Goal: Task Accomplishment & Management: Complete application form

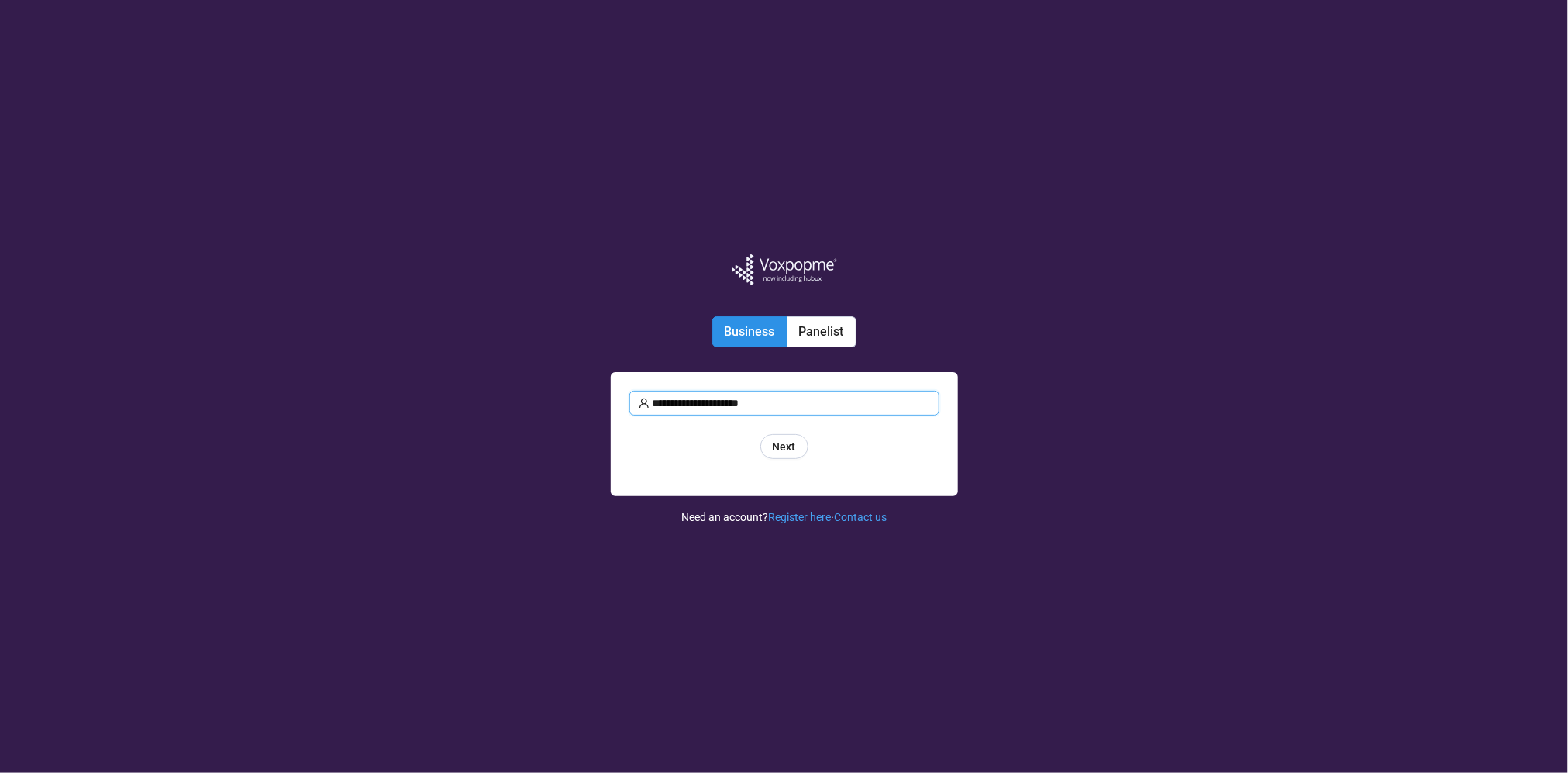
click at [783, 405] on input "**********" at bounding box center [791, 402] width 277 height 17
drag, startPoint x: 776, startPoint y: 398, endPoint x: 584, endPoint y: 386, distance: 192.4
click at [584, 386] on div "**********" at bounding box center [784, 386] width 1568 height 773
click at [676, 412] on input "****" at bounding box center [791, 402] width 277 height 17
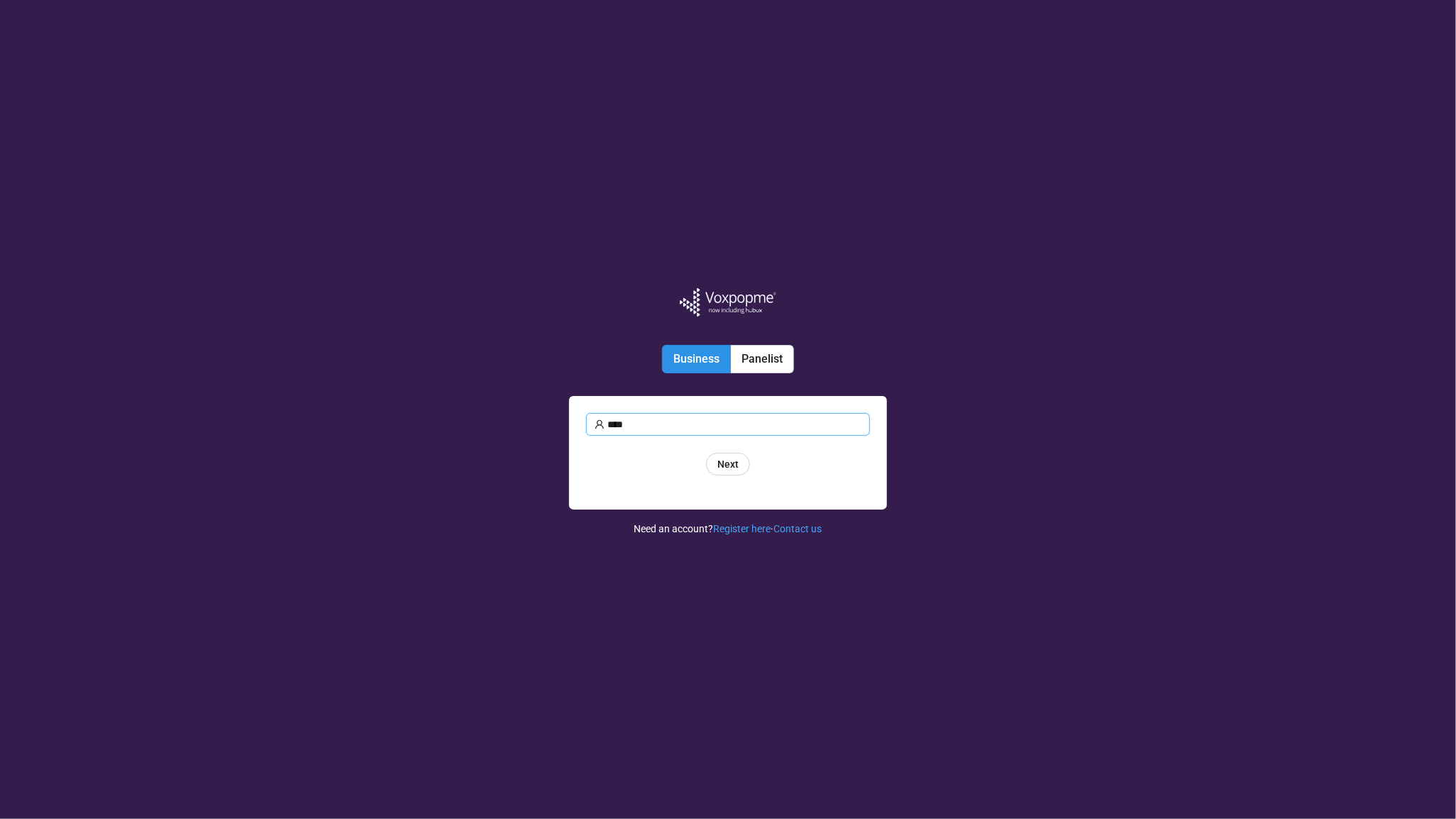
drag, startPoint x: 619, startPoint y: 430, endPoint x: 572, endPoint y: 429, distance: 47.0
click at [572, 429] on div "**** bert Next Forgot password Log in" at bounding box center [728, 452] width 318 height 113
click at [736, 468] on span "Next" at bounding box center [728, 464] width 21 height 15
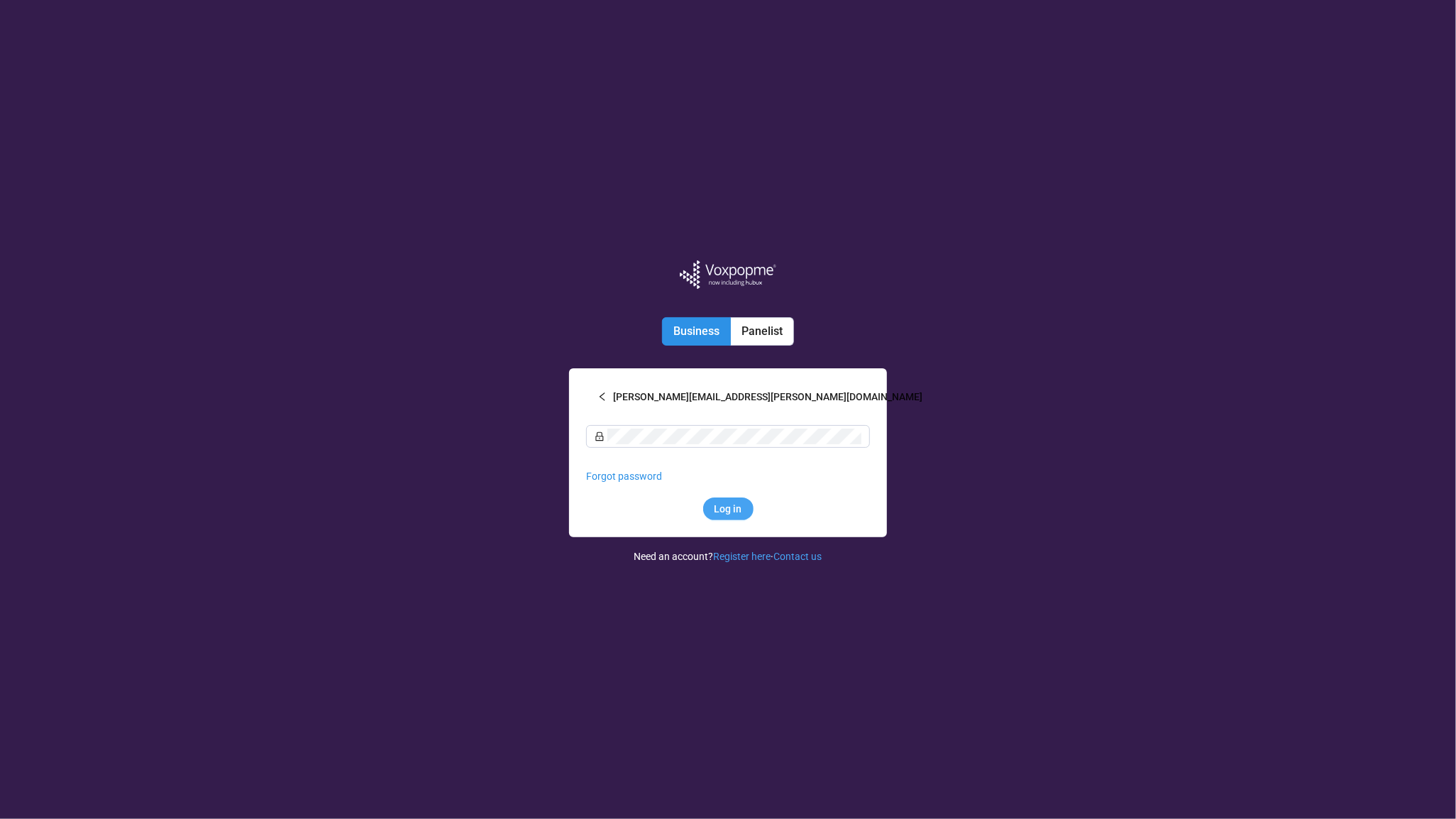
click at [732, 509] on span "Log in" at bounding box center [728, 508] width 28 height 15
click at [540, 492] on div "**********" at bounding box center [728, 409] width 1456 height 819
click at [608, 390] on button "bethann.bender@yahoo.com" at bounding box center [728, 396] width 284 height 22
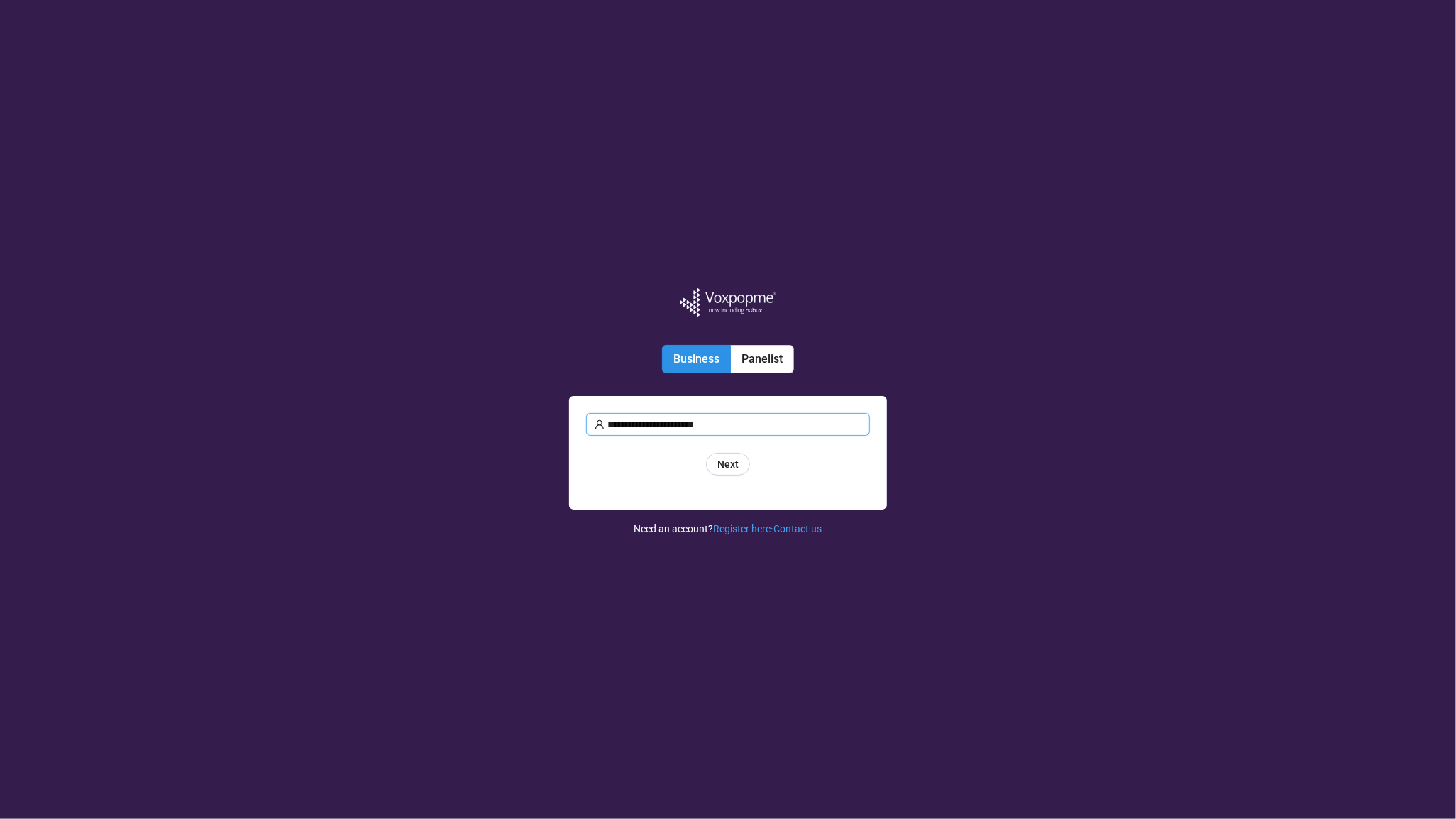
drag, startPoint x: 720, startPoint y: 416, endPoint x: 727, endPoint y: 420, distance: 8.1
click at [721, 416] on input "**********" at bounding box center [734, 423] width 254 height 15
type input "**********"
click at [731, 469] on span "Next" at bounding box center [728, 464] width 21 height 15
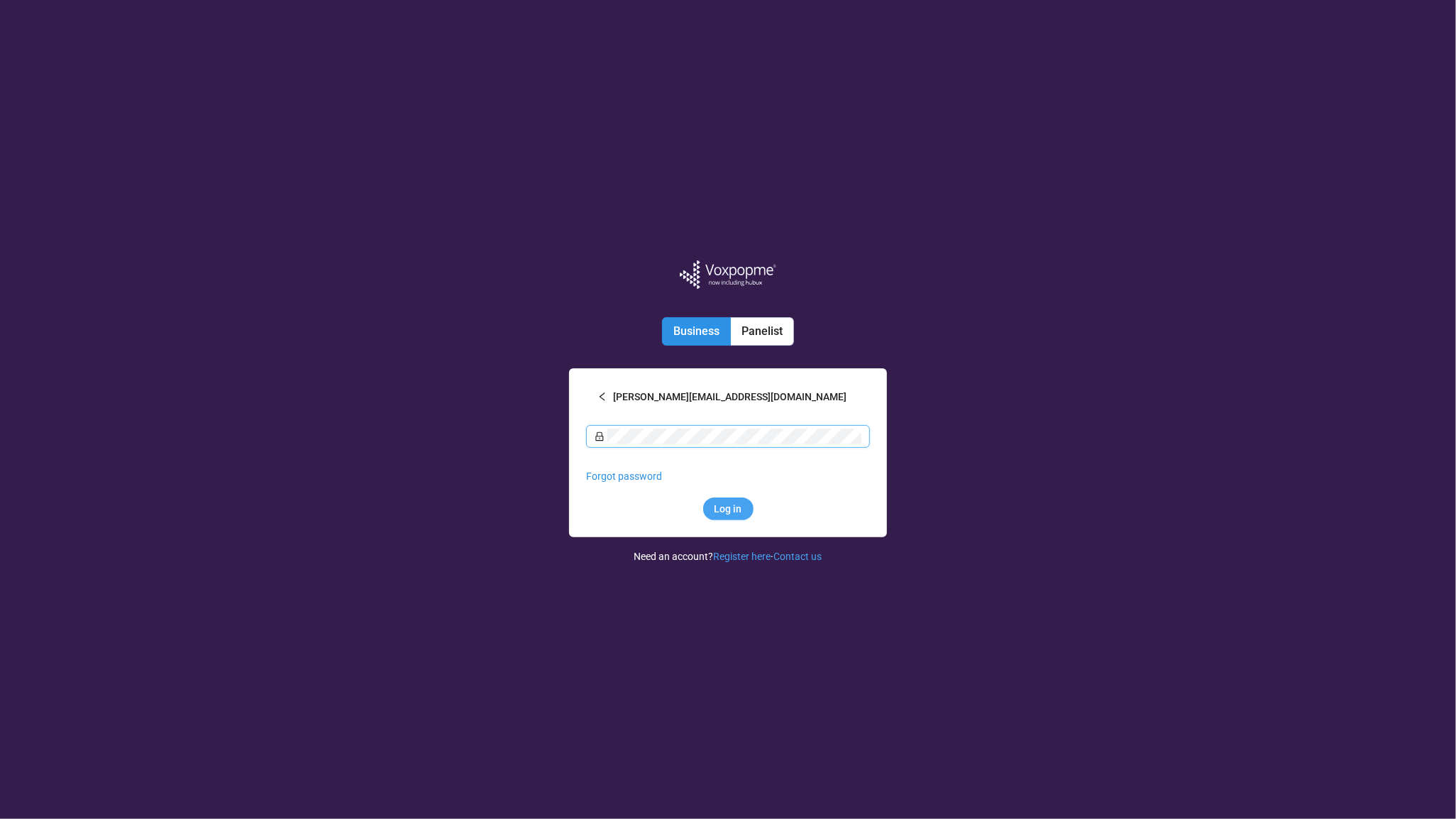
click at [731, 507] on span "Log in" at bounding box center [728, 508] width 28 height 15
click at [644, 503] on div "Log in" at bounding box center [728, 508] width 284 height 22
click at [554, 547] on div "**********" at bounding box center [728, 409] width 1456 height 819
click at [817, 556] on link "Contact us" at bounding box center [799, 556] width 48 height 12
click at [162, 362] on div "**********" at bounding box center [728, 409] width 1456 height 819
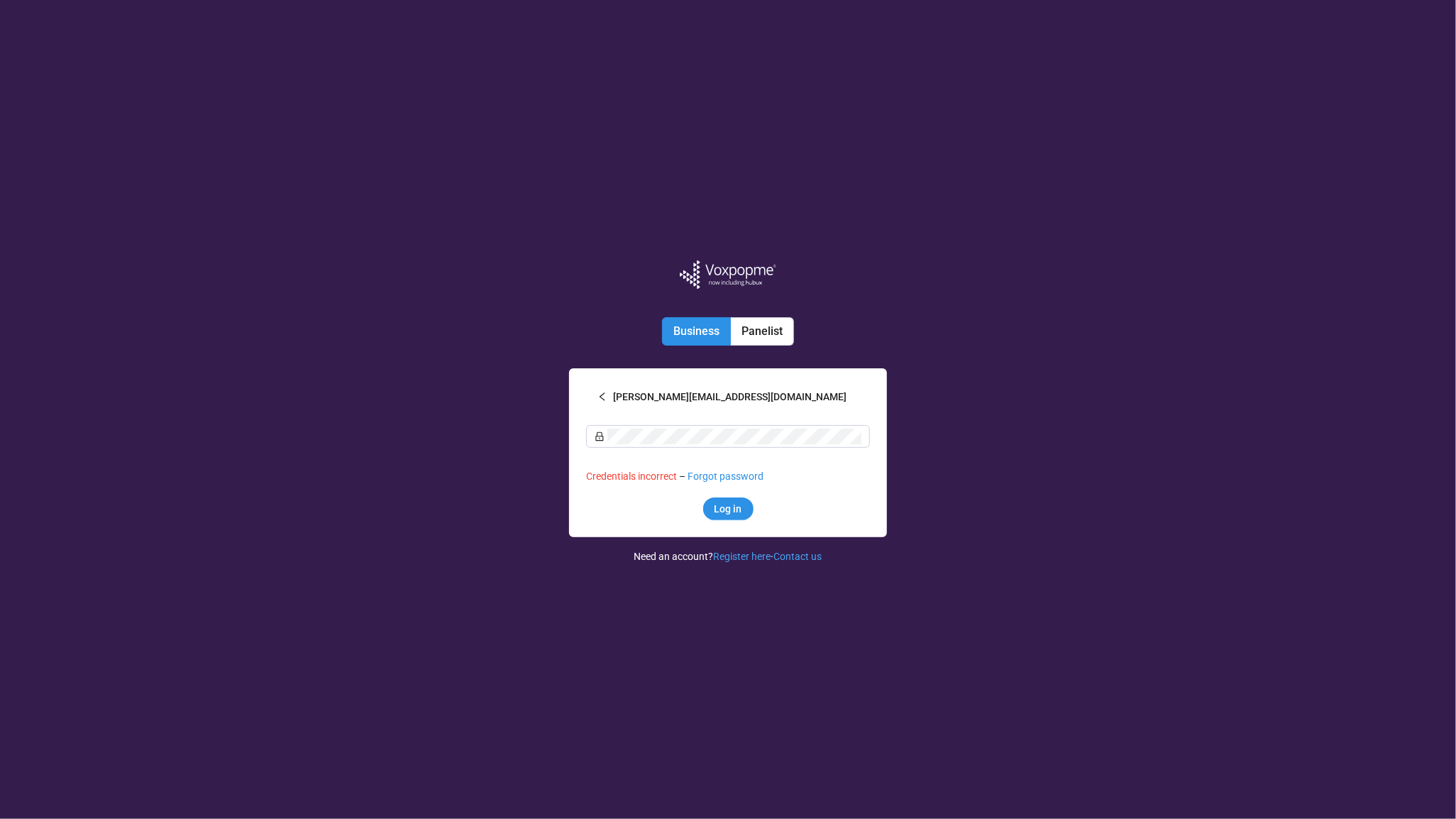
click at [274, 195] on div "**********" at bounding box center [728, 409] width 1456 height 819
click at [1096, 269] on div "**********" at bounding box center [728, 409] width 1456 height 819
click at [607, 414] on form "**********" at bounding box center [728, 452] width 284 height 135
click at [713, 699] on div "**********" at bounding box center [728, 409] width 284 height 819
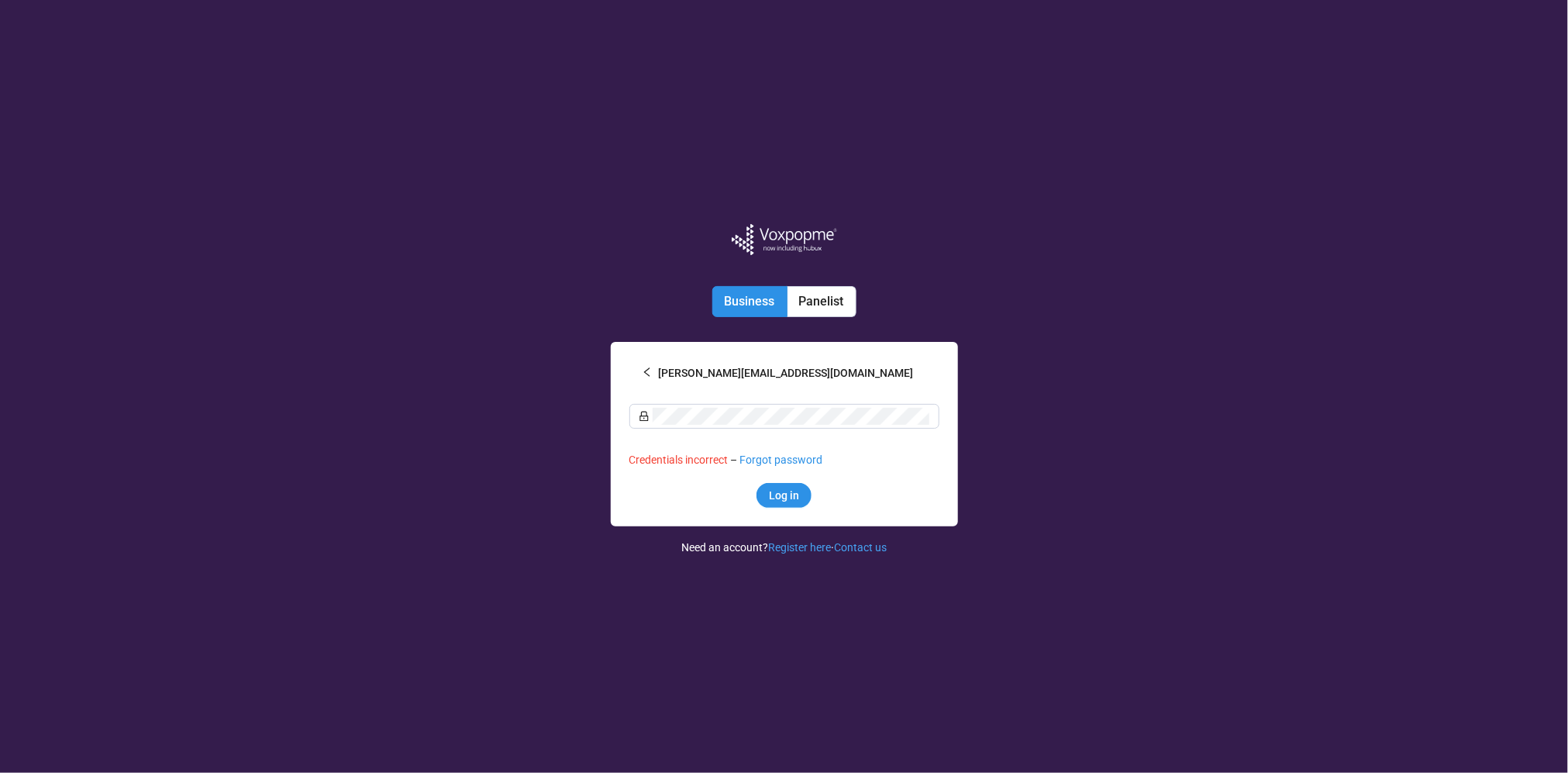
click at [400, 544] on div "**********" at bounding box center [784, 386] width 1568 height 773
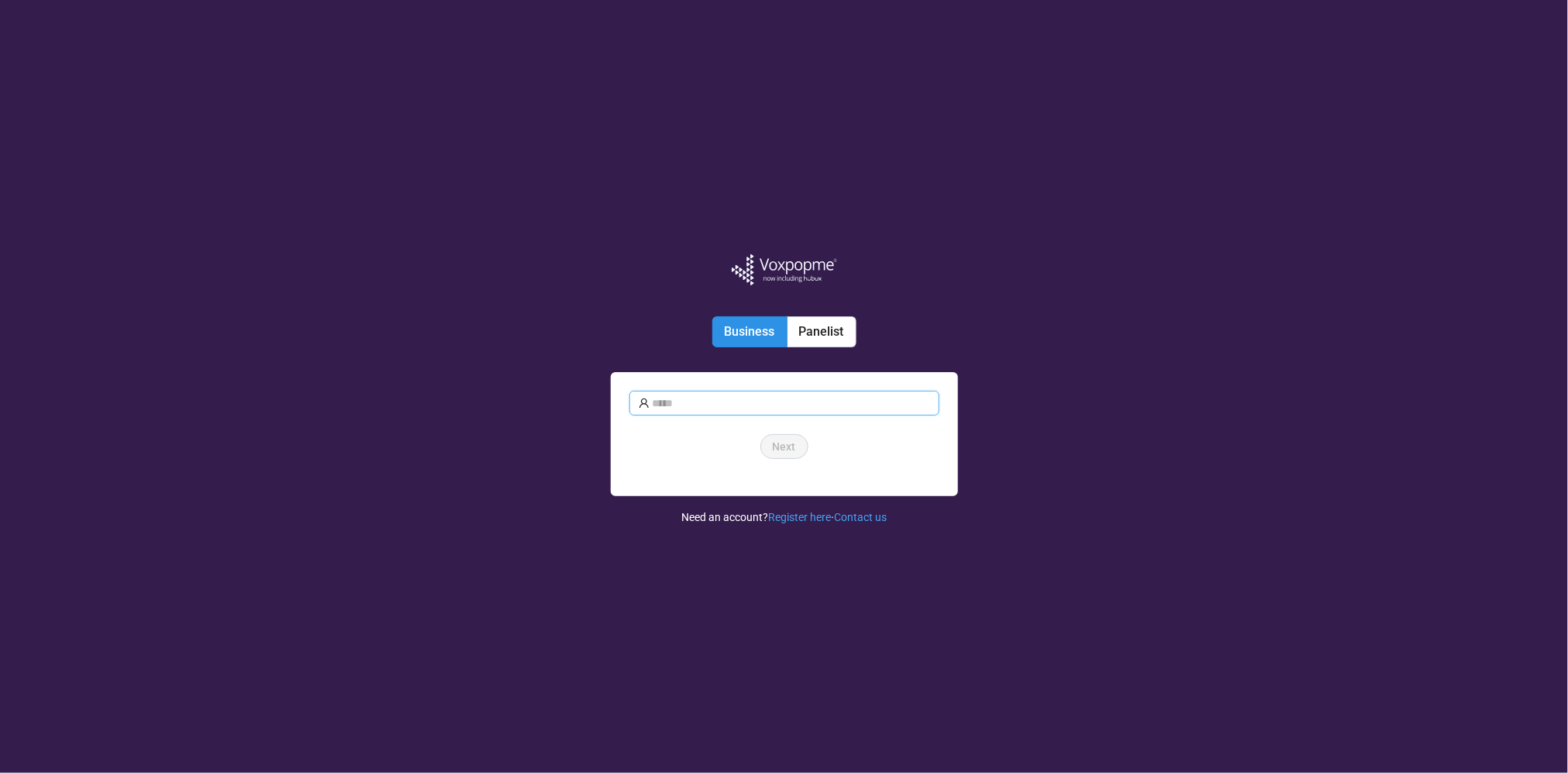
type input "**********"
click at [806, 397] on input "**********" at bounding box center [791, 402] width 277 height 17
click at [784, 434] on button "Next" at bounding box center [784, 446] width 48 height 24
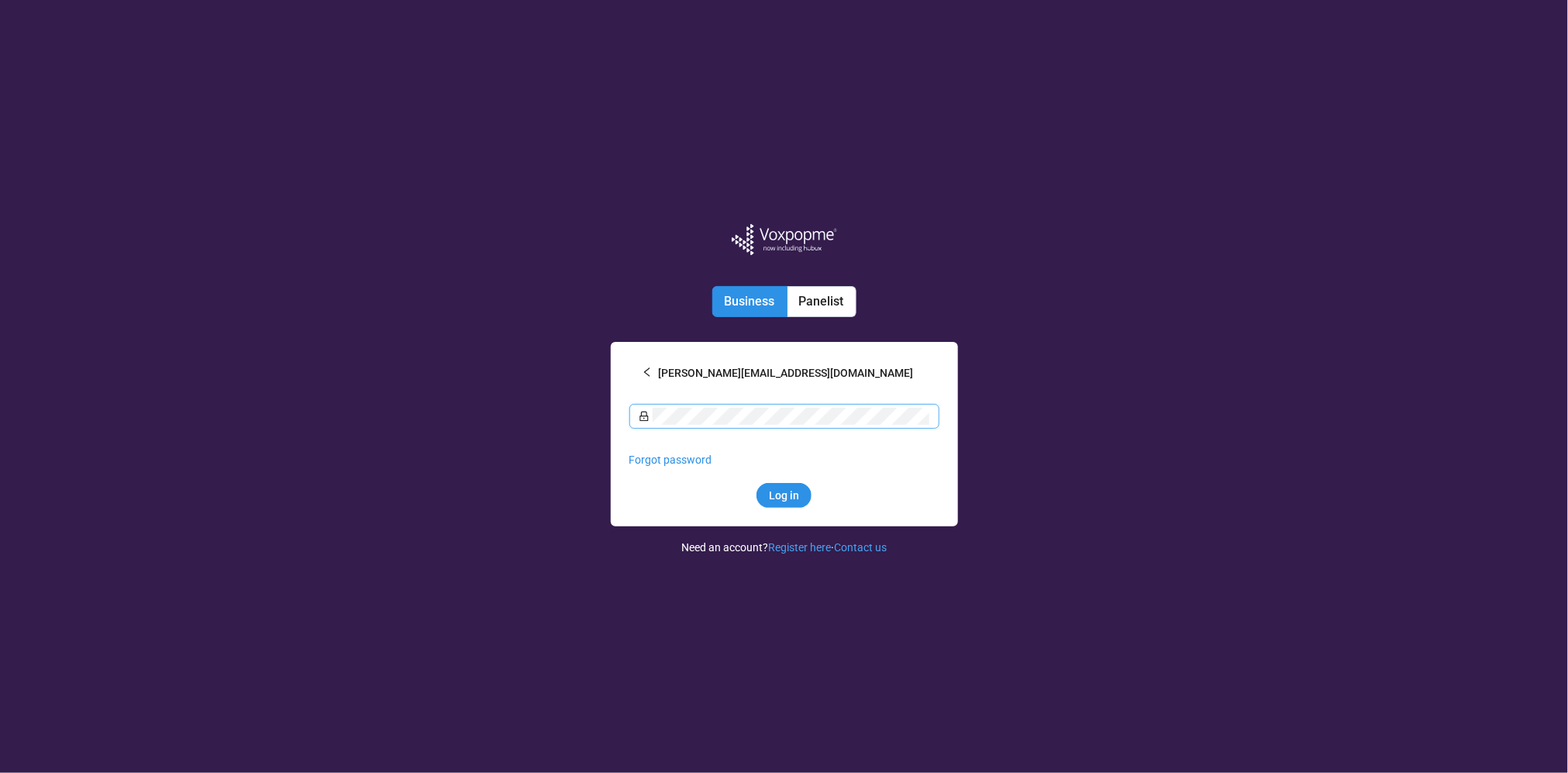
click at [603, 401] on div "**********" at bounding box center [784, 386] width 1568 height 773
click at [626, 531] on div "**********" at bounding box center [784, 386] width 1568 height 773
click at [776, 493] on span "Log in" at bounding box center [784, 495] width 30 height 17
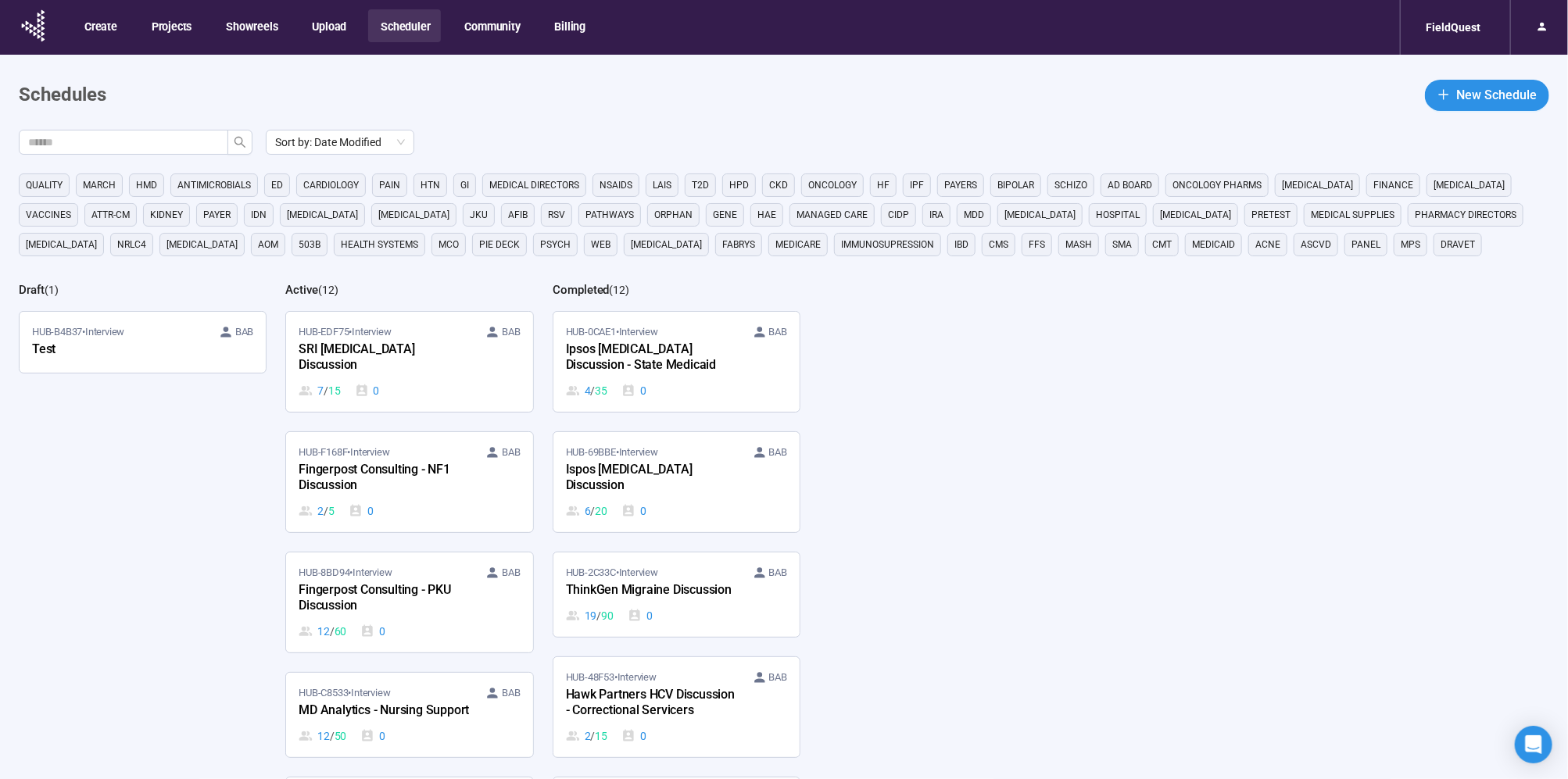
click at [1433, 352] on div "Sort by: Date Modified QUALITY March HMD antimicrobials ED Cardiology PAIN HTN …" at bounding box center [793, 519] width 1549 height 779
click at [371, 333] on span "HUB-EDF75 • Interview" at bounding box center [345, 332] width 92 height 16
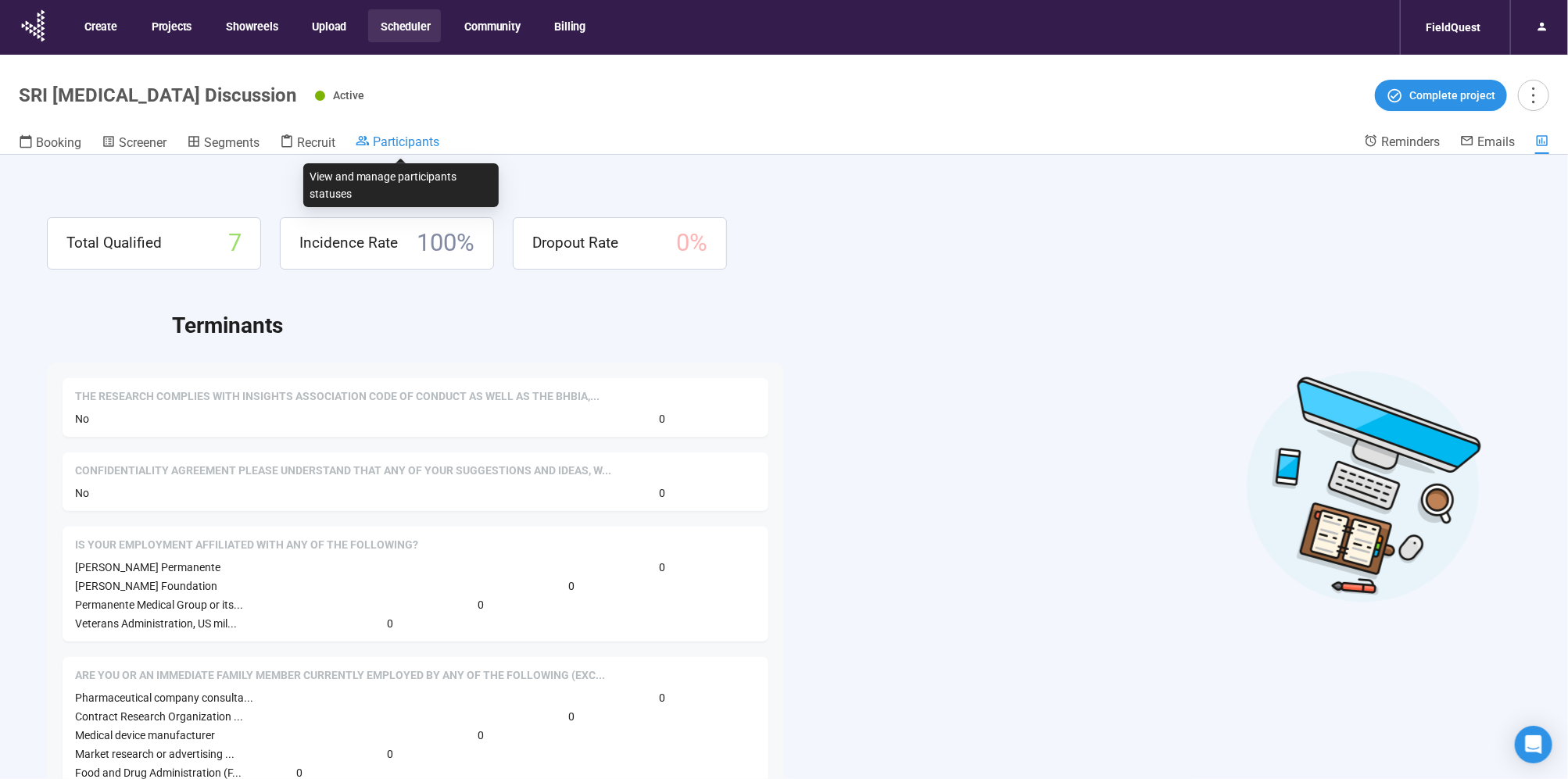
click at [389, 136] on span "Participants" at bounding box center [406, 142] width 67 height 15
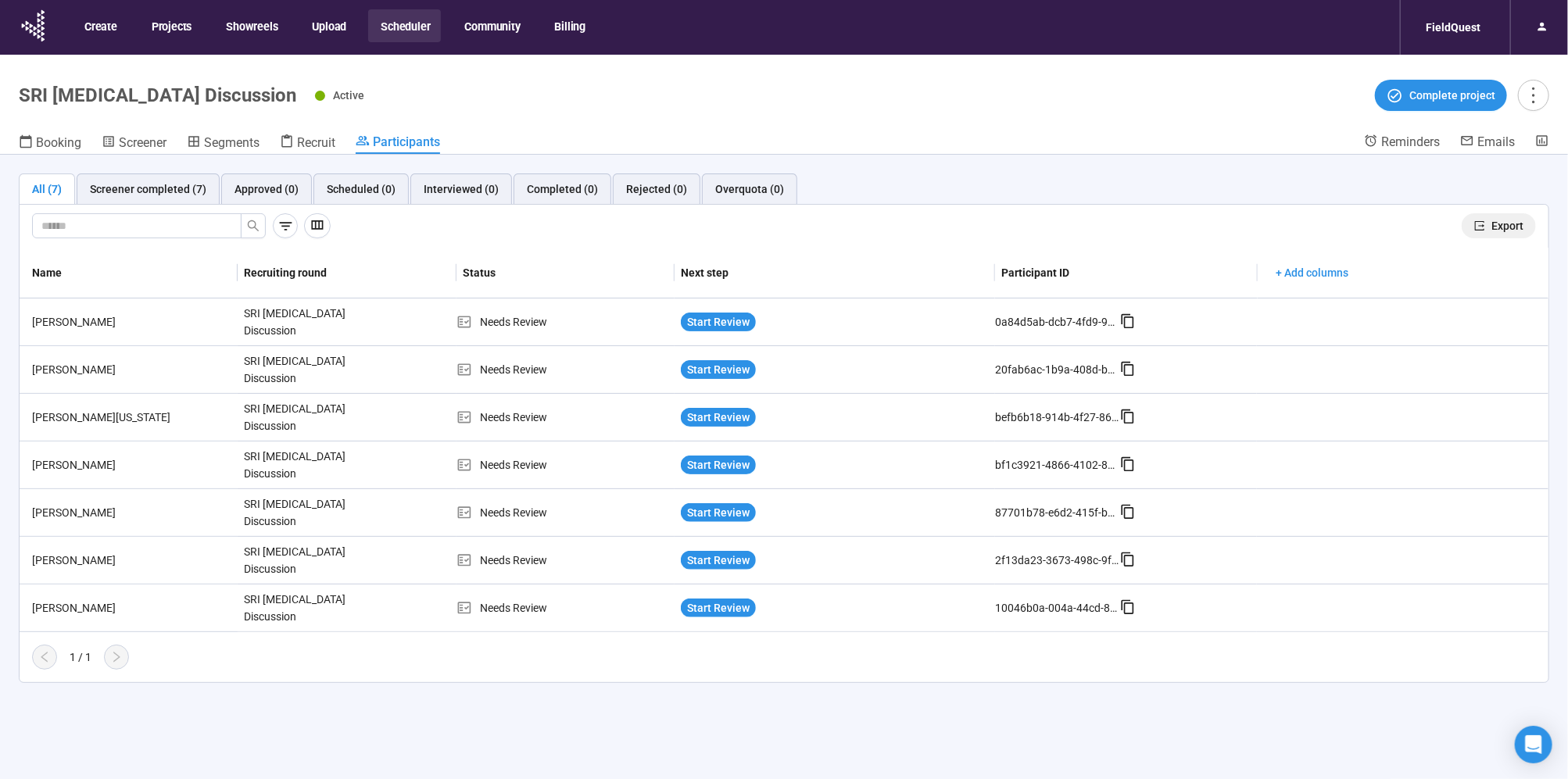
click at [1507, 230] on span "Export" at bounding box center [1507, 225] width 32 height 17
click at [1391, 317] on td at bounding box center [1403, 323] width 291 height 47
click at [1483, 225] on icon "export" at bounding box center [1479, 226] width 10 height 10
click at [332, 139] on span "Recruit" at bounding box center [316, 142] width 38 height 15
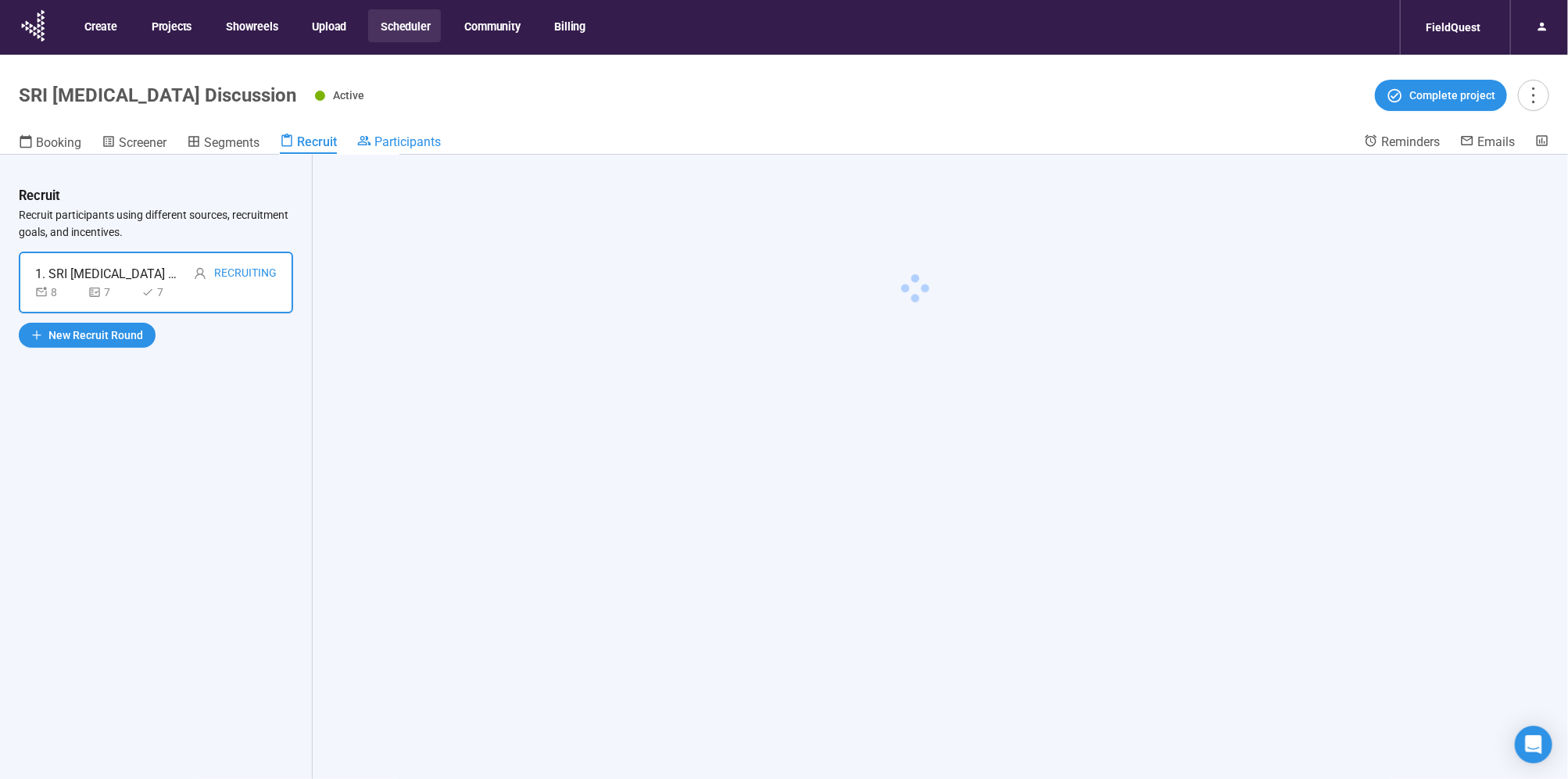
click at [394, 143] on span "Participants" at bounding box center [408, 142] width 67 height 15
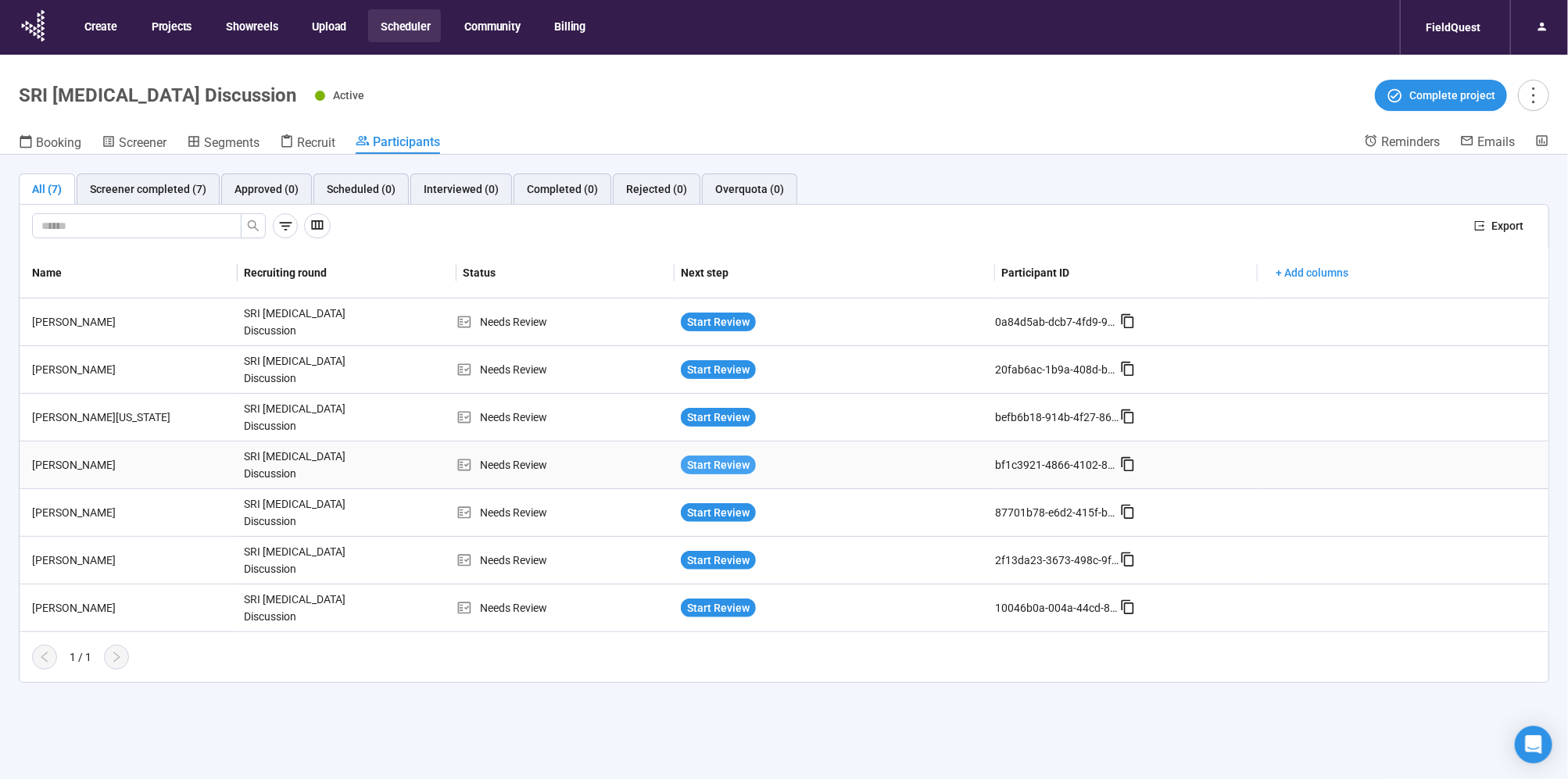
click at [743, 458] on span "Start Review" at bounding box center [718, 464] width 63 height 17
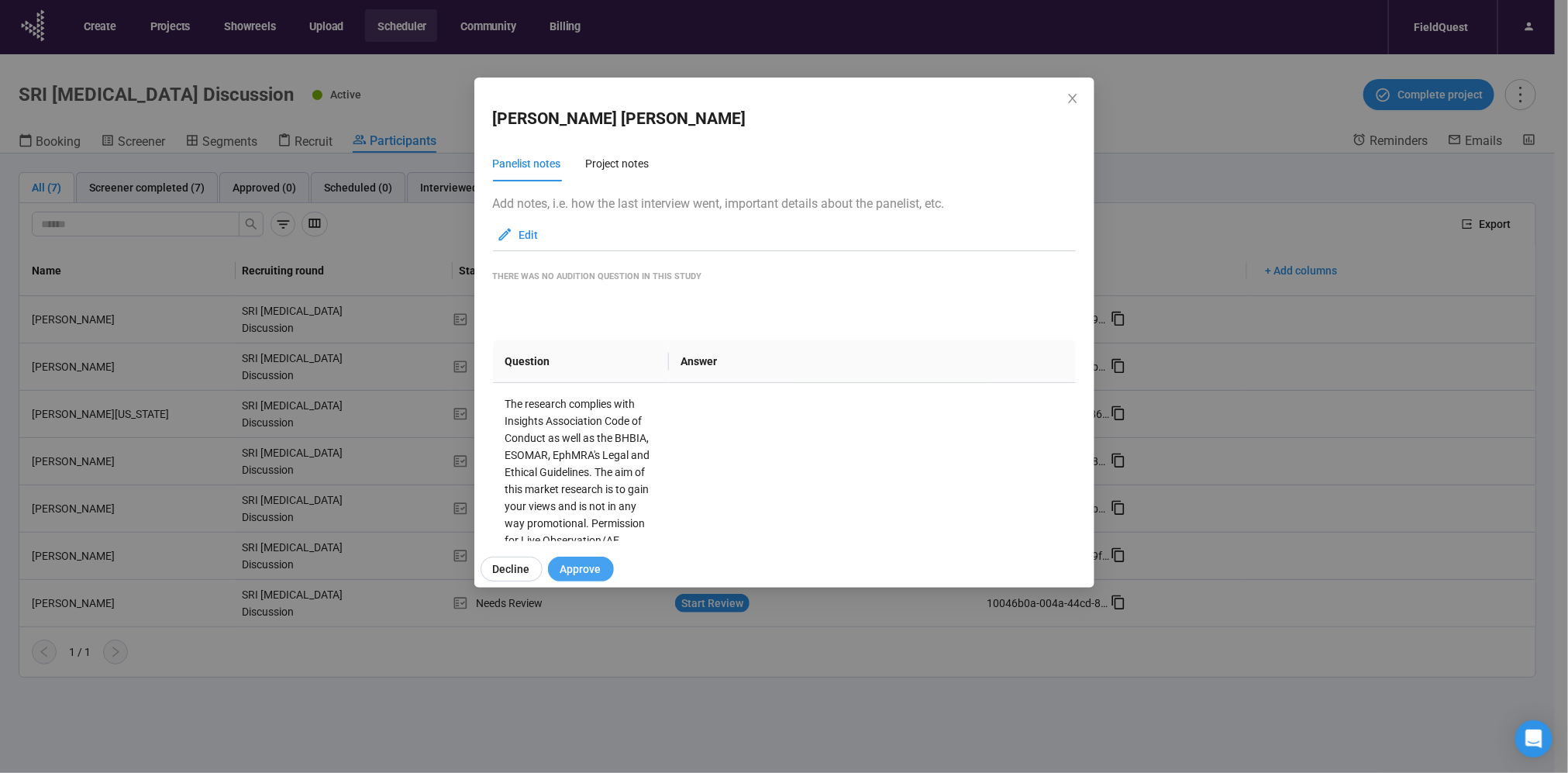
click at [588, 576] on span "Approve" at bounding box center [581, 568] width 41 height 17
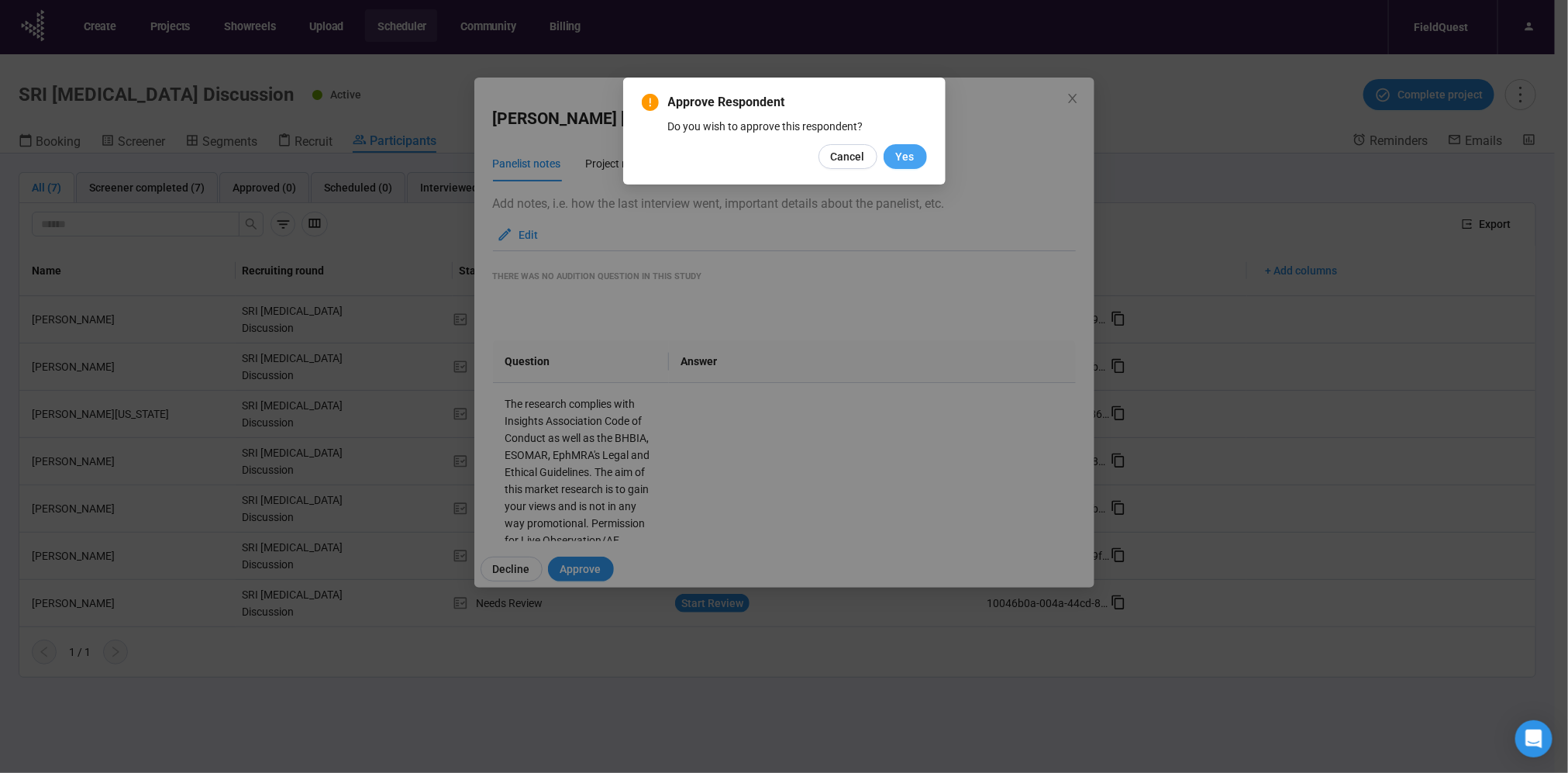
click at [915, 164] on button "Yes" at bounding box center [905, 156] width 43 height 24
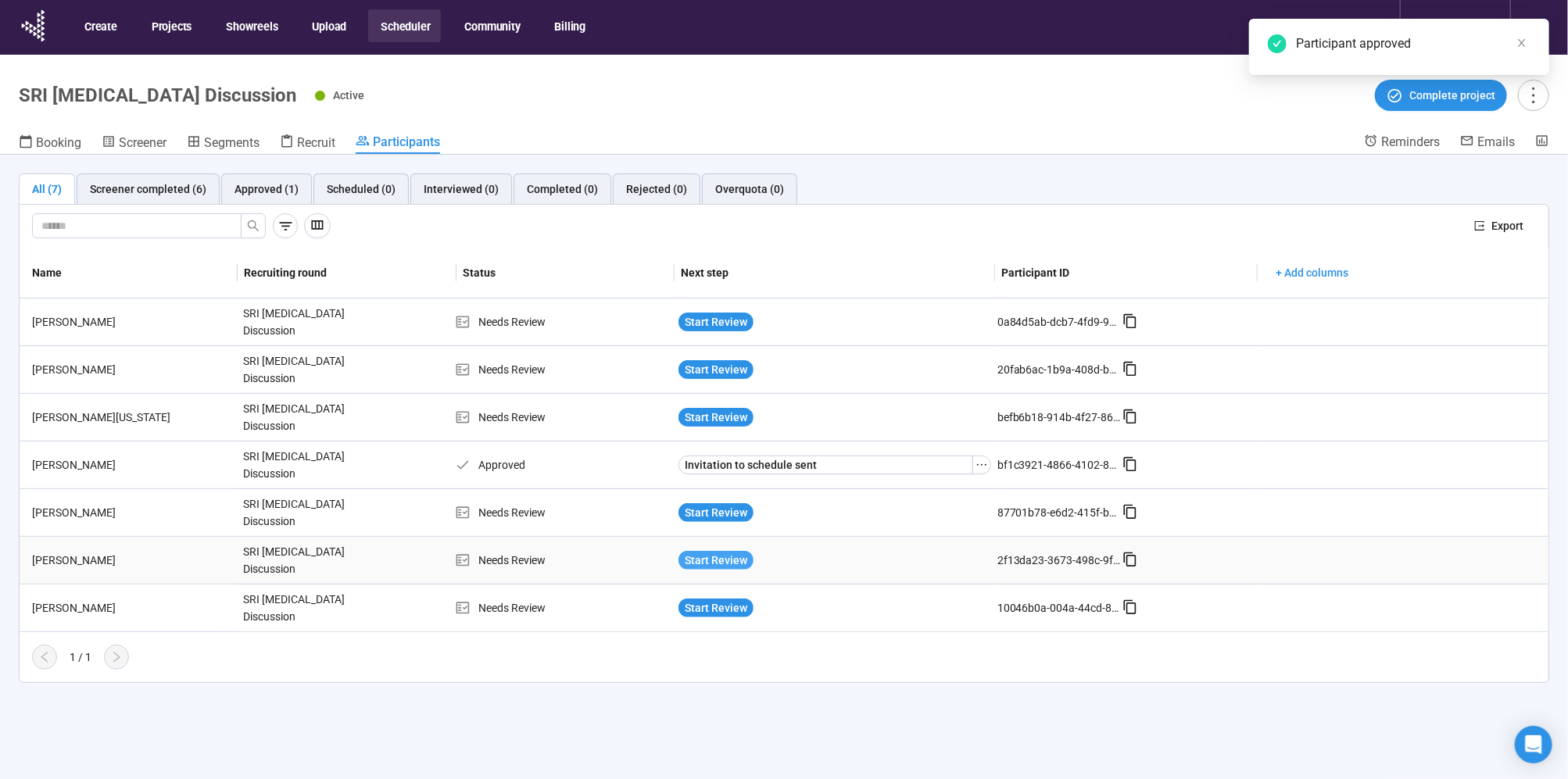
click at [705, 555] on span "Start Review" at bounding box center [716, 560] width 63 height 17
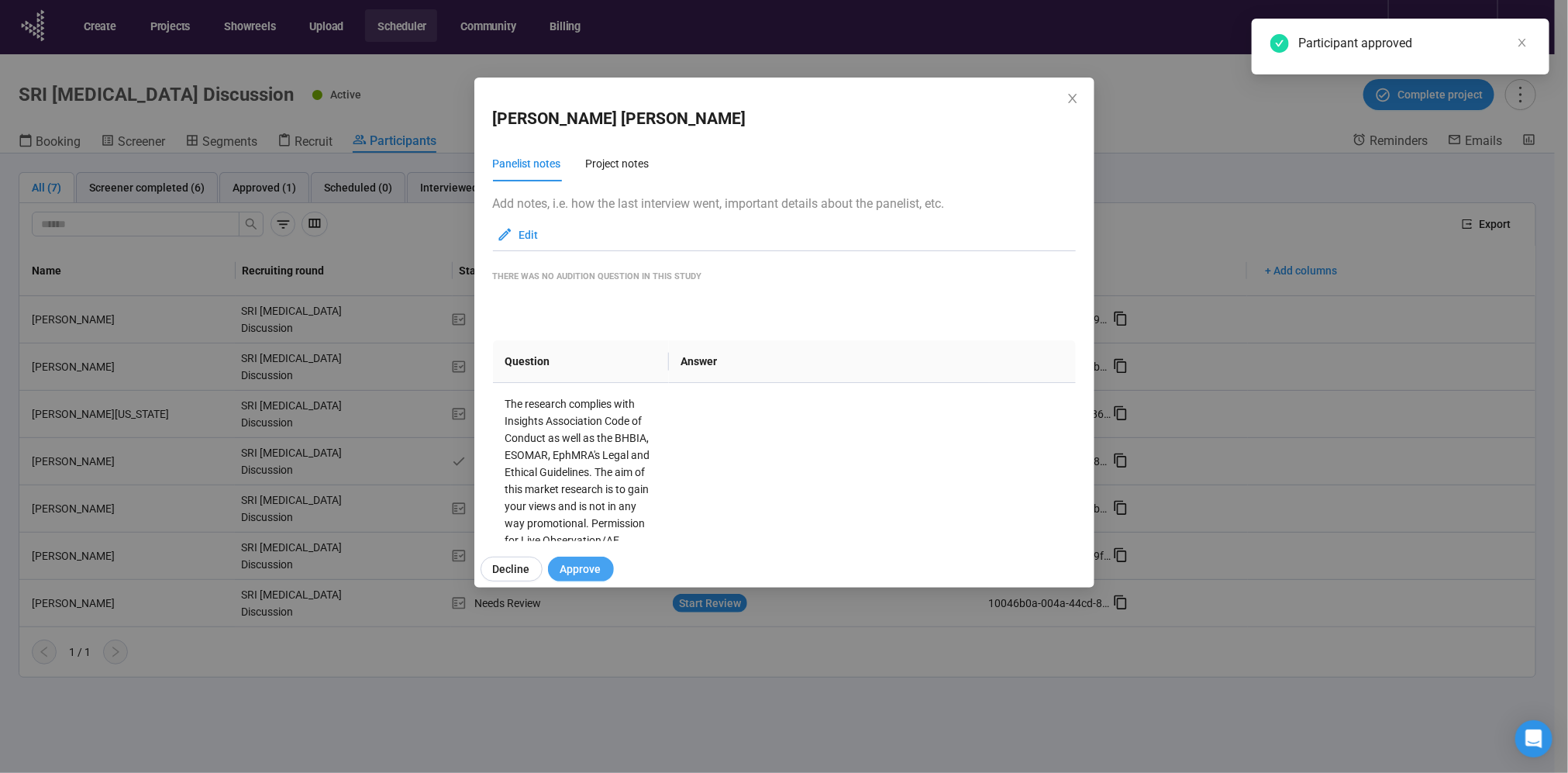
click at [593, 561] on span "Approve" at bounding box center [581, 568] width 41 height 17
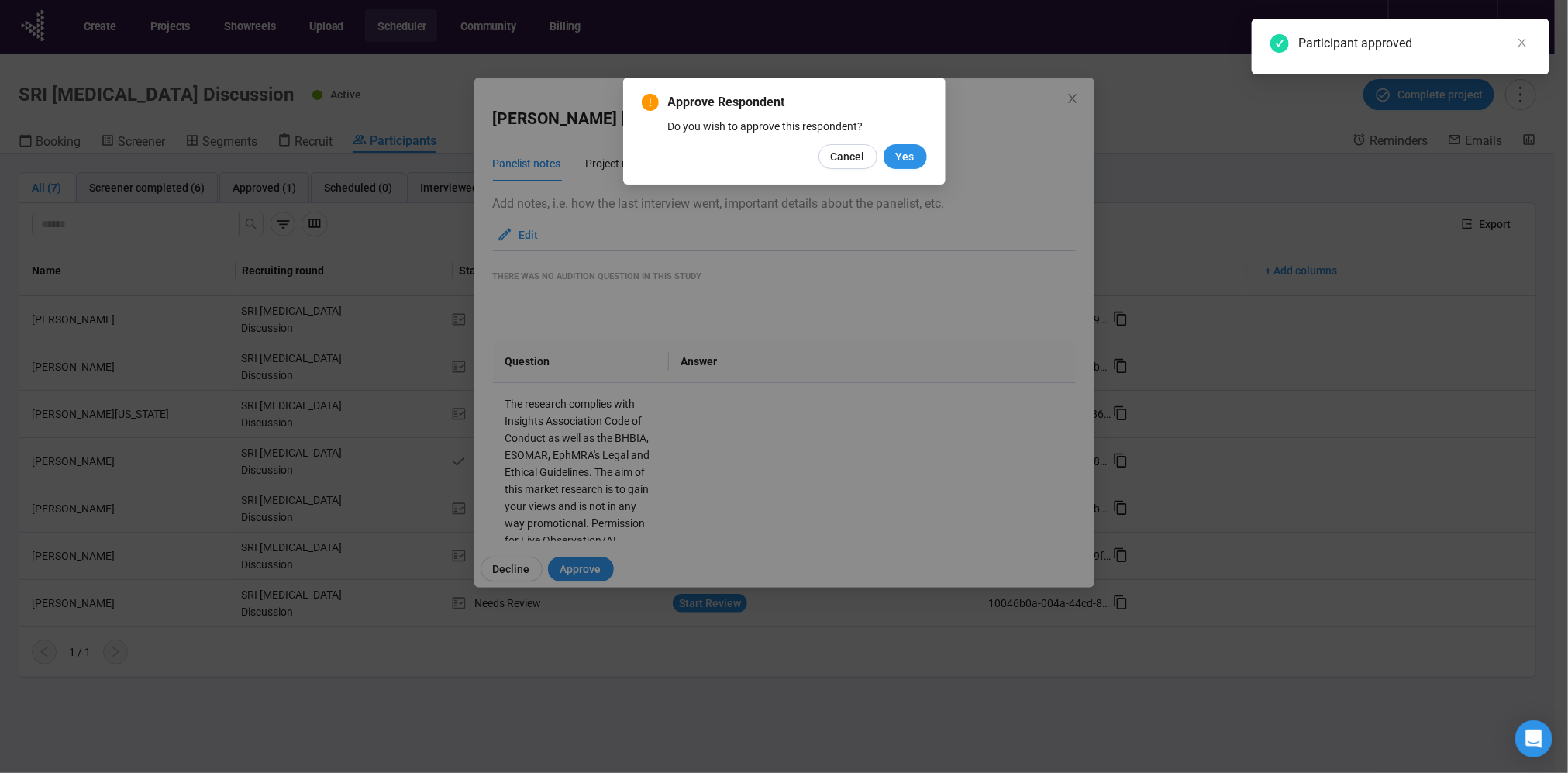
click at [905, 142] on div "Approve Respondent Do you wish to approve this respondent? Cancel Yes" at bounding box center [784, 131] width 285 height 76
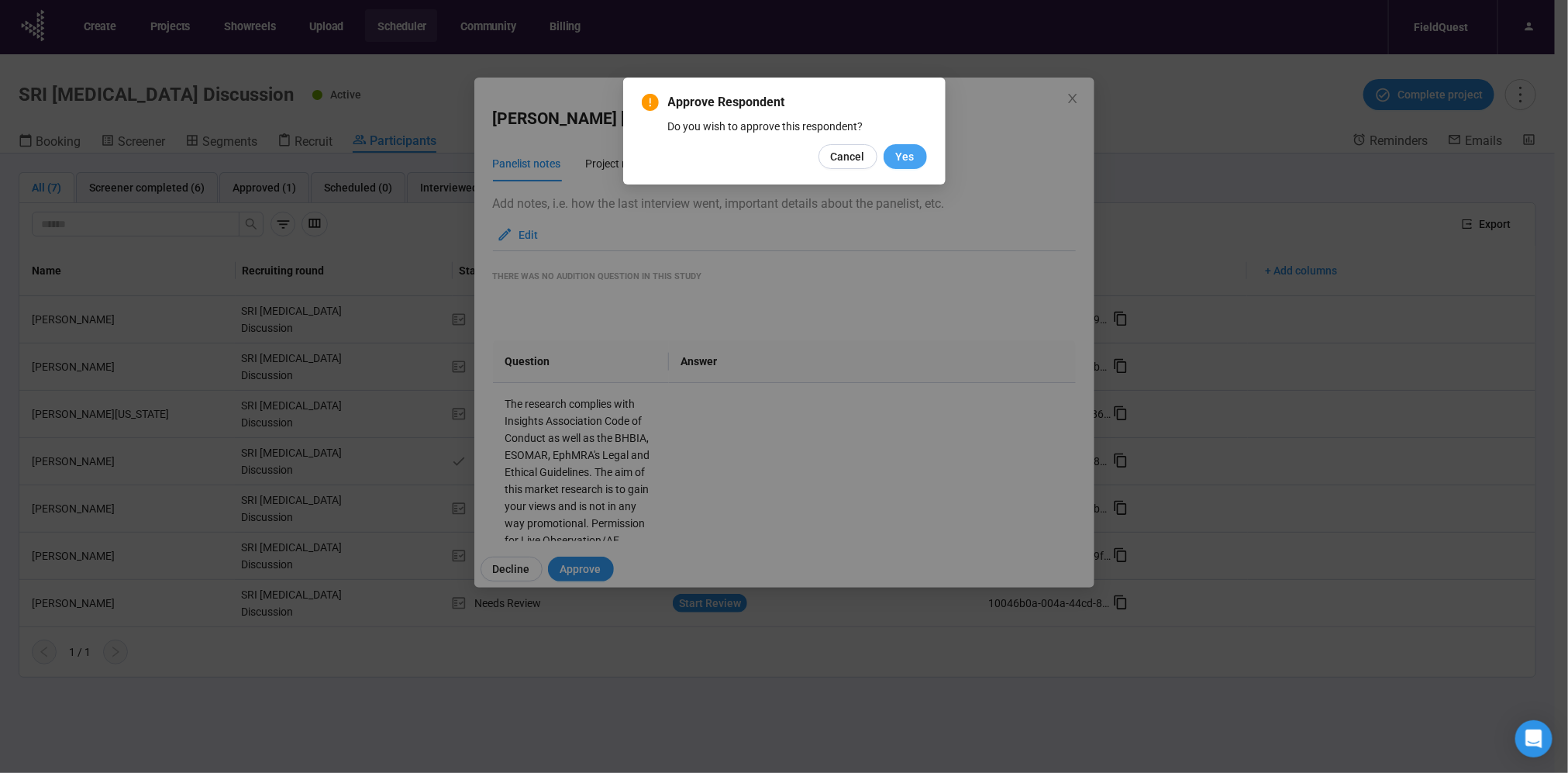
click at [901, 156] on span "Yes" at bounding box center [905, 156] width 19 height 17
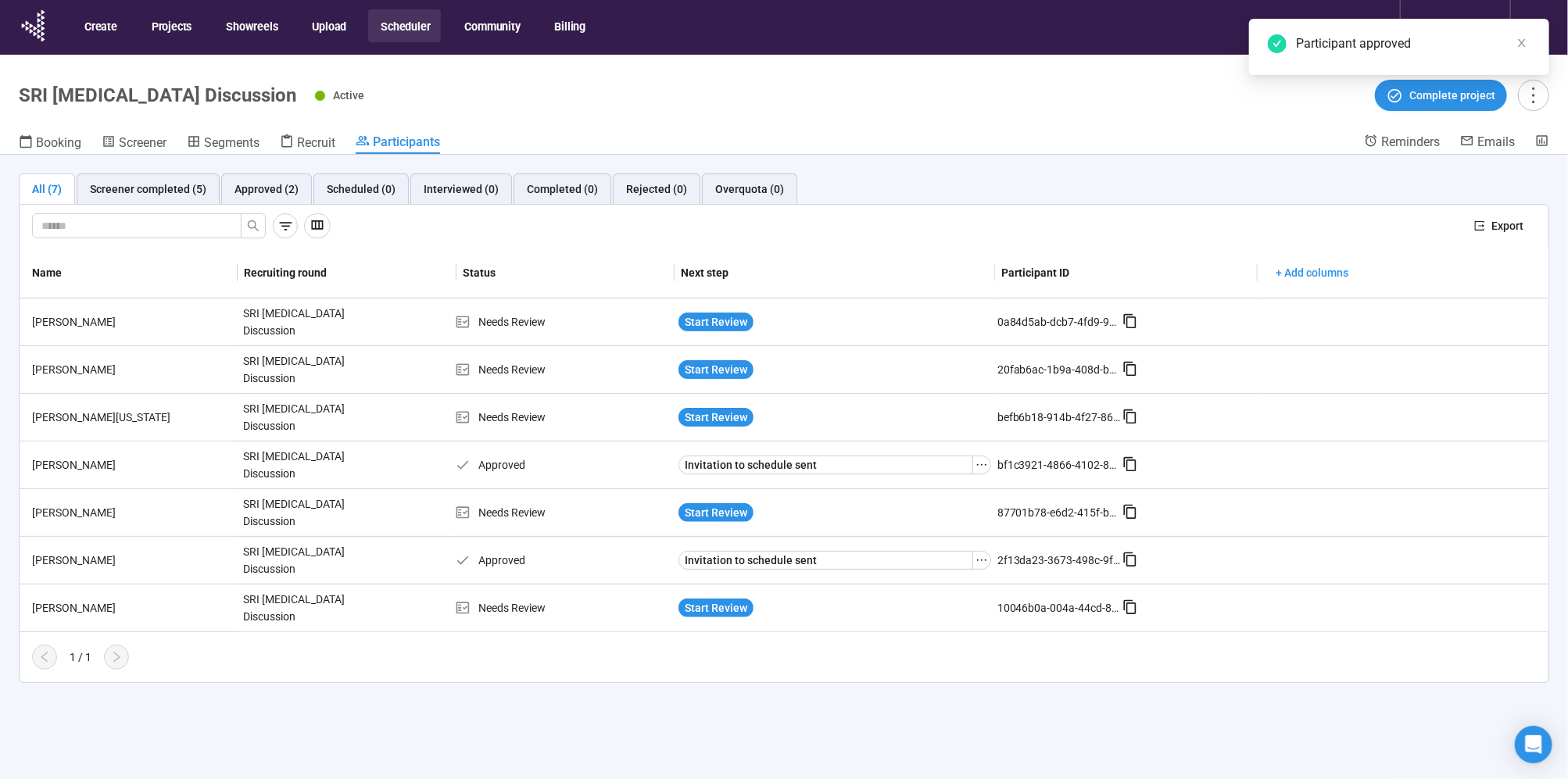
click at [847, 690] on div "All (7) Screener completed (5) Approved (2) Scheduled (0) Interviewed (0) Compl…" at bounding box center [784, 428] width 1568 height 547
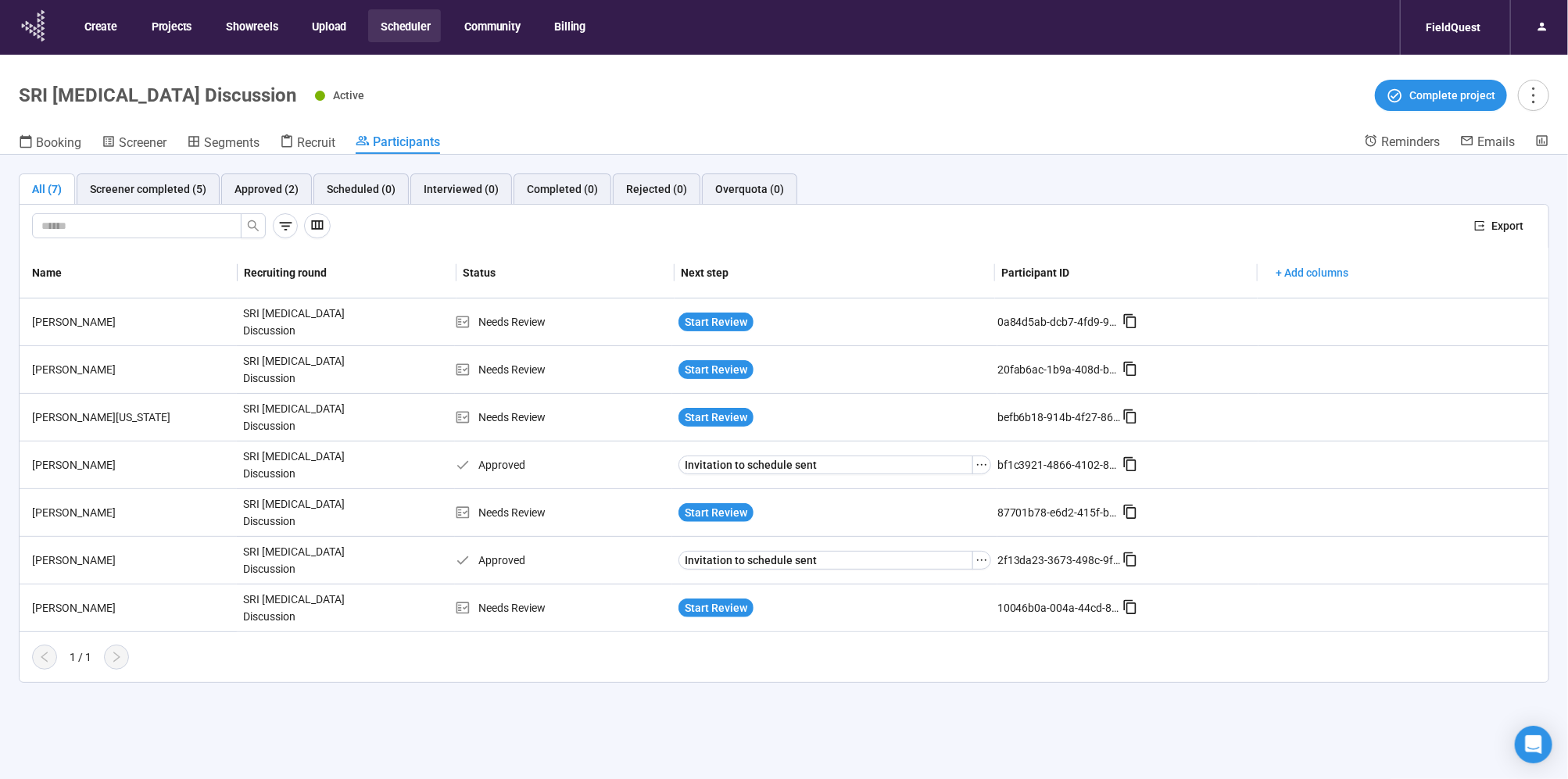
click at [29, 32] on icon at bounding box center [34, 26] width 39 height 40
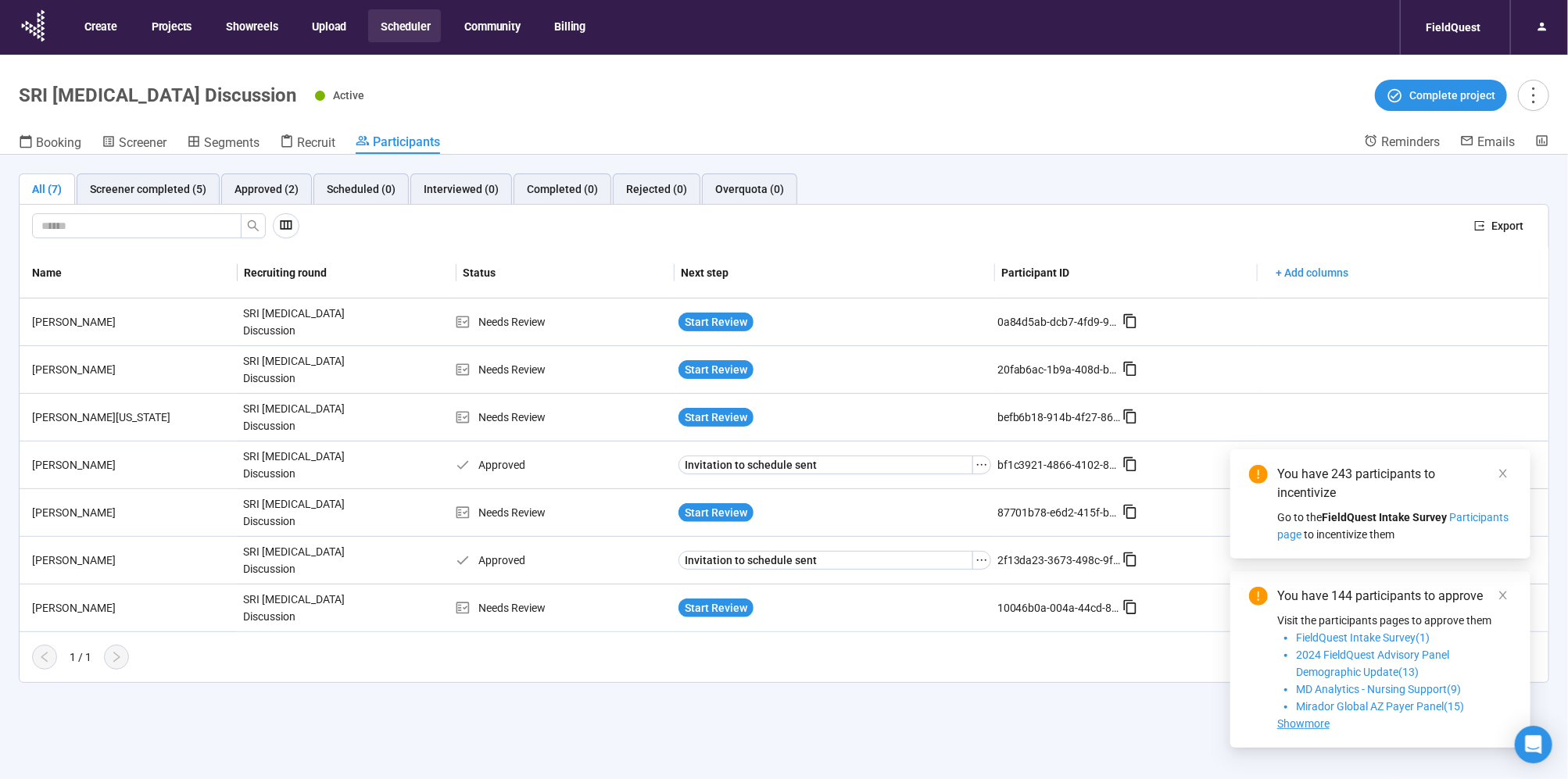
click at [398, 26] on button "Scheduler" at bounding box center [404, 26] width 73 height 32
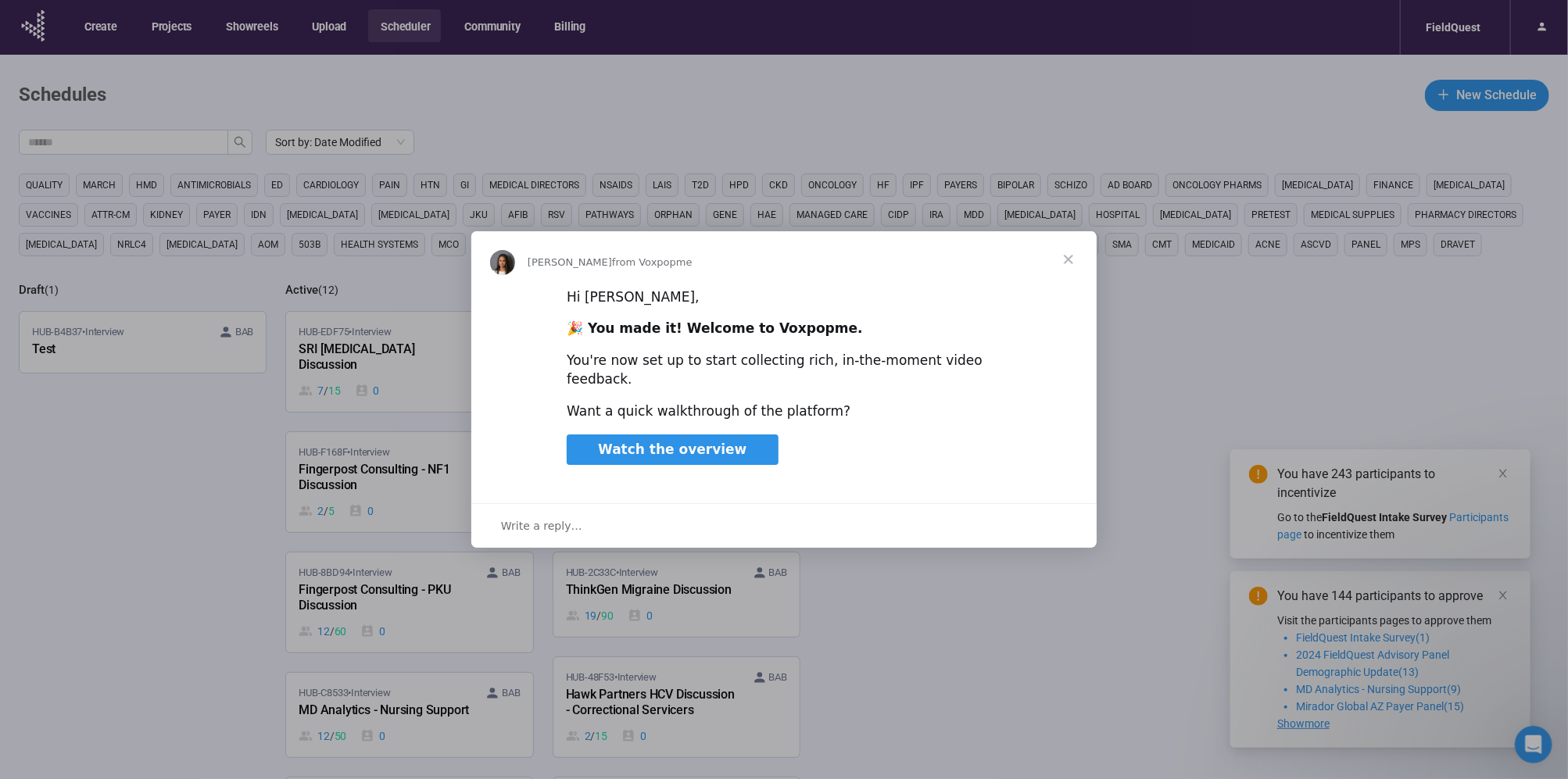
click at [1069, 270] on span "Close" at bounding box center [1068, 259] width 56 height 56
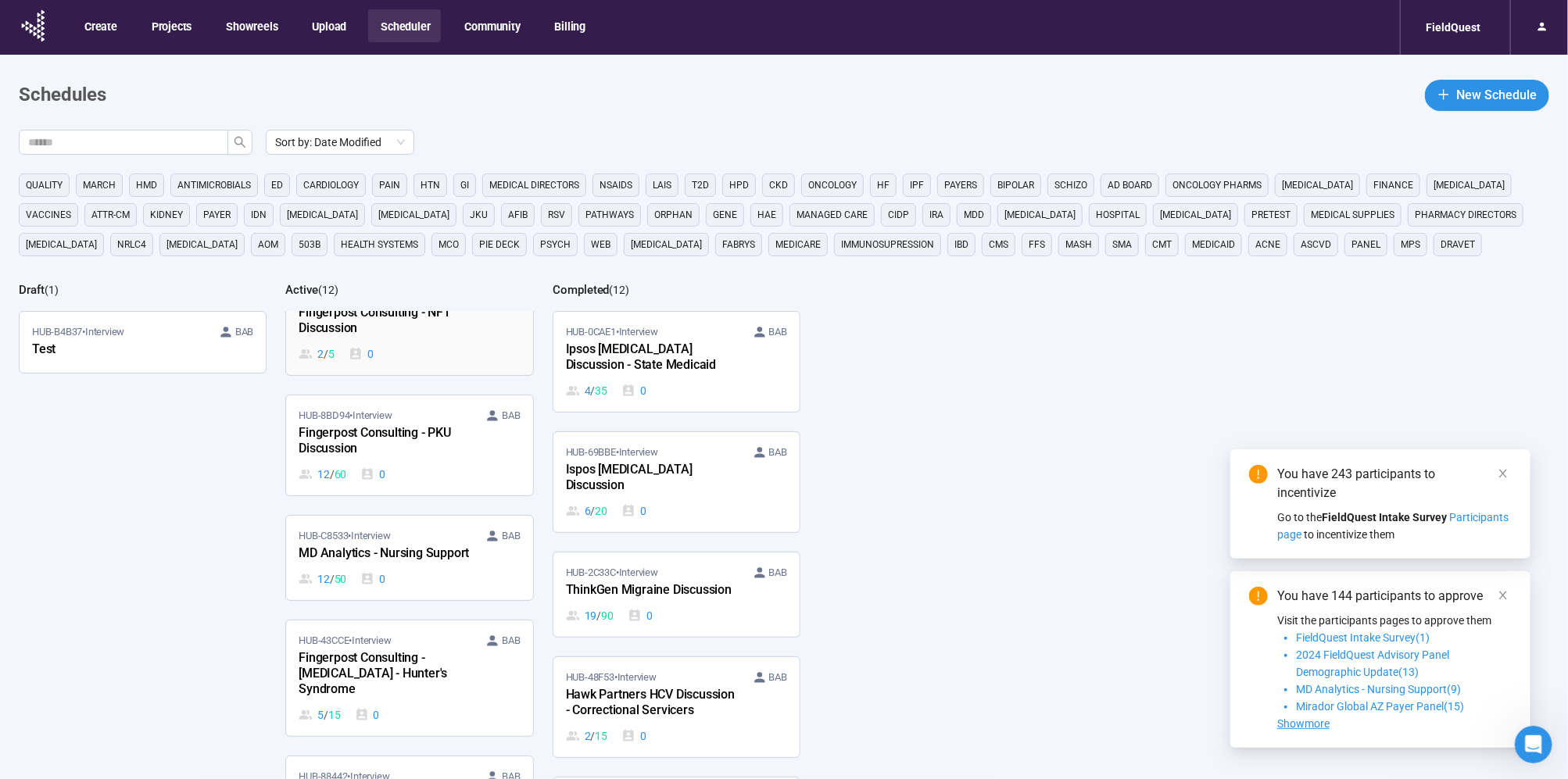
scroll to position [173, 0]
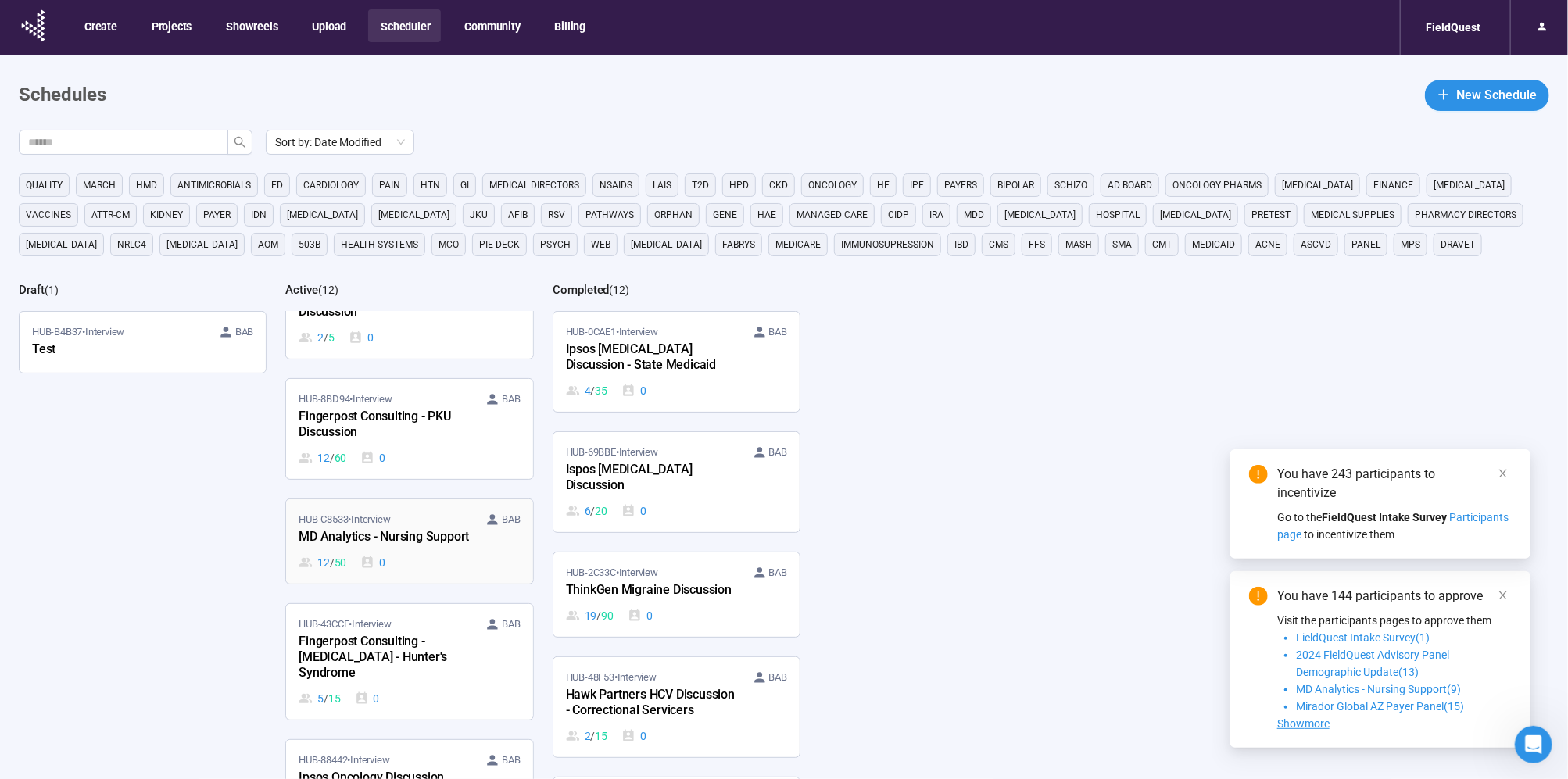
click at [430, 527] on div "MD Analytics - Nursing Support" at bounding box center [385, 537] width 172 height 21
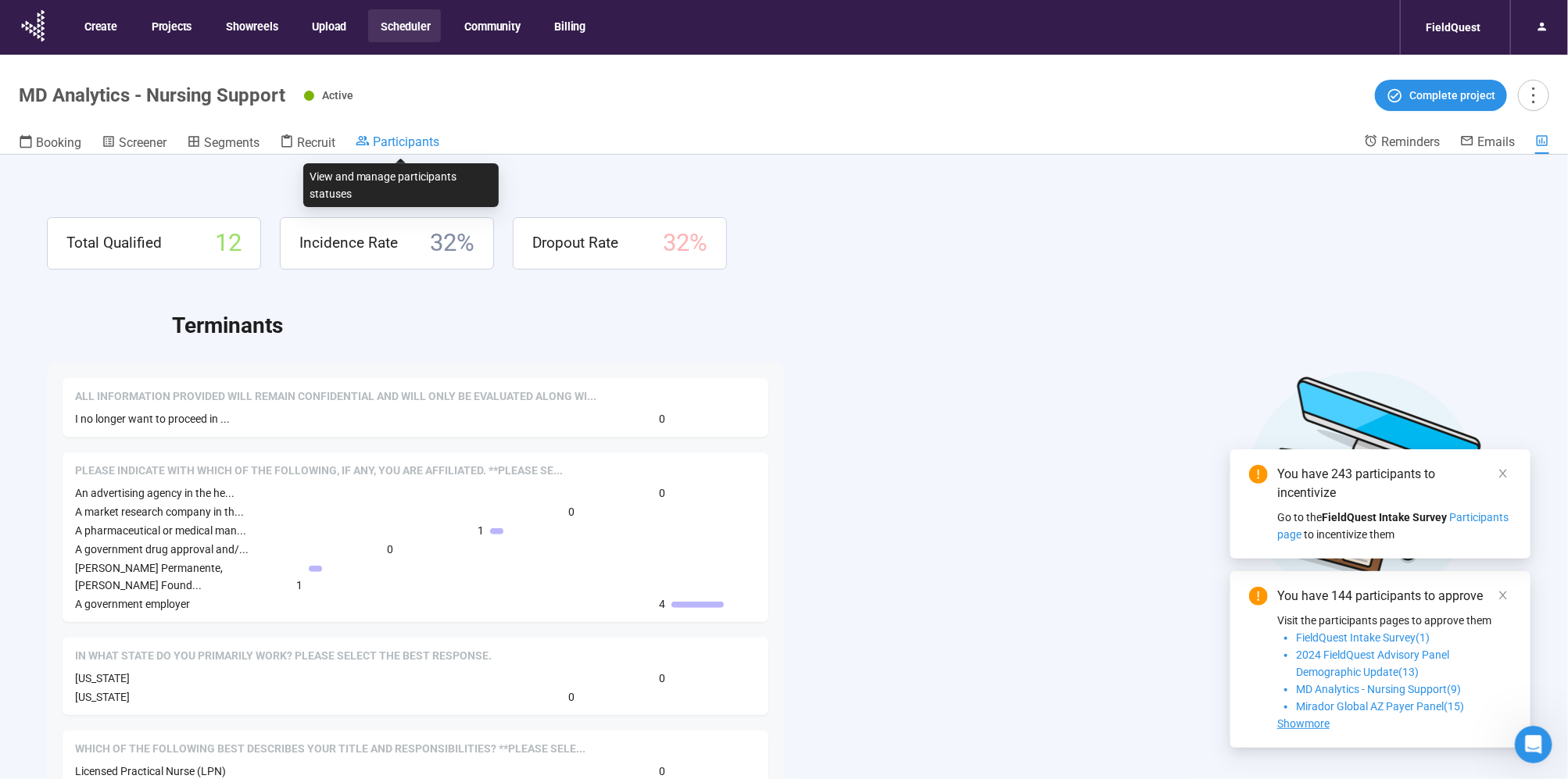
click at [393, 141] on span "Participants" at bounding box center [406, 142] width 67 height 15
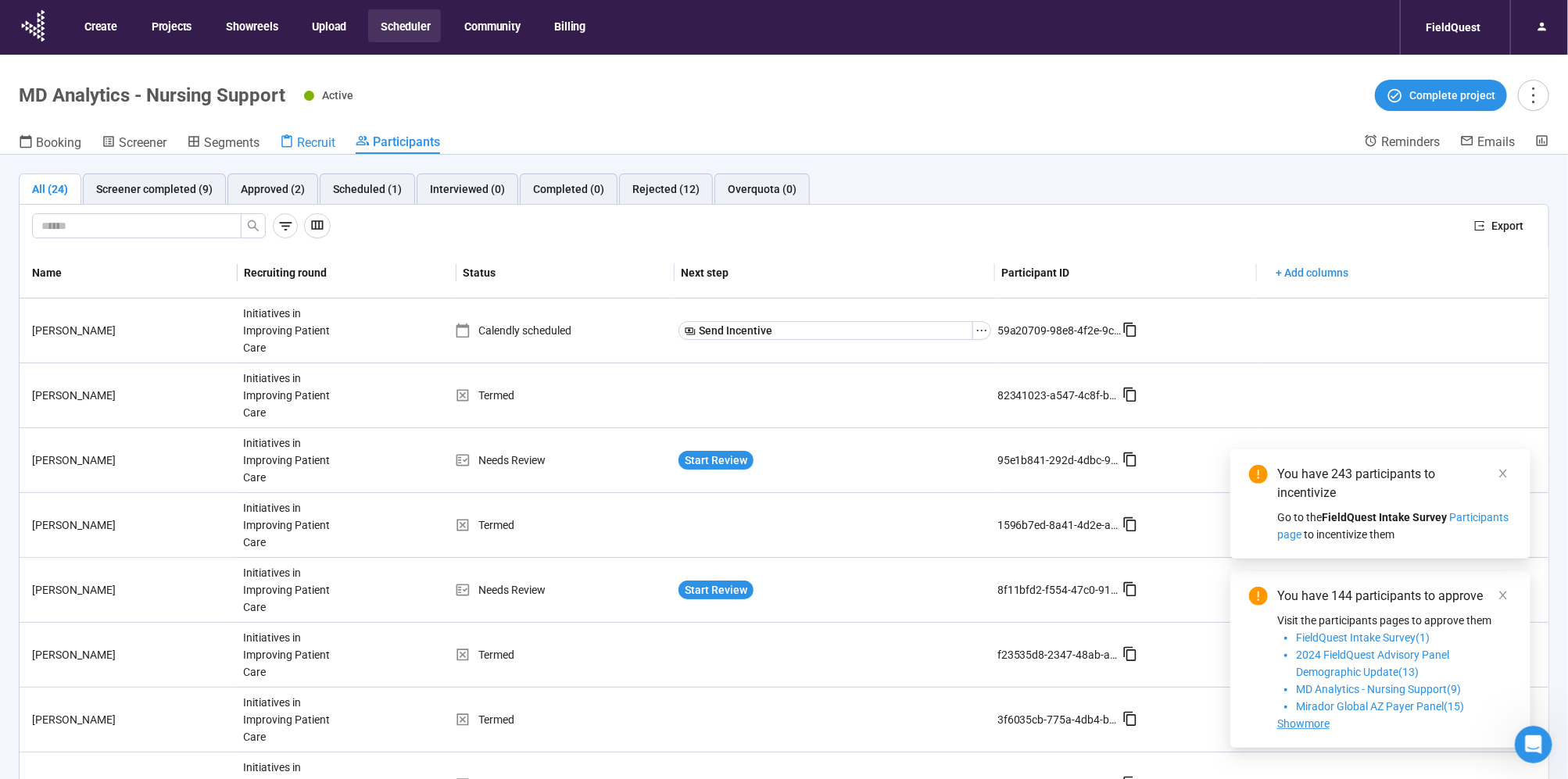
click at [310, 140] on span "Recruit" at bounding box center [316, 142] width 38 height 15
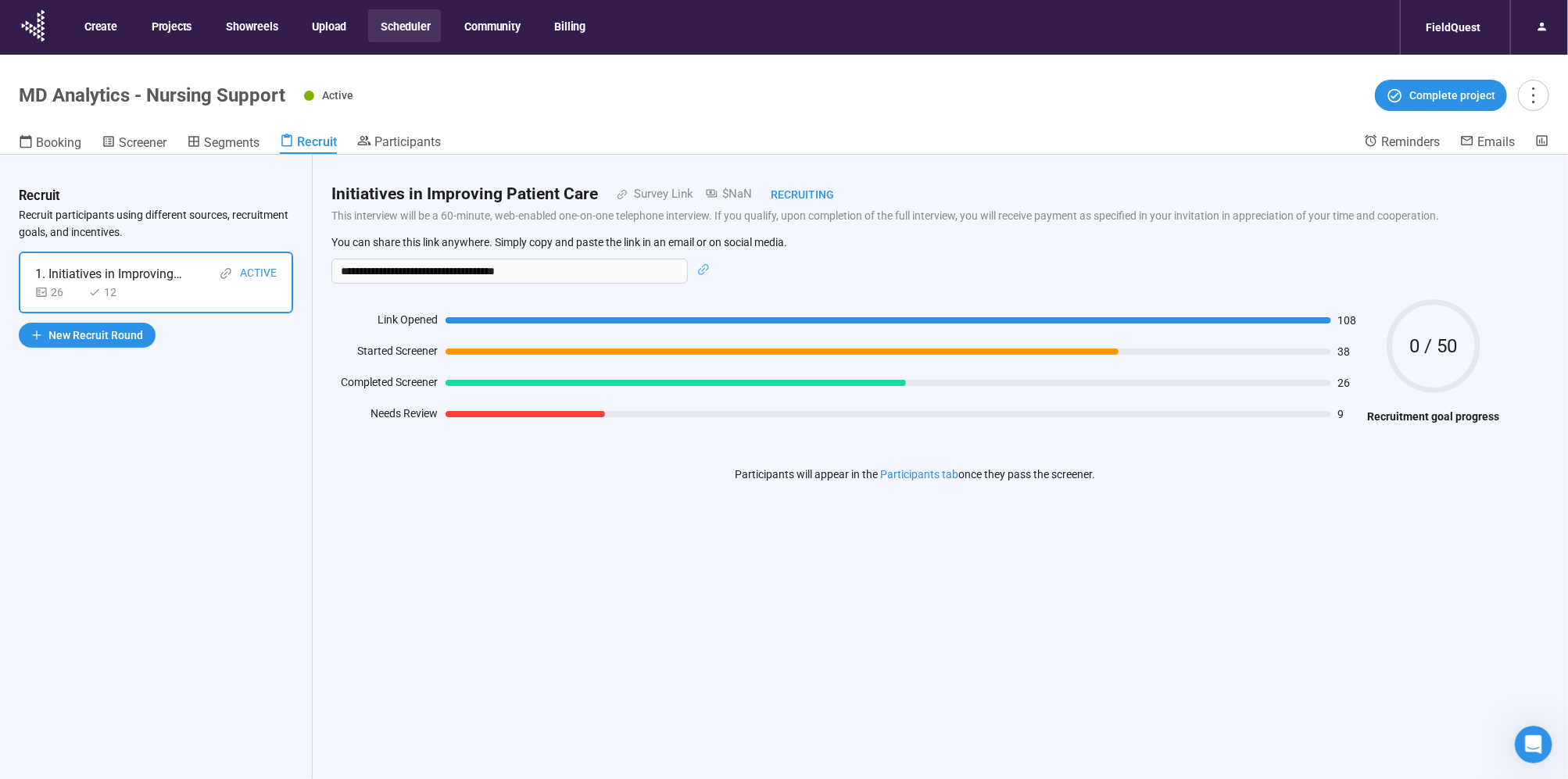
click at [406, 25] on button "Scheduler" at bounding box center [404, 26] width 73 height 32
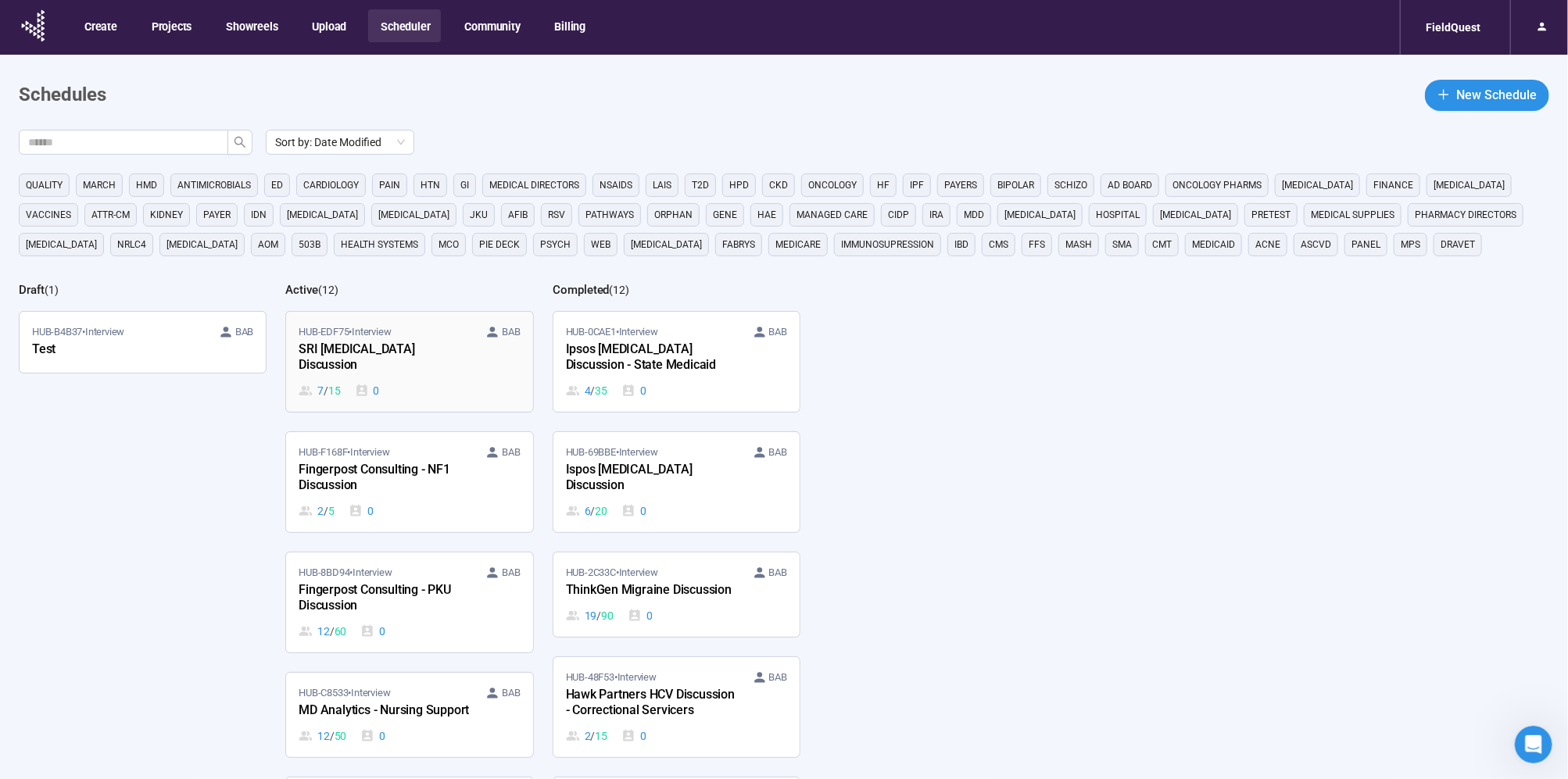
click at [390, 345] on div "SRI [MEDICAL_DATA] Discussion" at bounding box center [385, 358] width 172 height 36
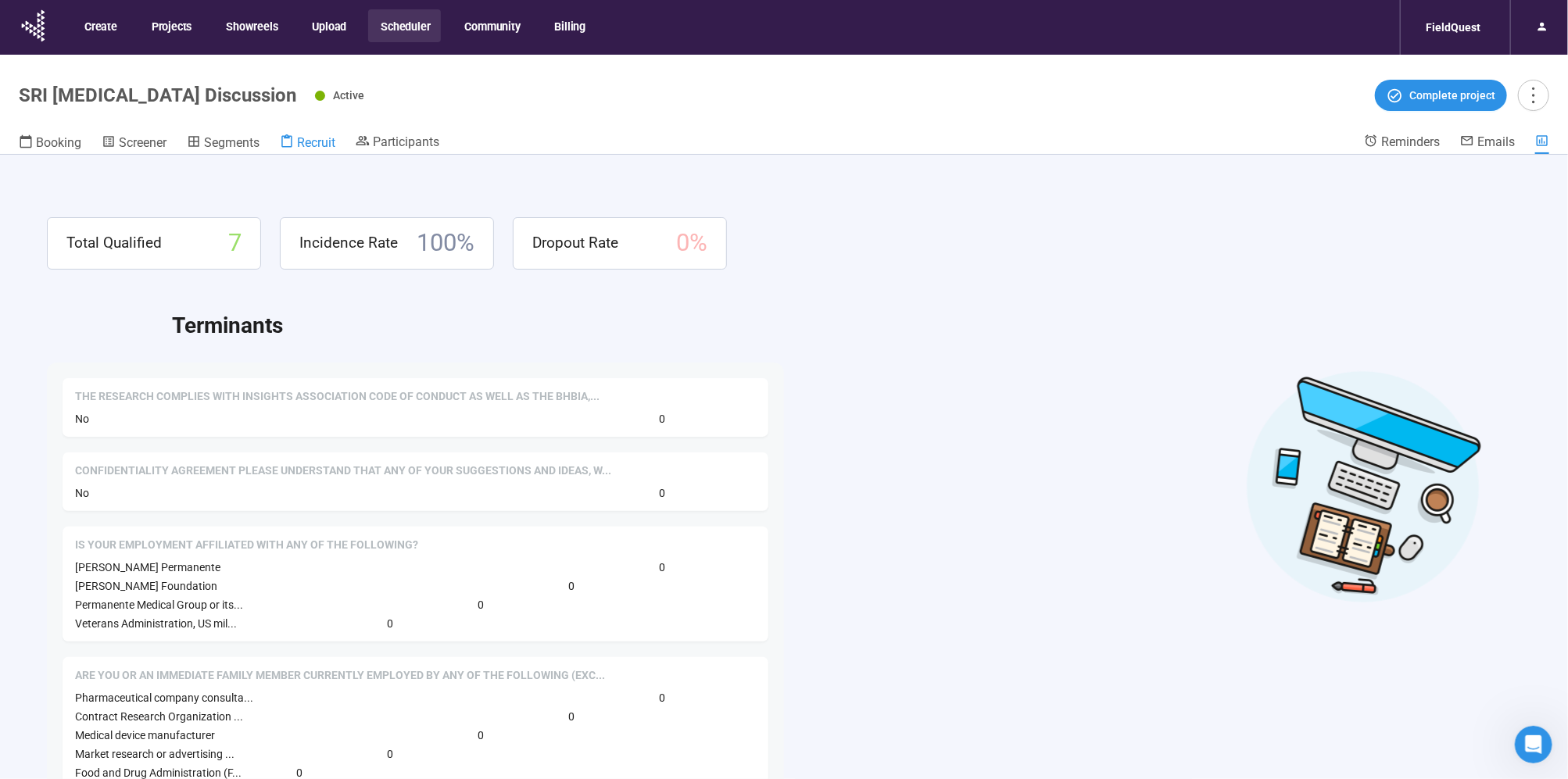
click at [315, 134] on link "Recruit" at bounding box center [307, 144] width 55 height 21
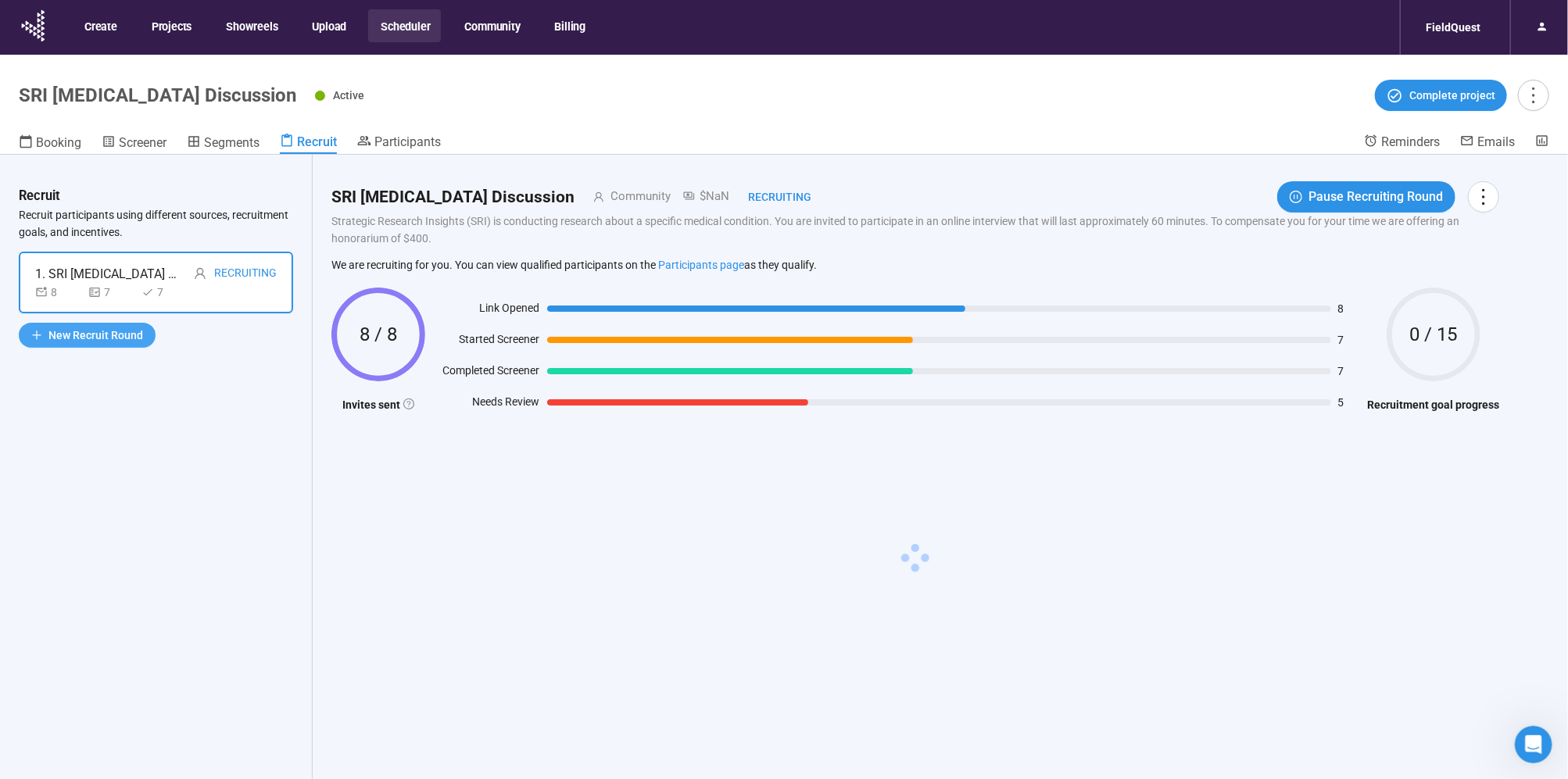
click at [123, 331] on span "New Recruit Round" at bounding box center [95, 334] width 94 height 17
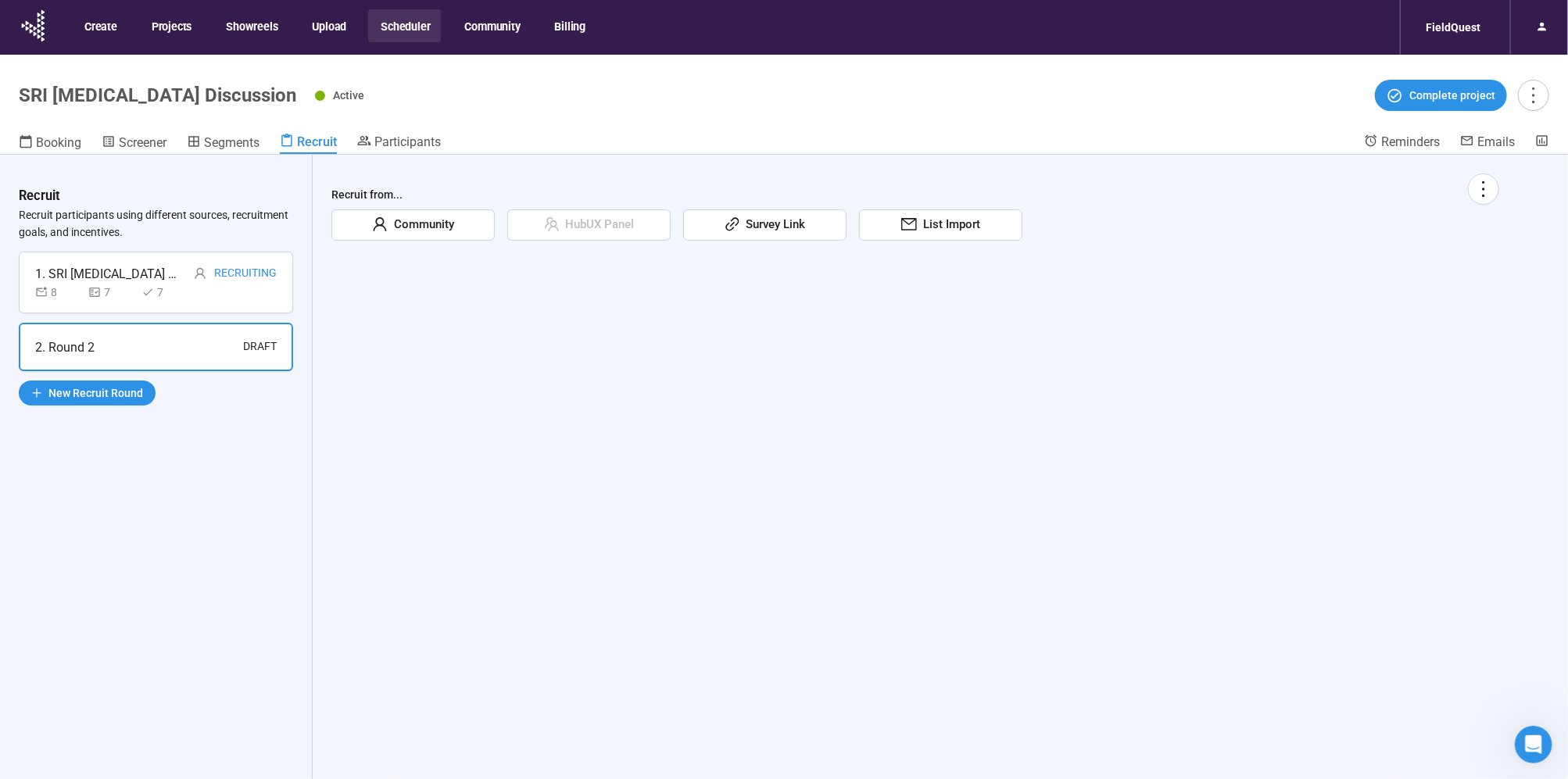
click at [421, 220] on span "Community" at bounding box center [421, 224] width 67 height 19
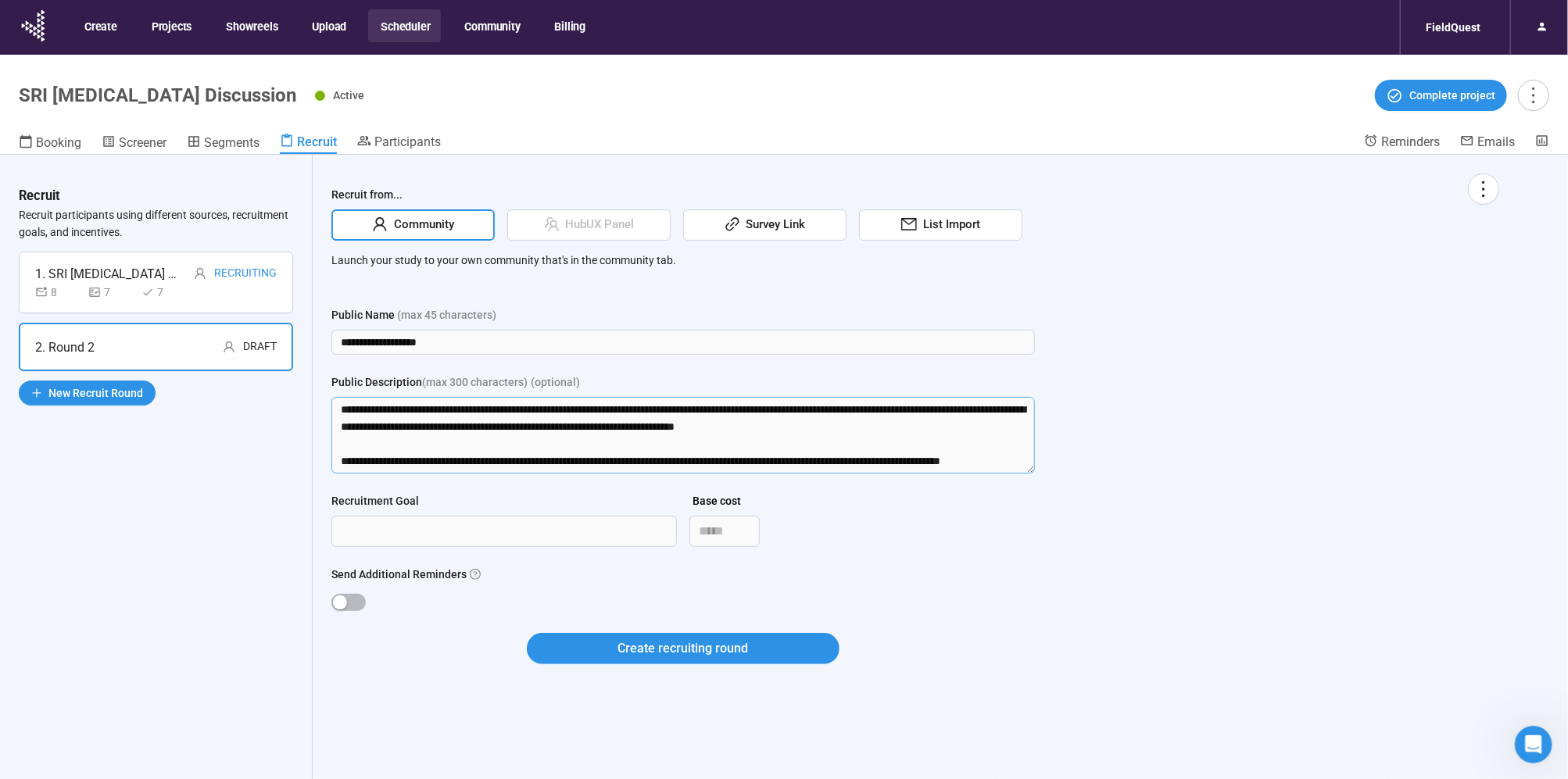
scroll to position [51, 0]
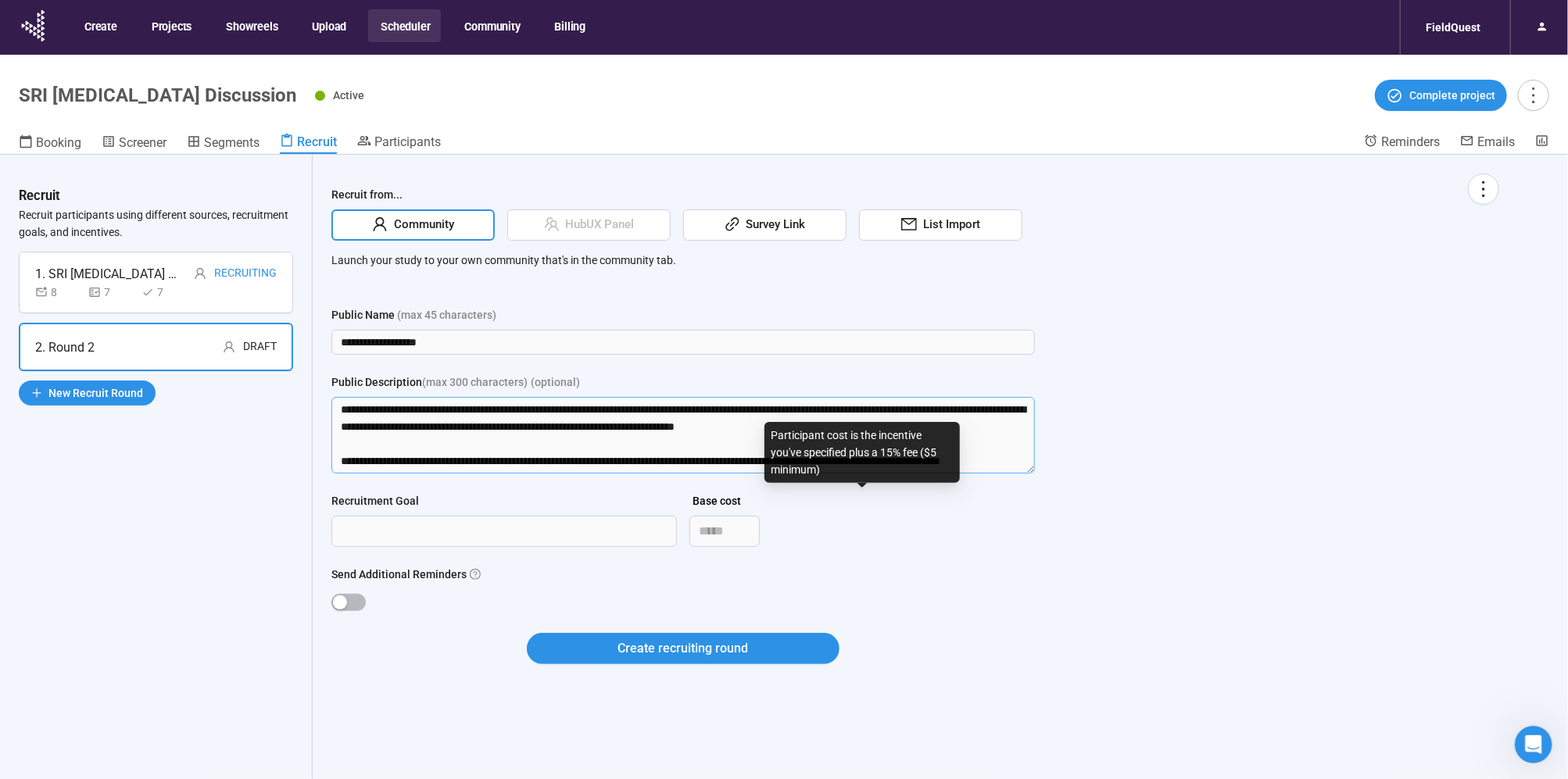
drag, startPoint x: 983, startPoint y: 438, endPoint x: 1009, endPoint y: 538, distance: 103.3
click at [1009, 538] on form "**********" at bounding box center [683, 494] width 703 height 377
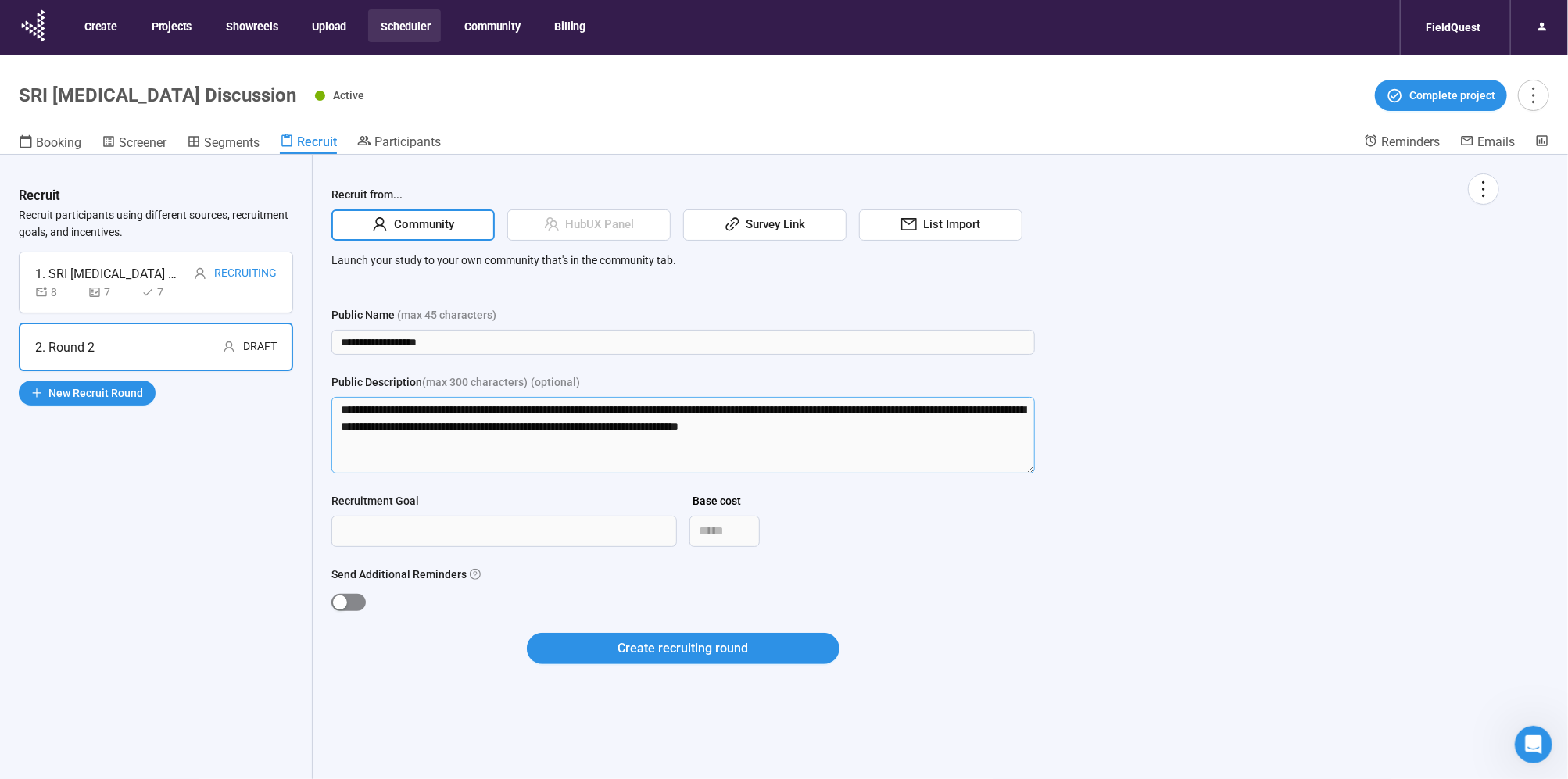
type textarea "**********"
click at [333, 599] on div "button" at bounding box center [339, 602] width 14 height 14
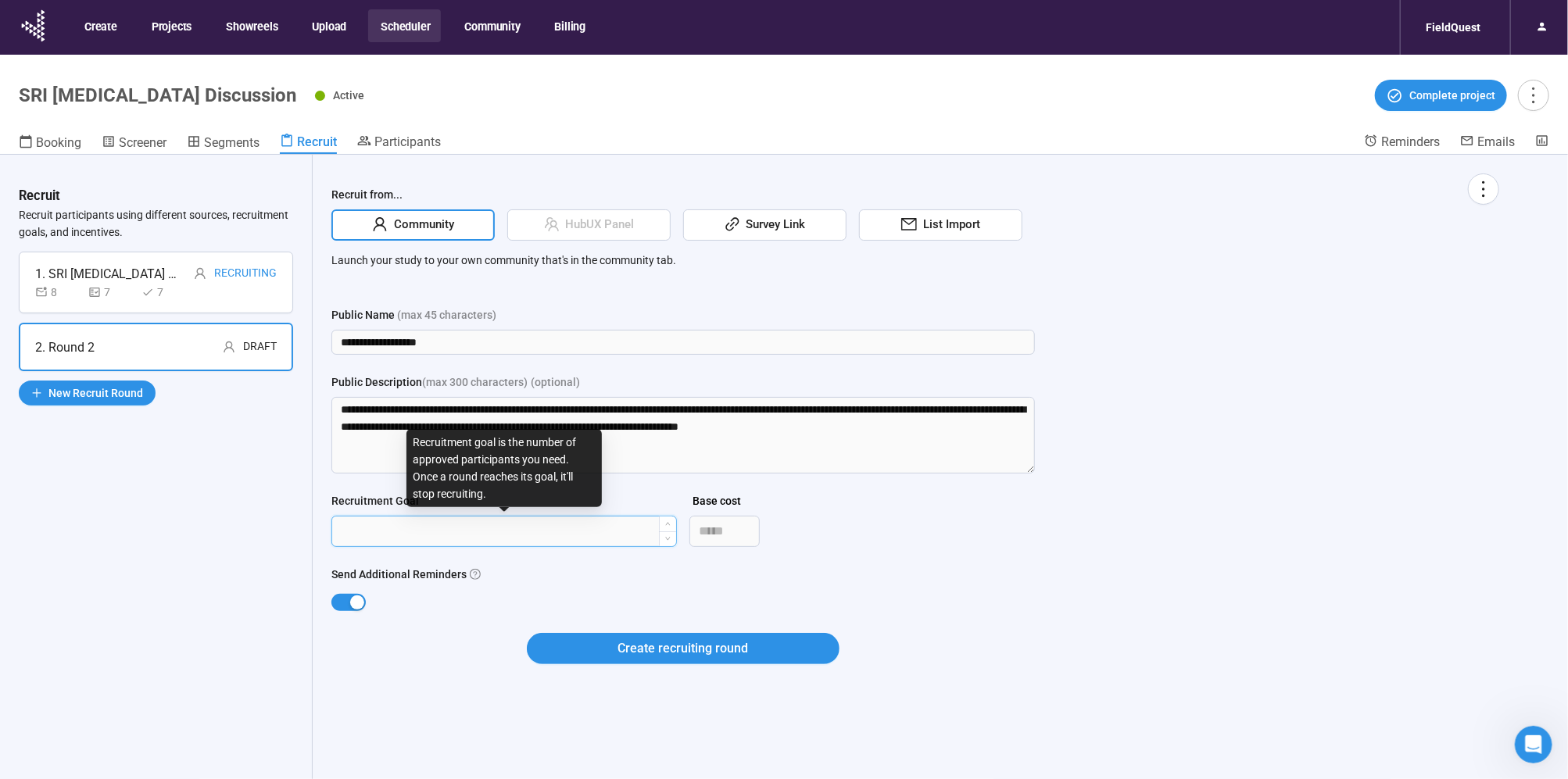
click at [442, 532] on input "Recruitment Goal" at bounding box center [505, 531] width 344 height 30
type input "**"
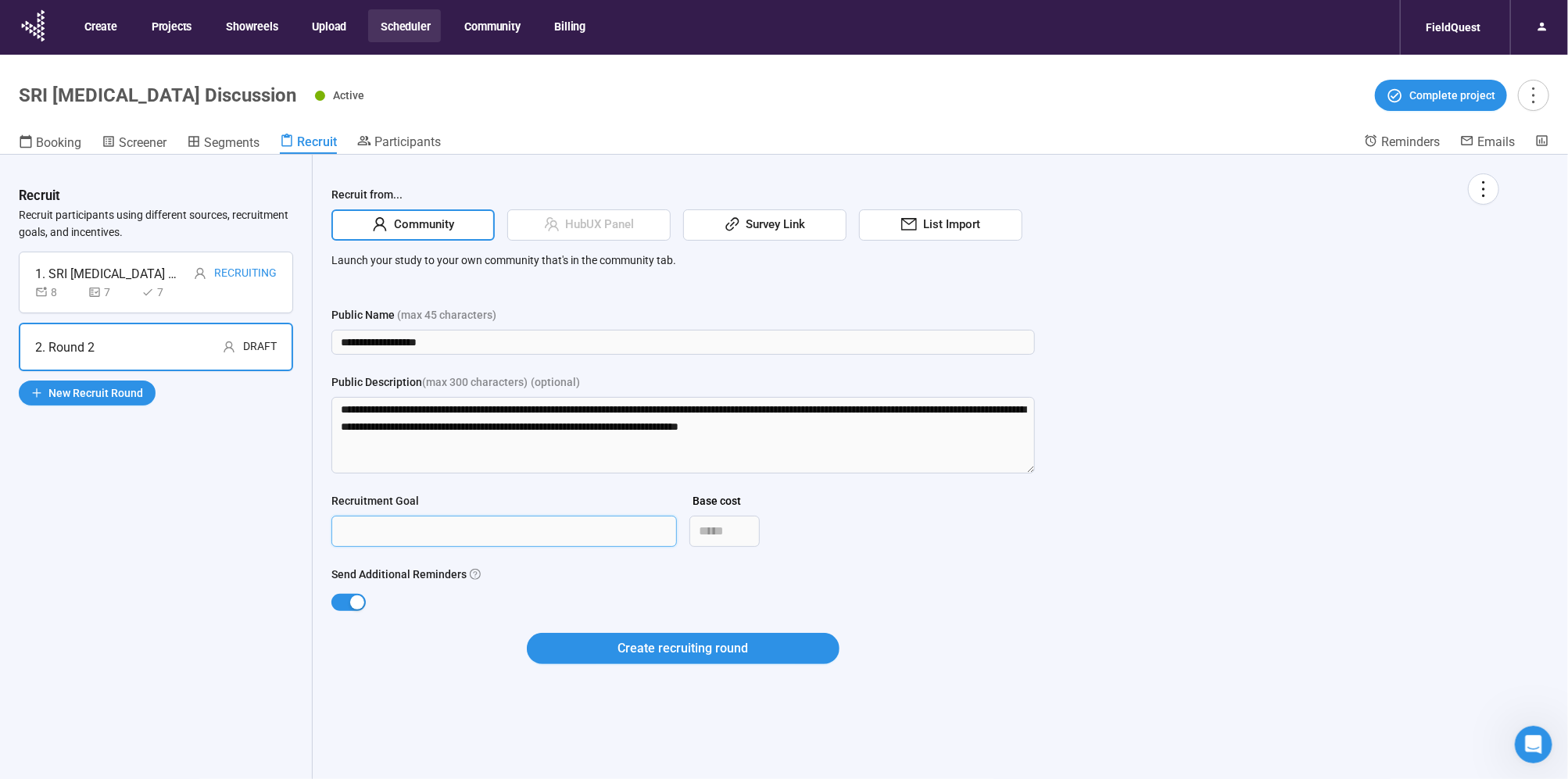
click at [591, 645] on button "Create recruiting round" at bounding box center [684, 649] width 313 height 31
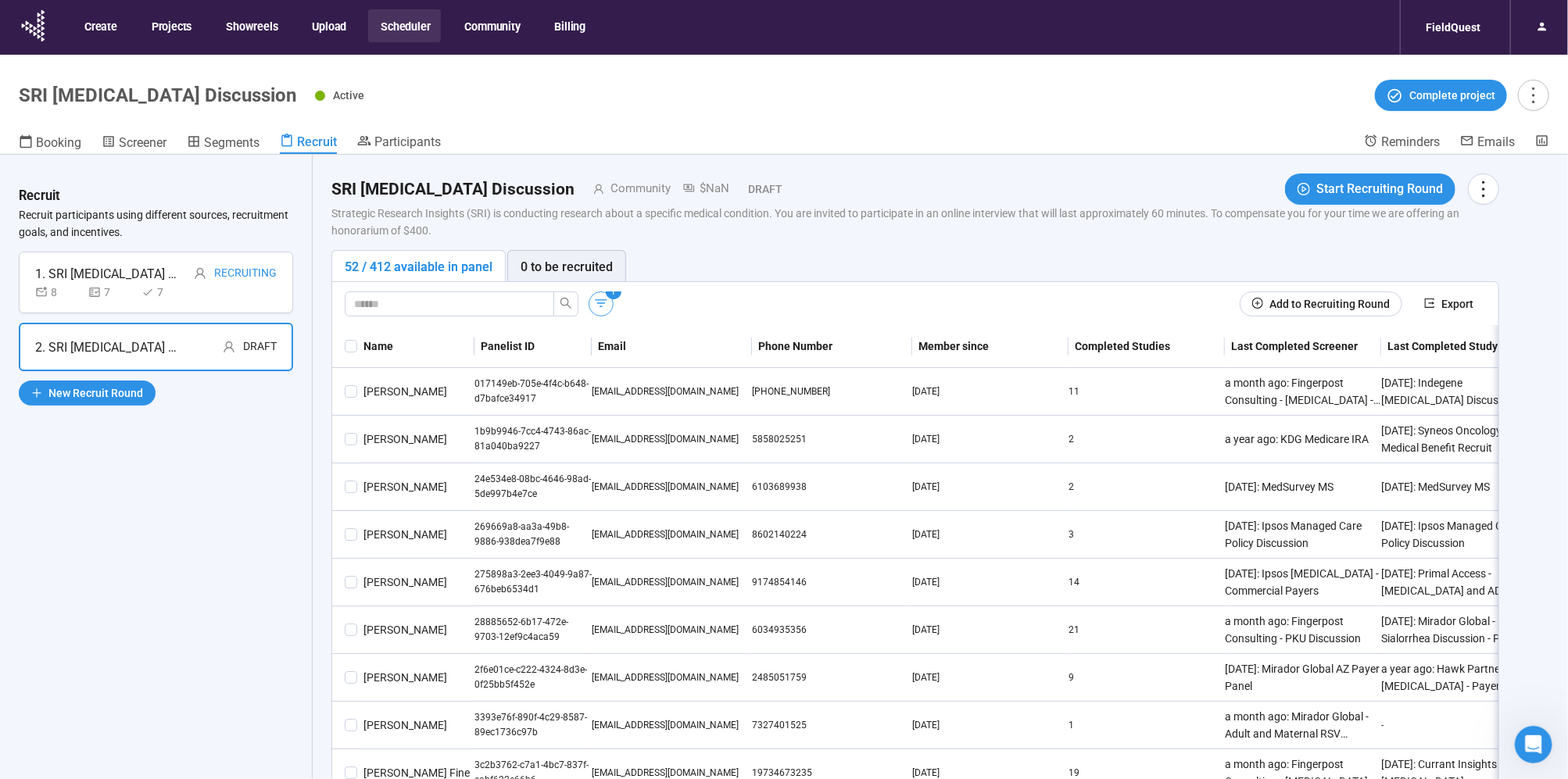
click at [602, 300] on icon "button" at bounding box center [601, 303] width 12 height 8
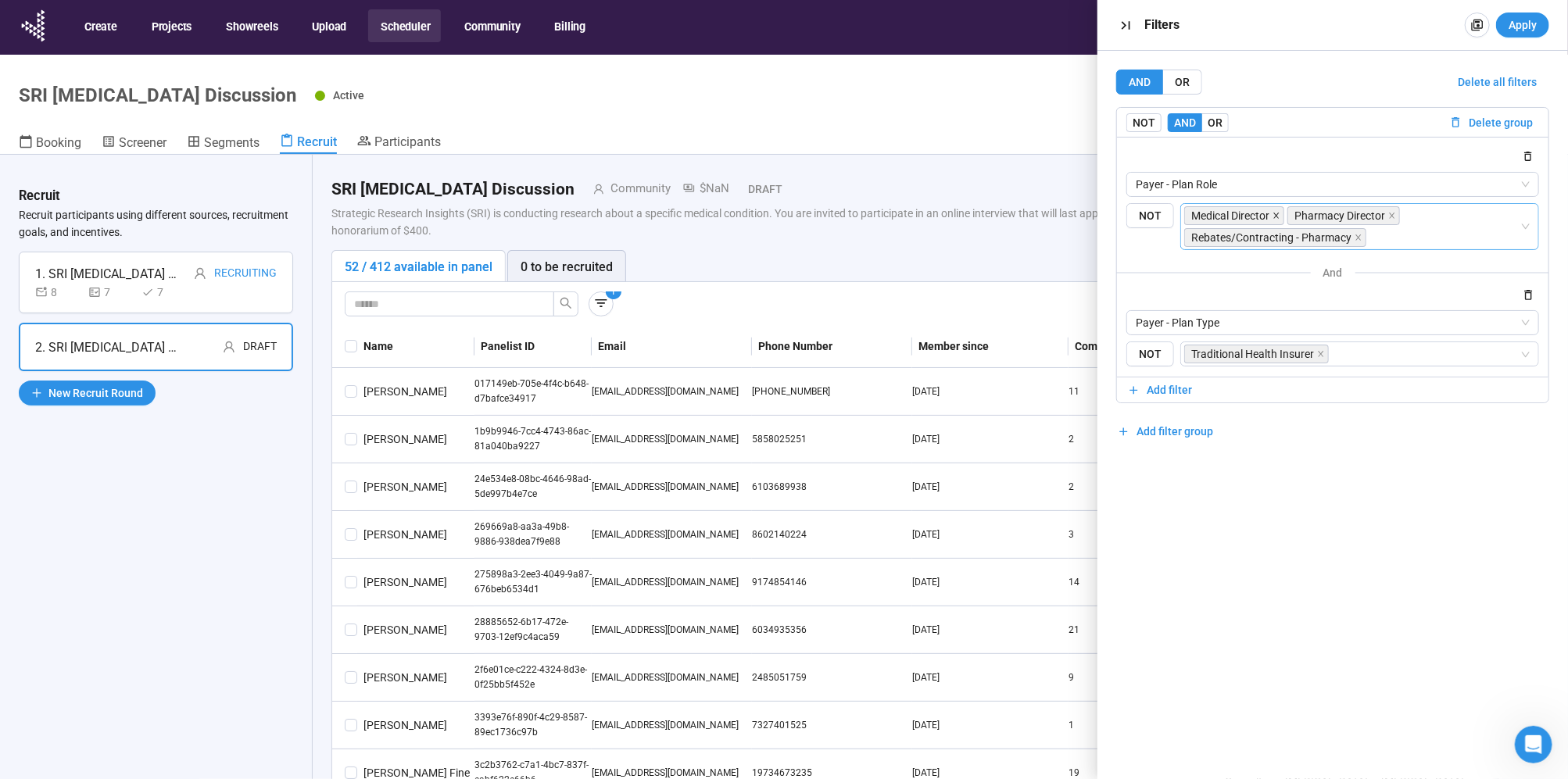
click at [1276, 213] on icon "close" at bounding box center [1277, 215] width 6 height 6
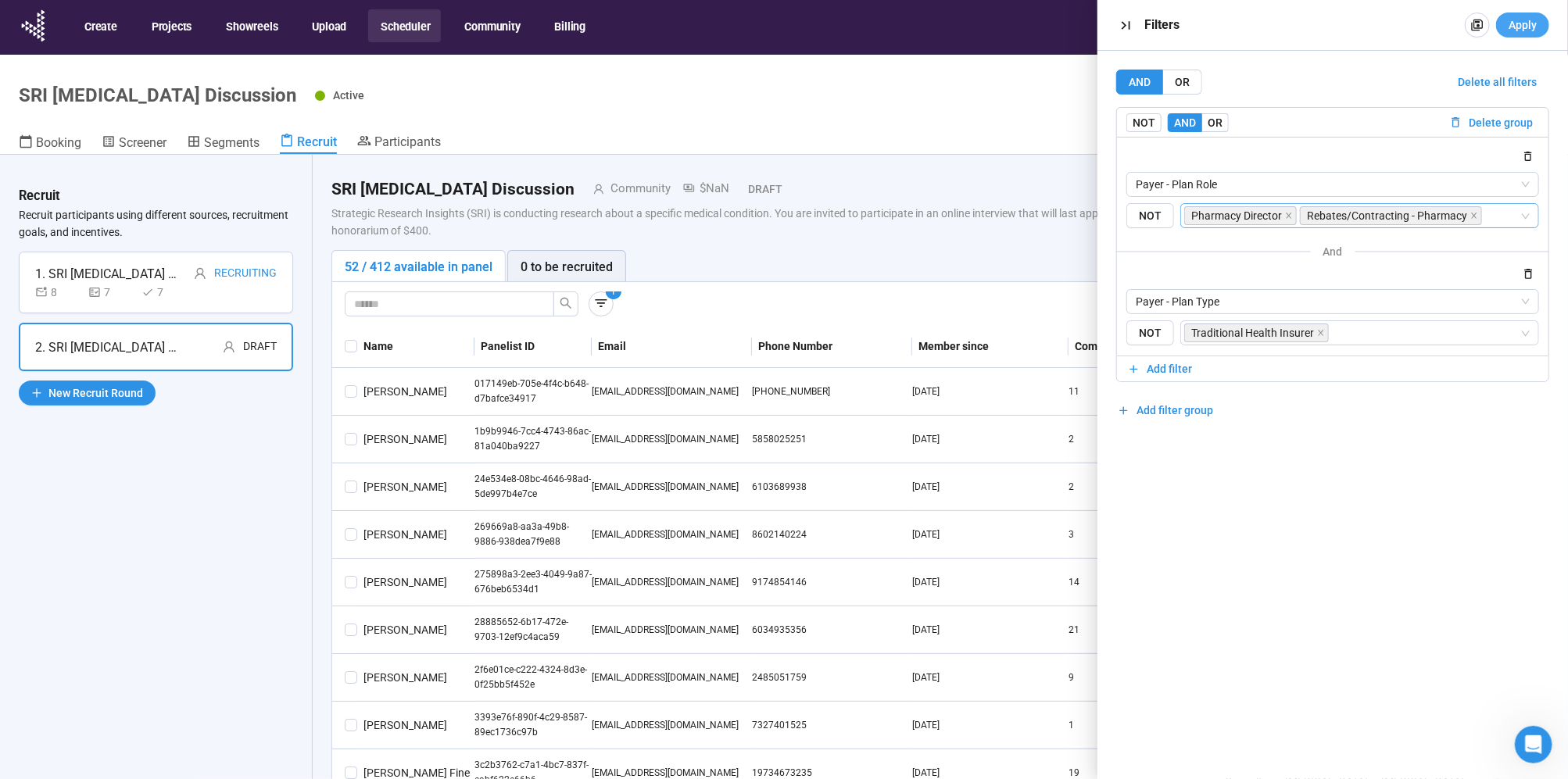
click at [1533, 26] on span "Apply" at bounding box center [1522, 25] width 29 height 17
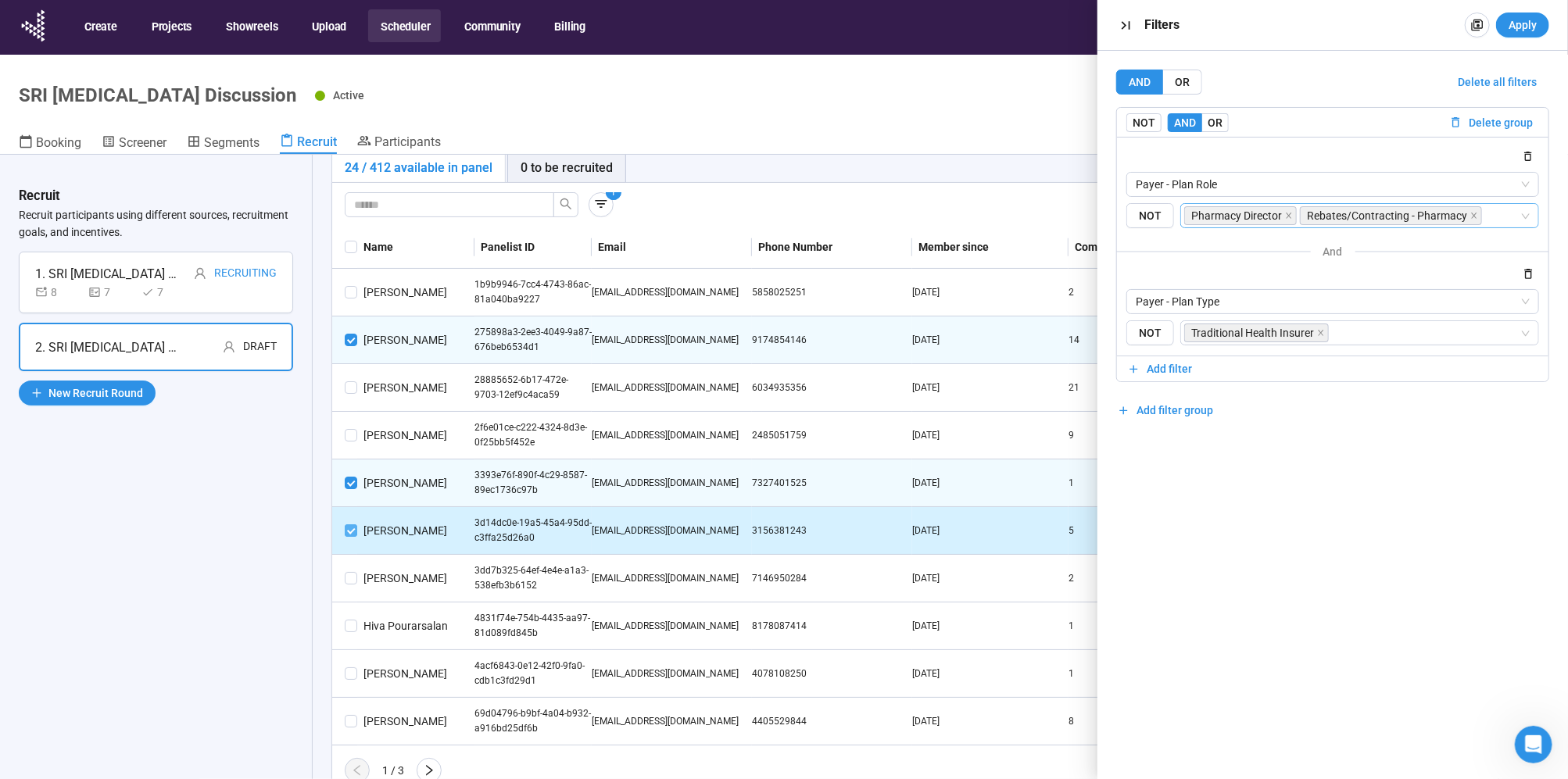
scroll to position [55, 0]
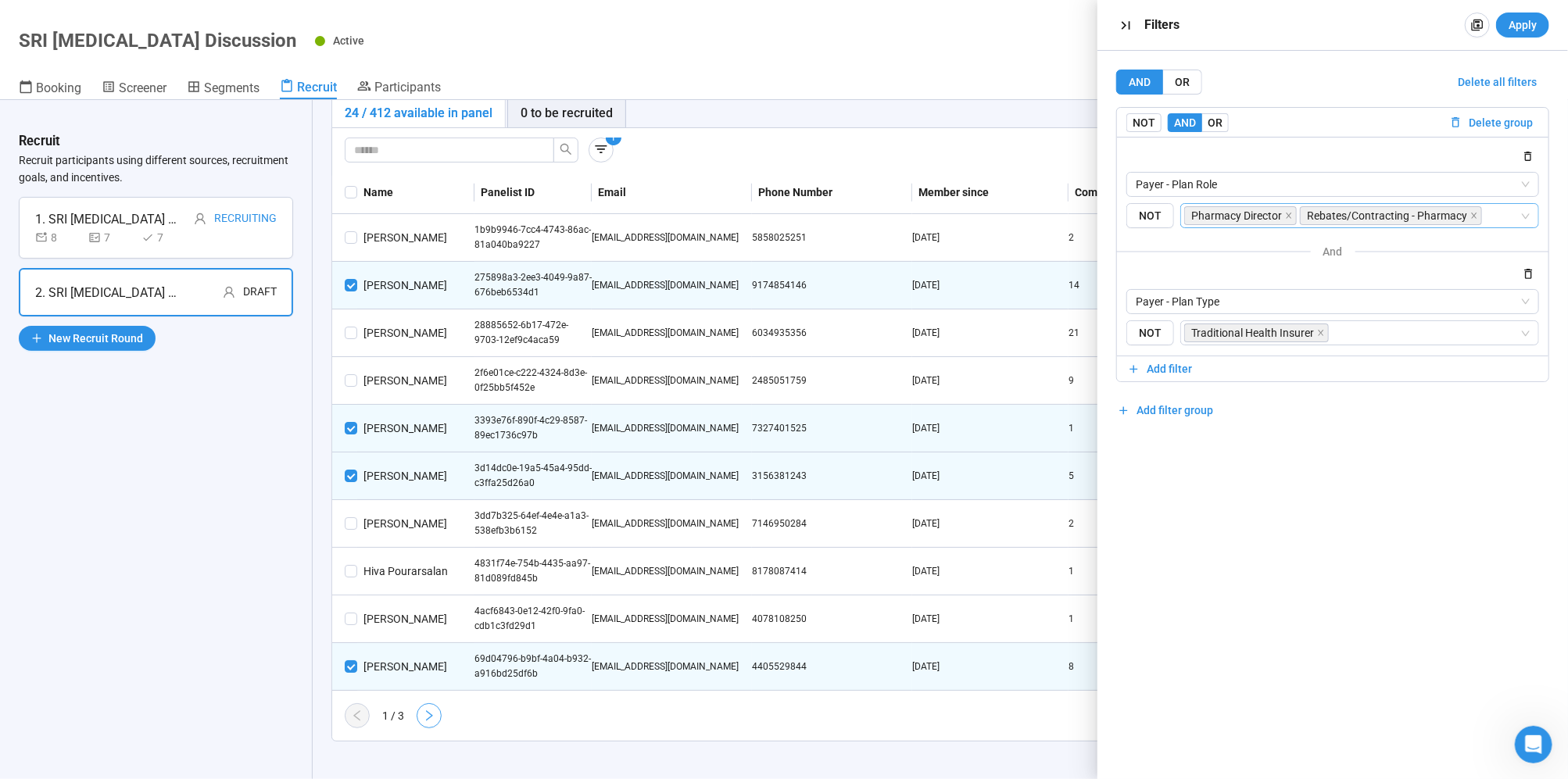
click at [432, 713] on icon "right" at bounding box center [429, 715] width 13 height 13
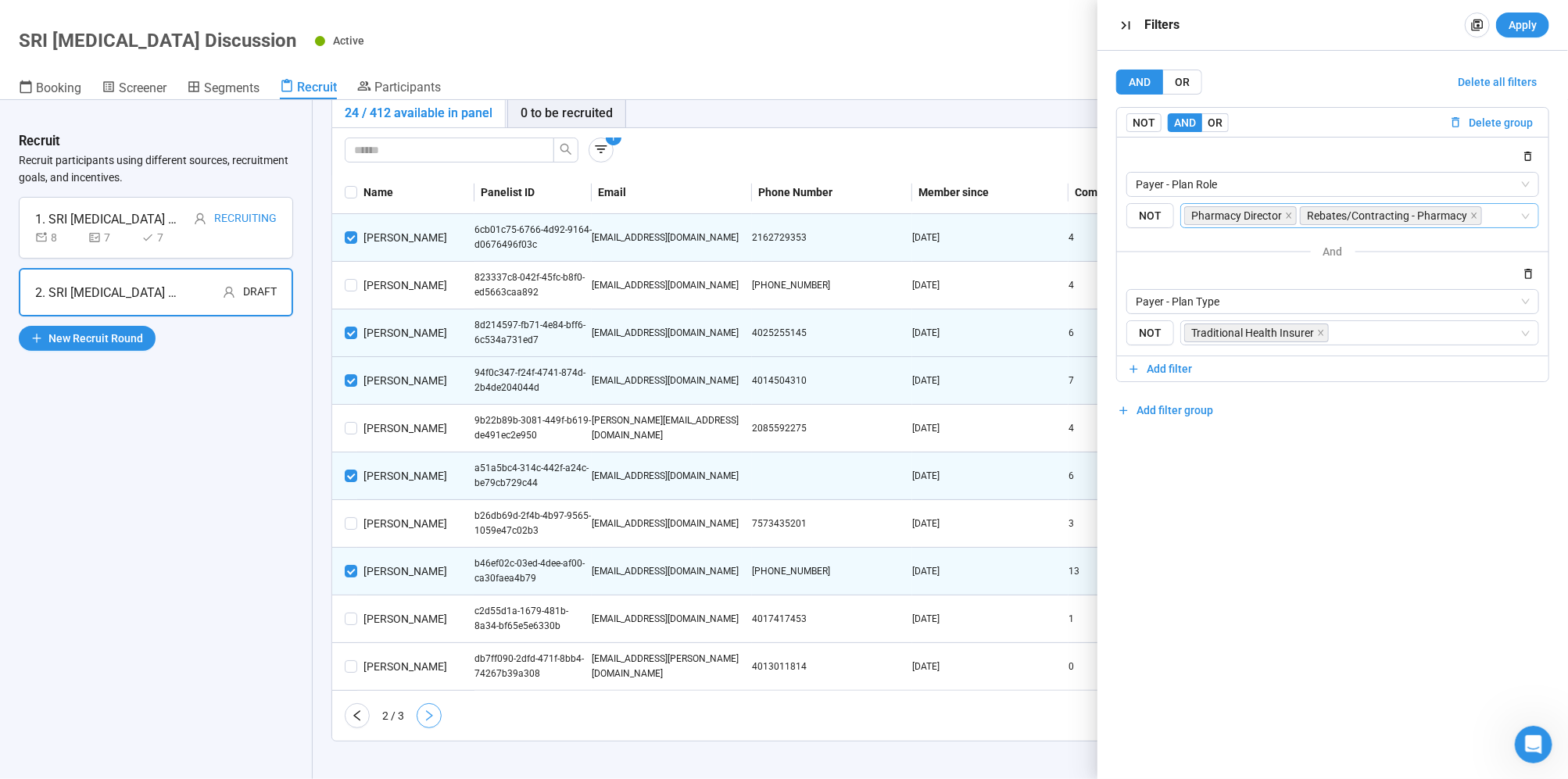
click at [424, 715] on icon "right" at bounding box center [429, 715] width 13 height 13
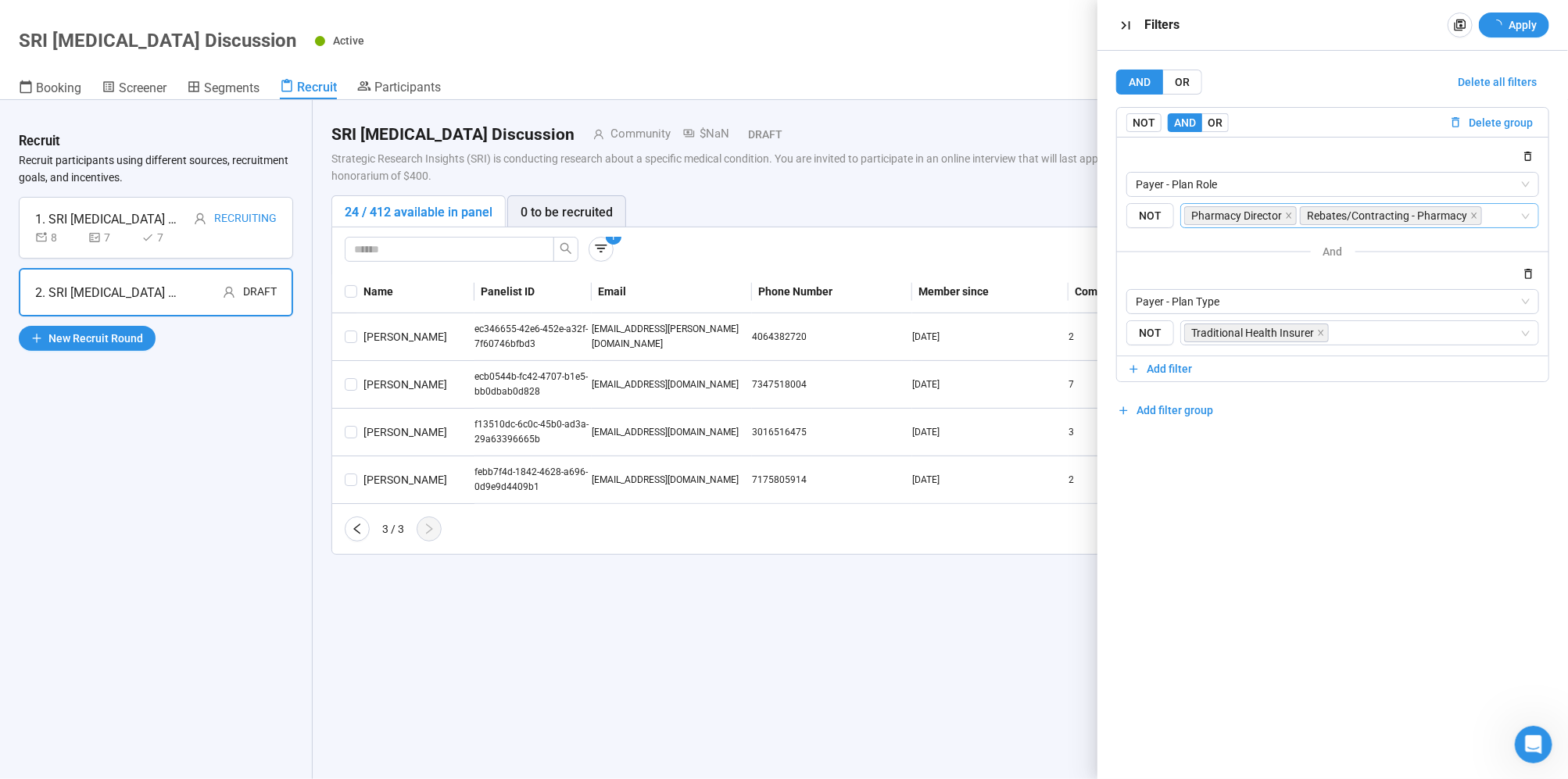
scroll to position [0, 0]
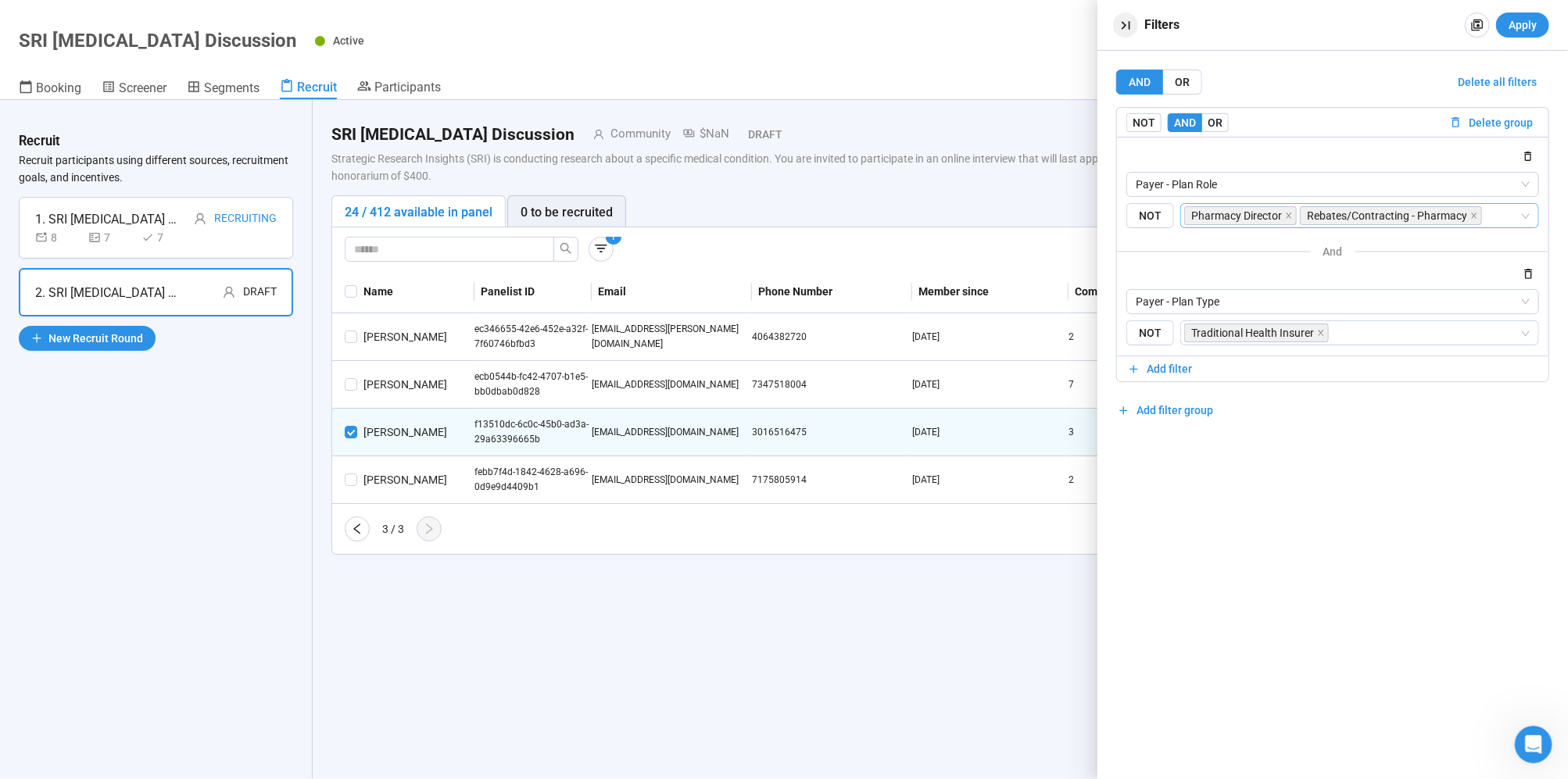
click at [1129, 22] on icon "button" at bounding box center [1125, 25] width 9 height 9
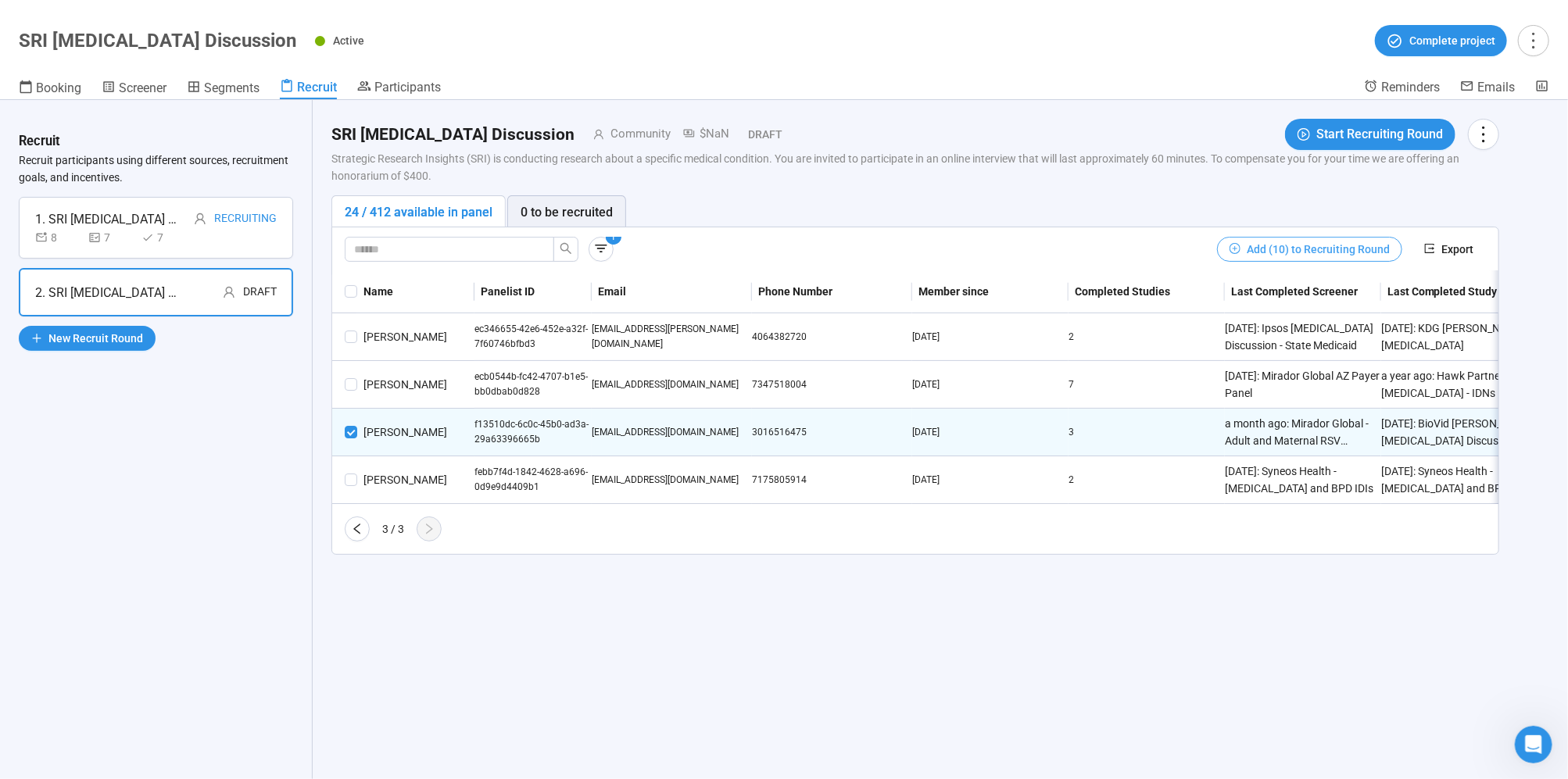
click at [1283, 250] on span "Add (10) to Recruiting Round" at bounding box center [1317, 249] width 143 height 17
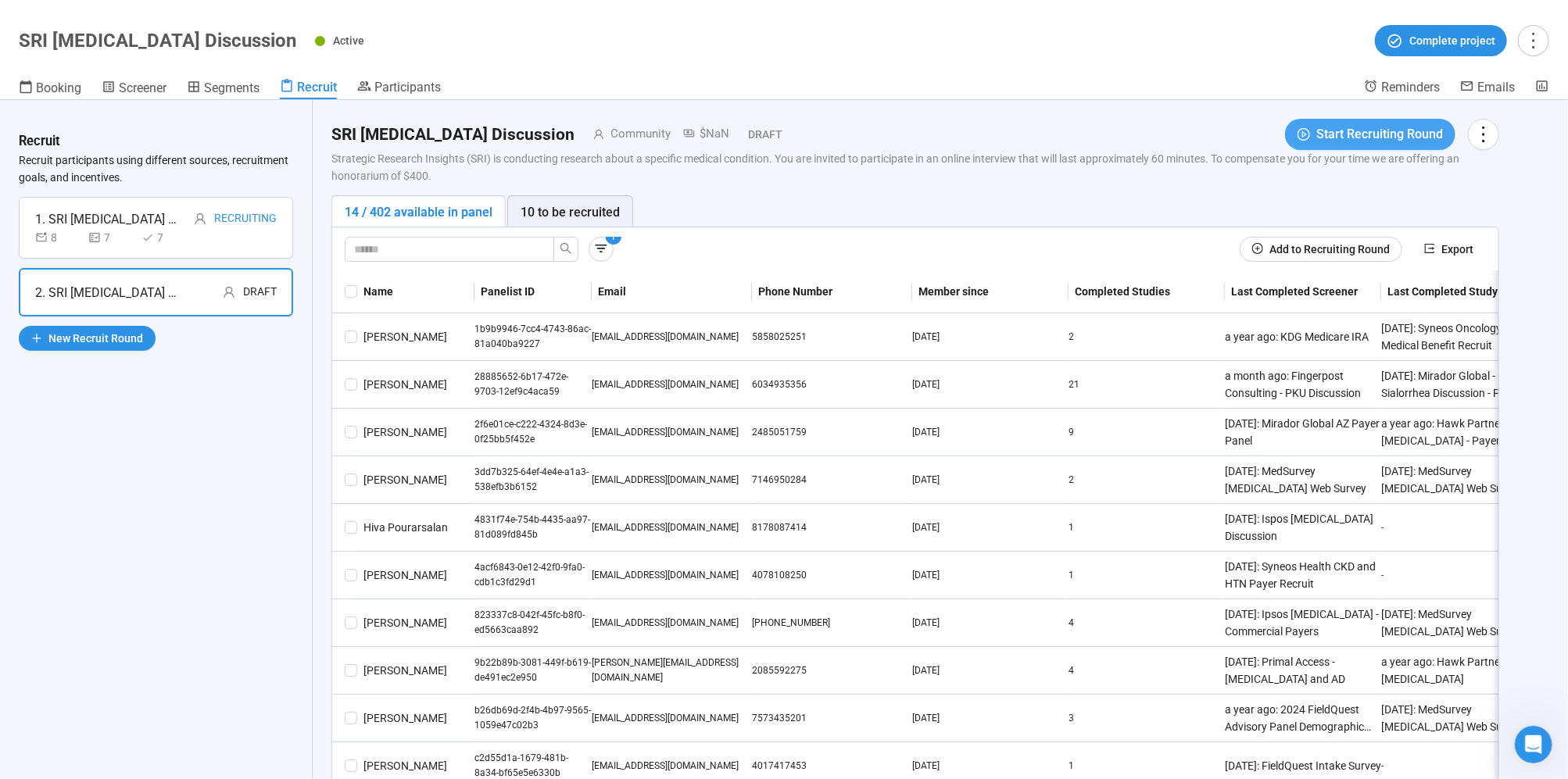
click at [1335, 136] on span "Start Recruiting Round" at bounding box center [1379, 134] width 127 height 20
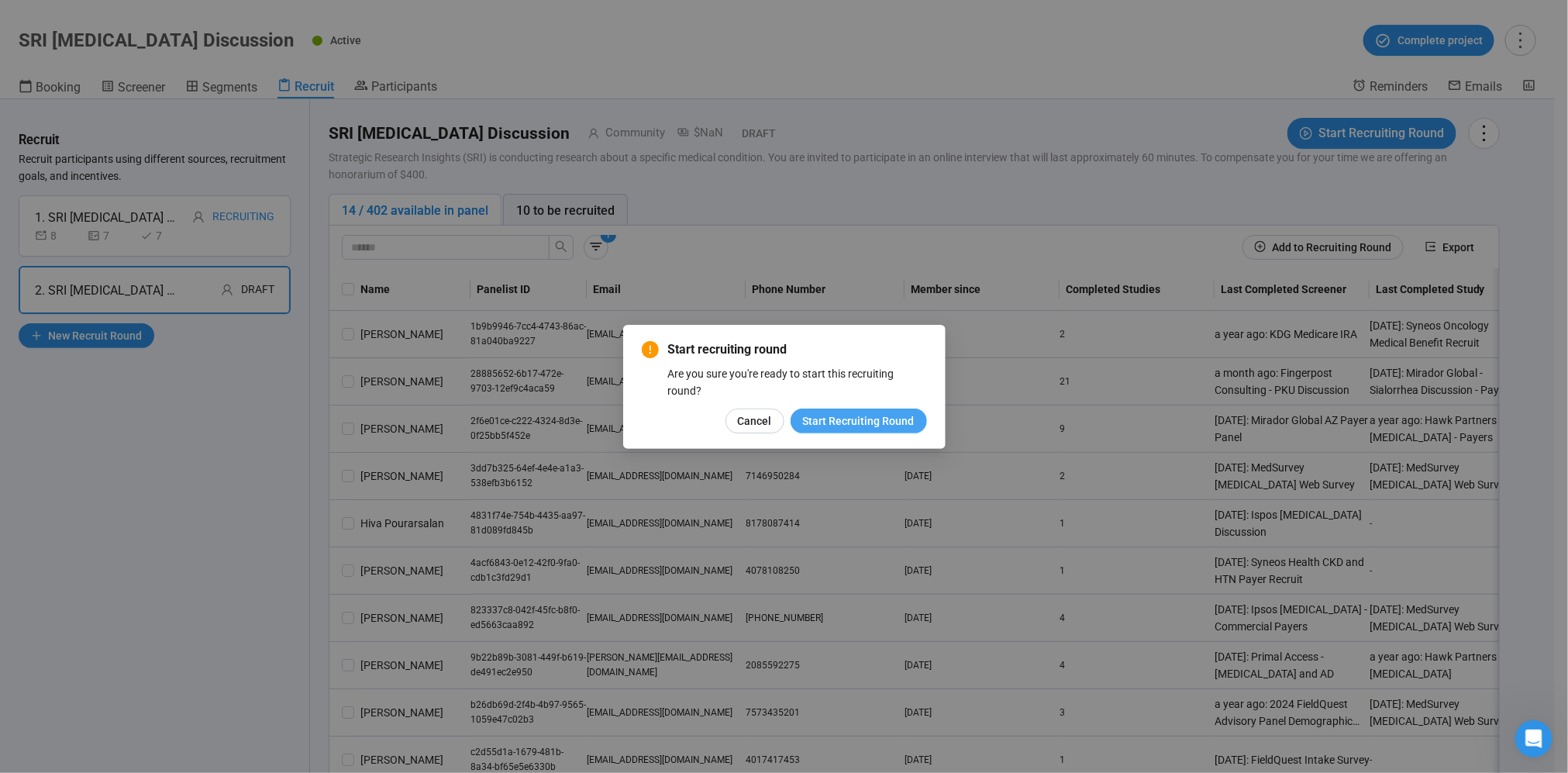
click at [846, 419] on span "Start Recruiting Round" at bounding box center [859, 421] width 111 height 17
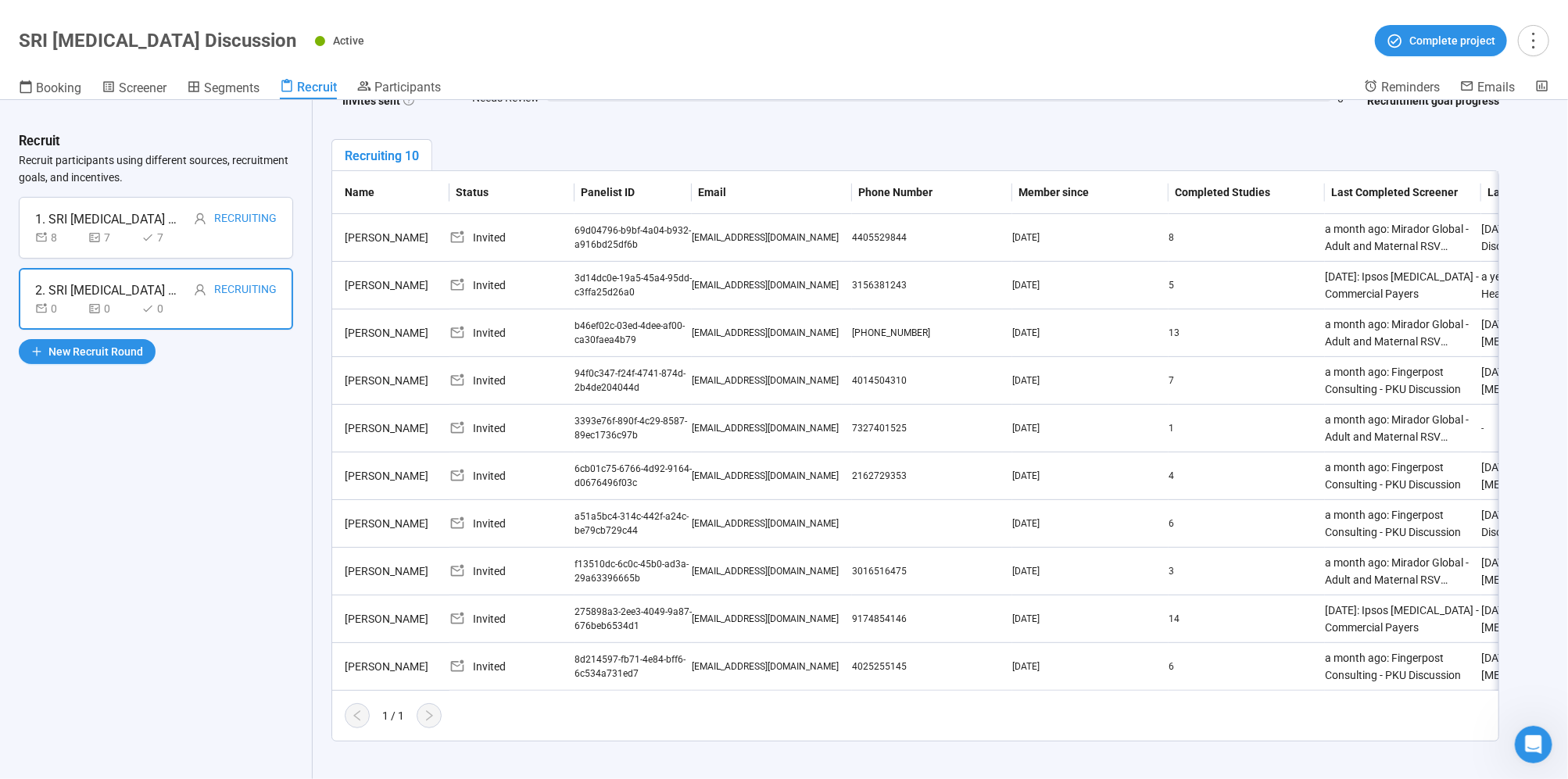
scroll to position [2, 0]
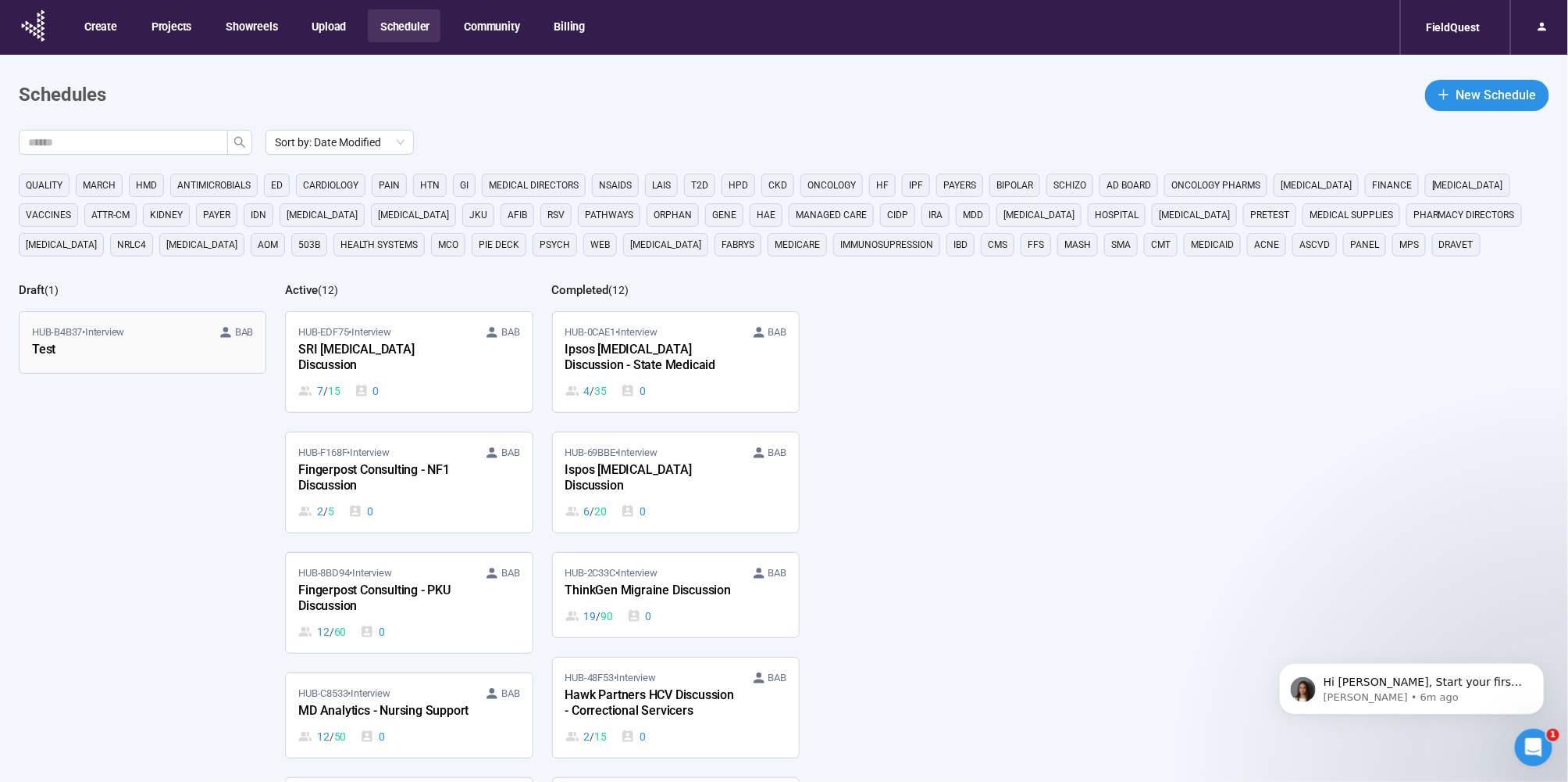
click at [180, 348] on div "Test" at bounding box center [118, 350] width 172 height 21
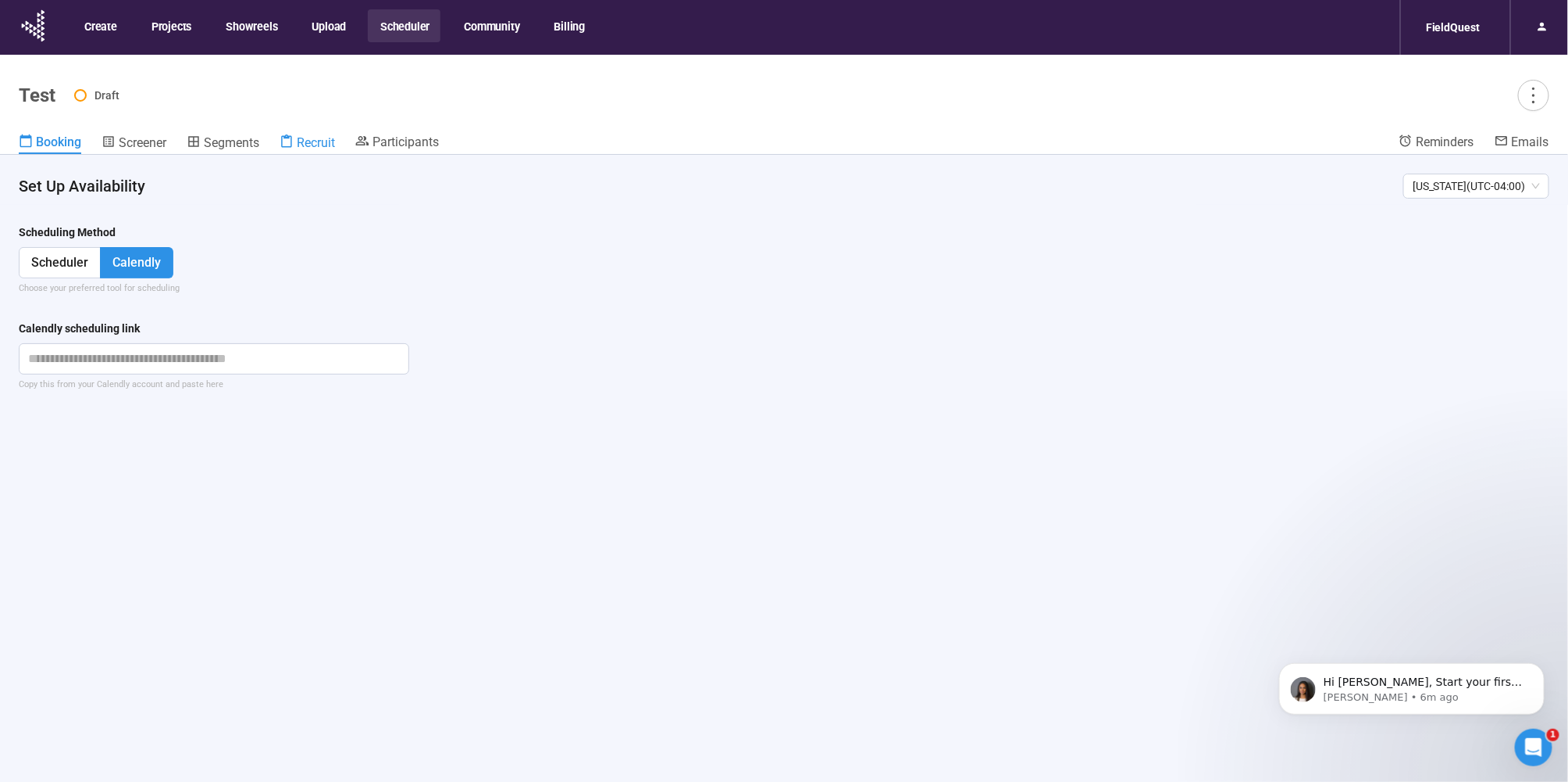
click at [306, 139] on span "Recruit" at bounding box center [316, 142] width 38 height 15
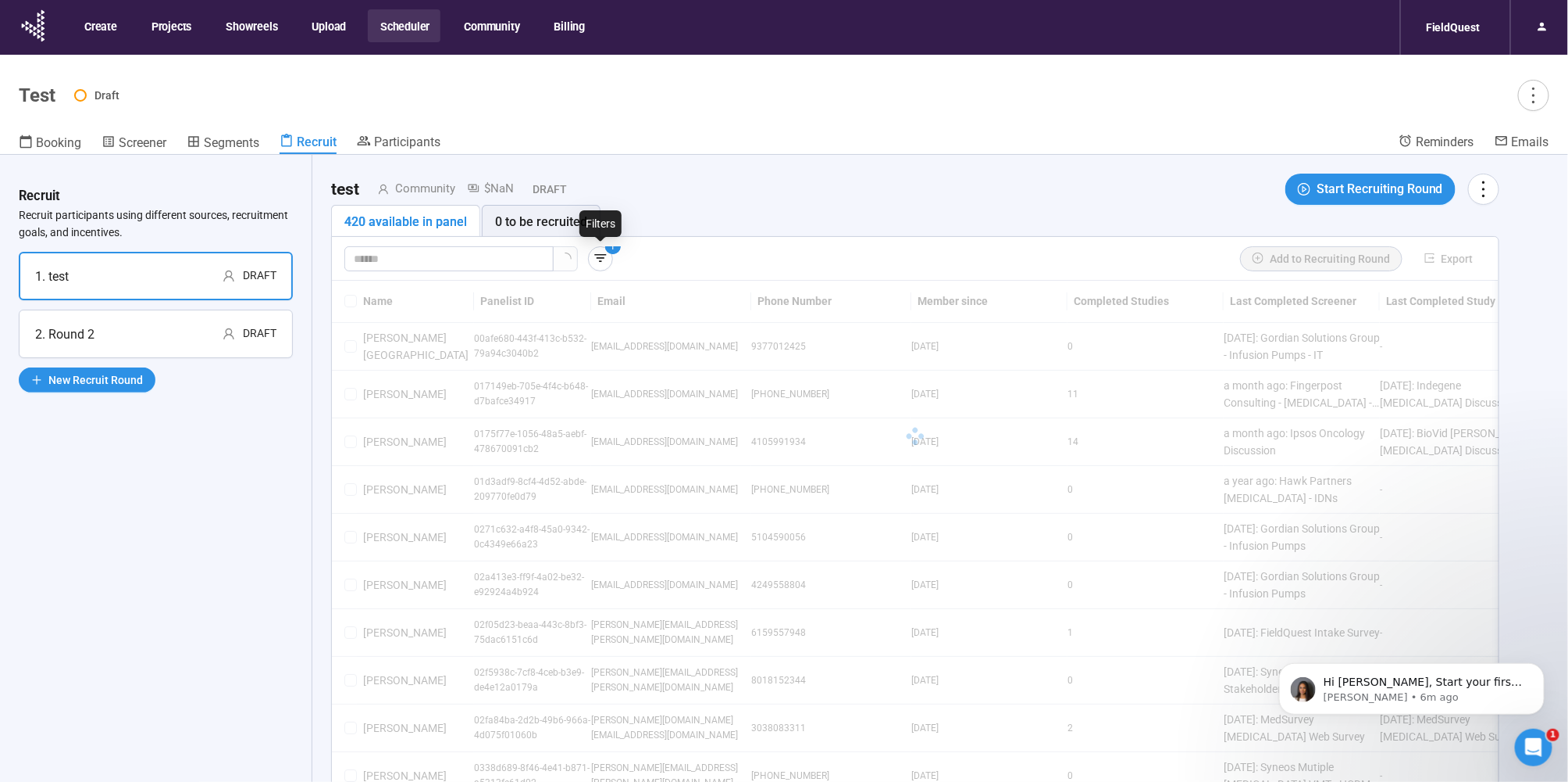
click at [603, 255] on icon "button" at bounding box center [601, 258] width 16 height 16
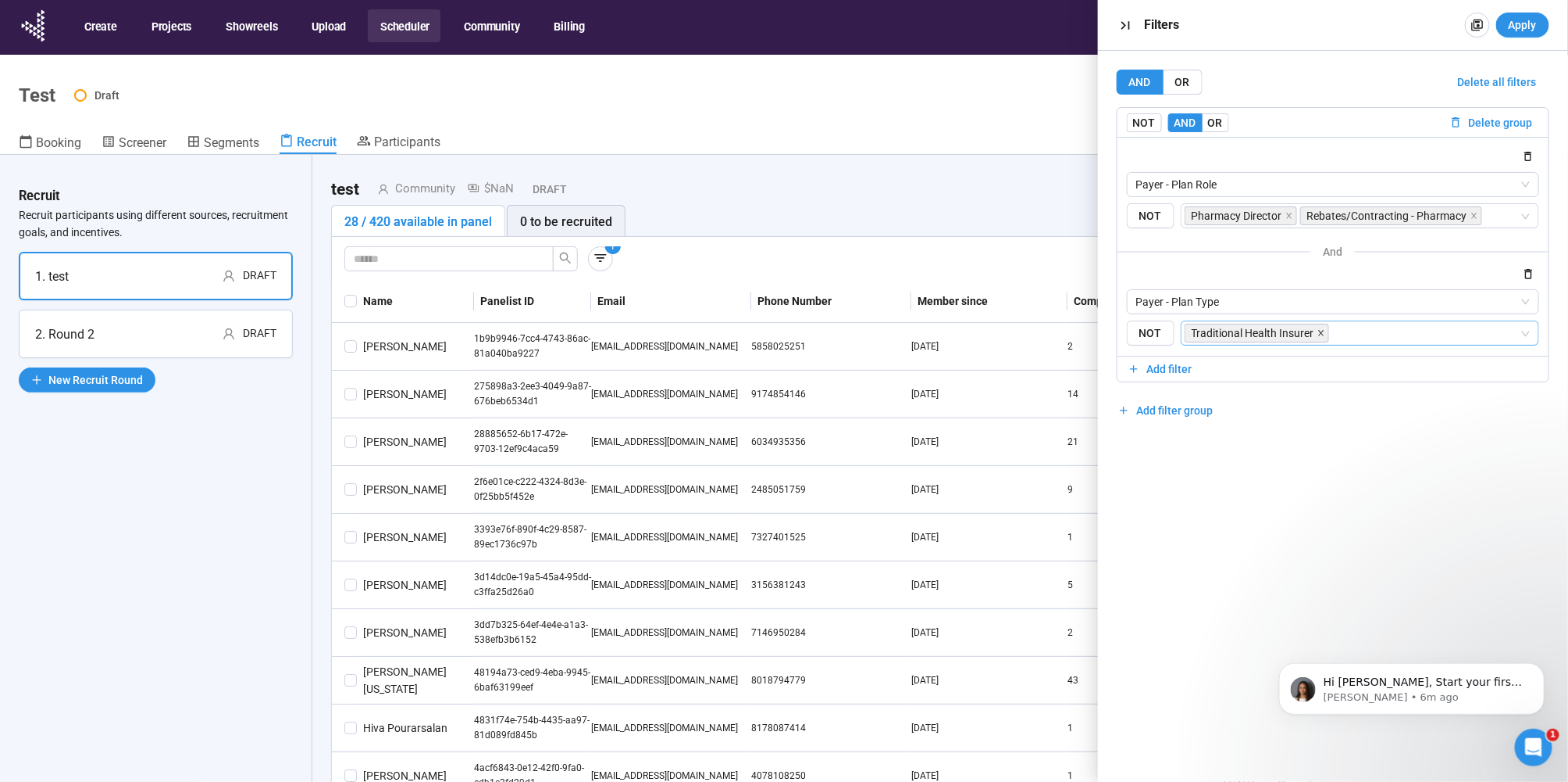
click at [1317, 335] on icon "close" at bounding box center [1321, 332] width 8 height 8
drag, startPoint x: 1286, startPoint y: 214, endPoint x: 1365, endPoint y: 212, distance: 79.0
click at [1286, 214] on icon "close" at bounding box center [1290, 215] width 8 height 8
click at [1358, 211] on icon "close" at bounding box center [1360, 215] width 8 height 8
click at [1263, 214] on input "search" at bounding box center [1356, 215] width 328 height 19
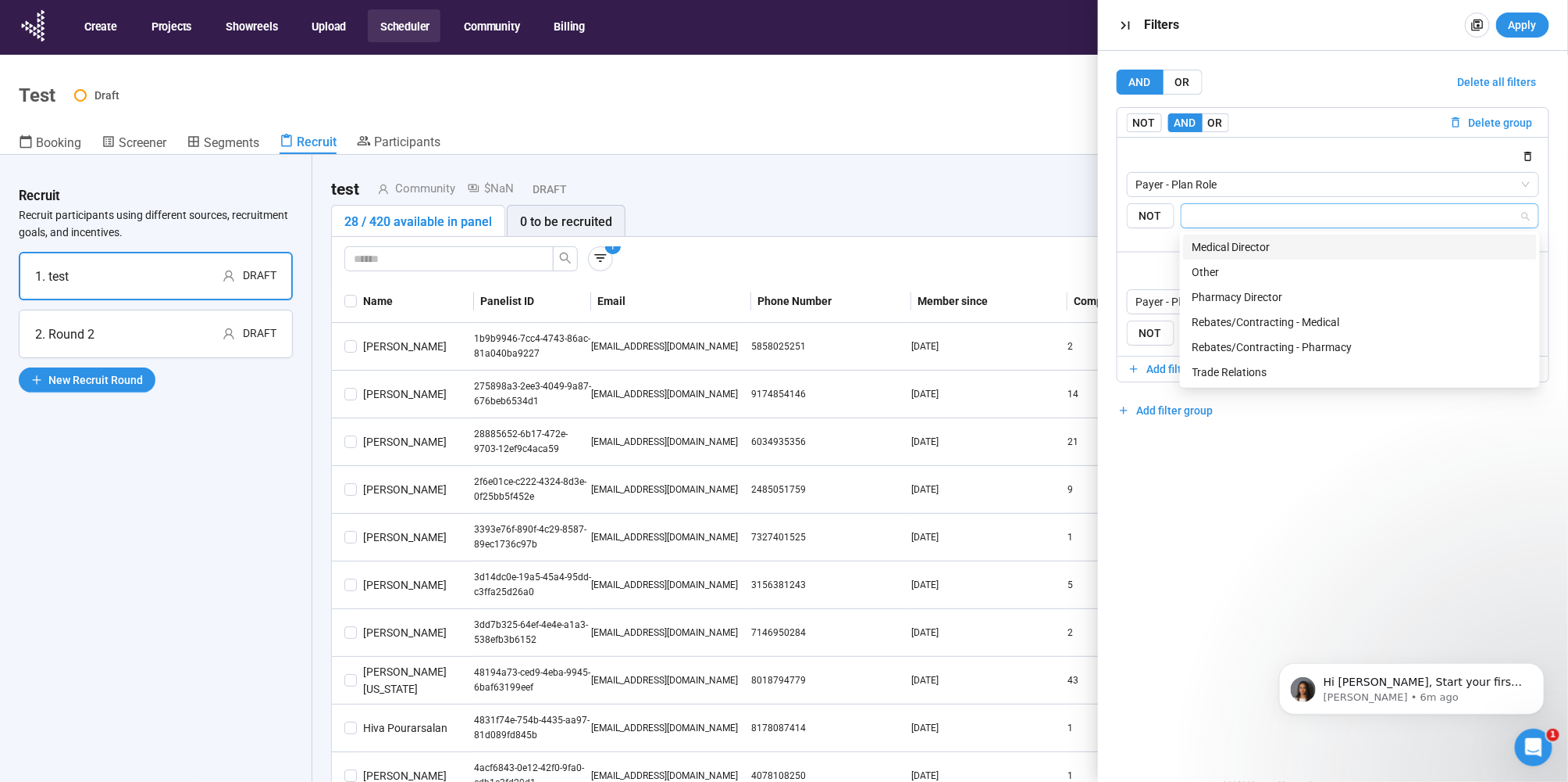
click at [1260, 243] on div "Medical Director" at bounding box center [1360, 246] width 335 height 17
click at [1534, 17] on span "Apply" at bounding box center [1523, 25] width 29 height 17
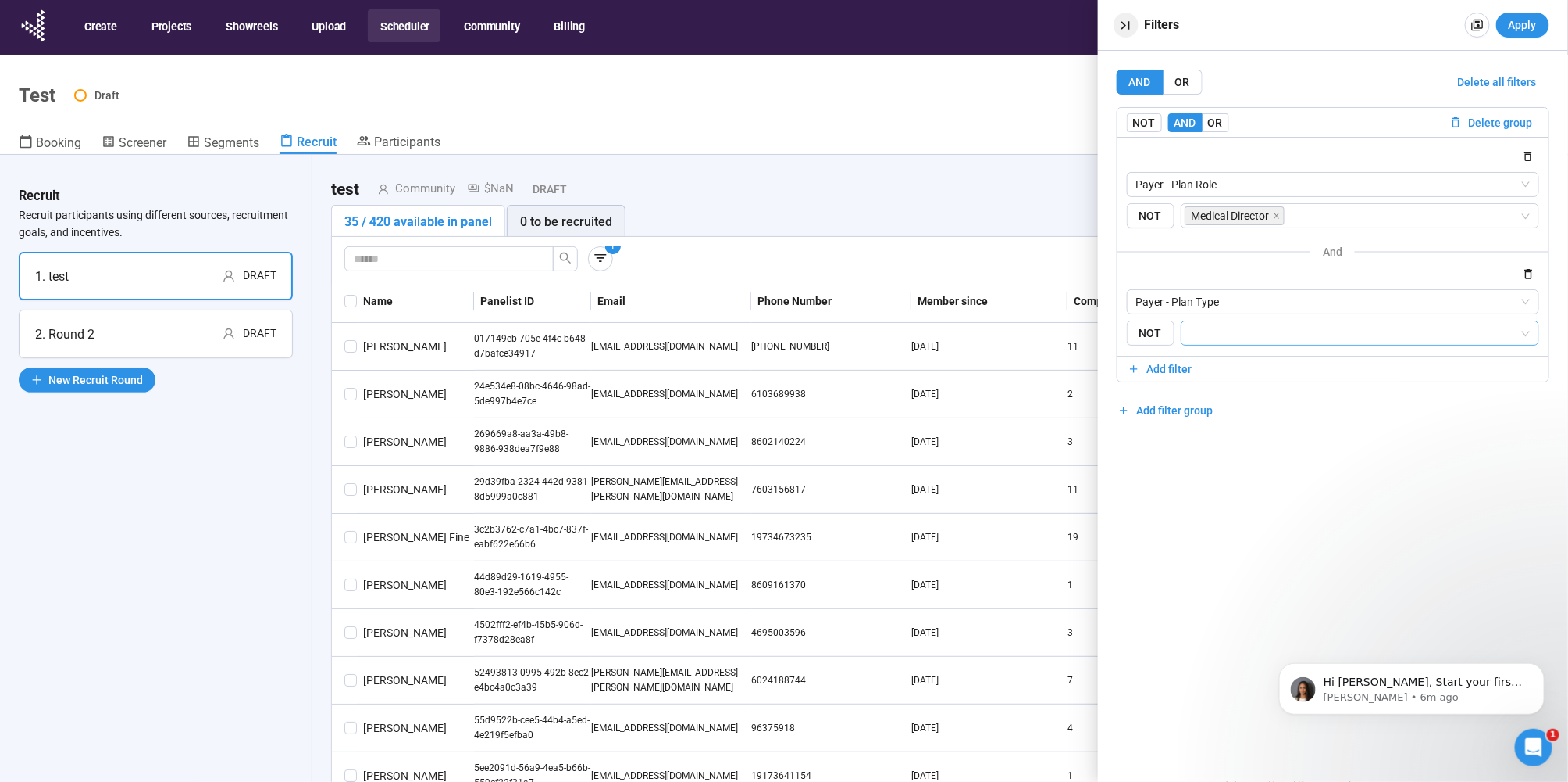
click at [1121, 23] on icon "button" at bounding box center [1126, 25] width 17 height 17
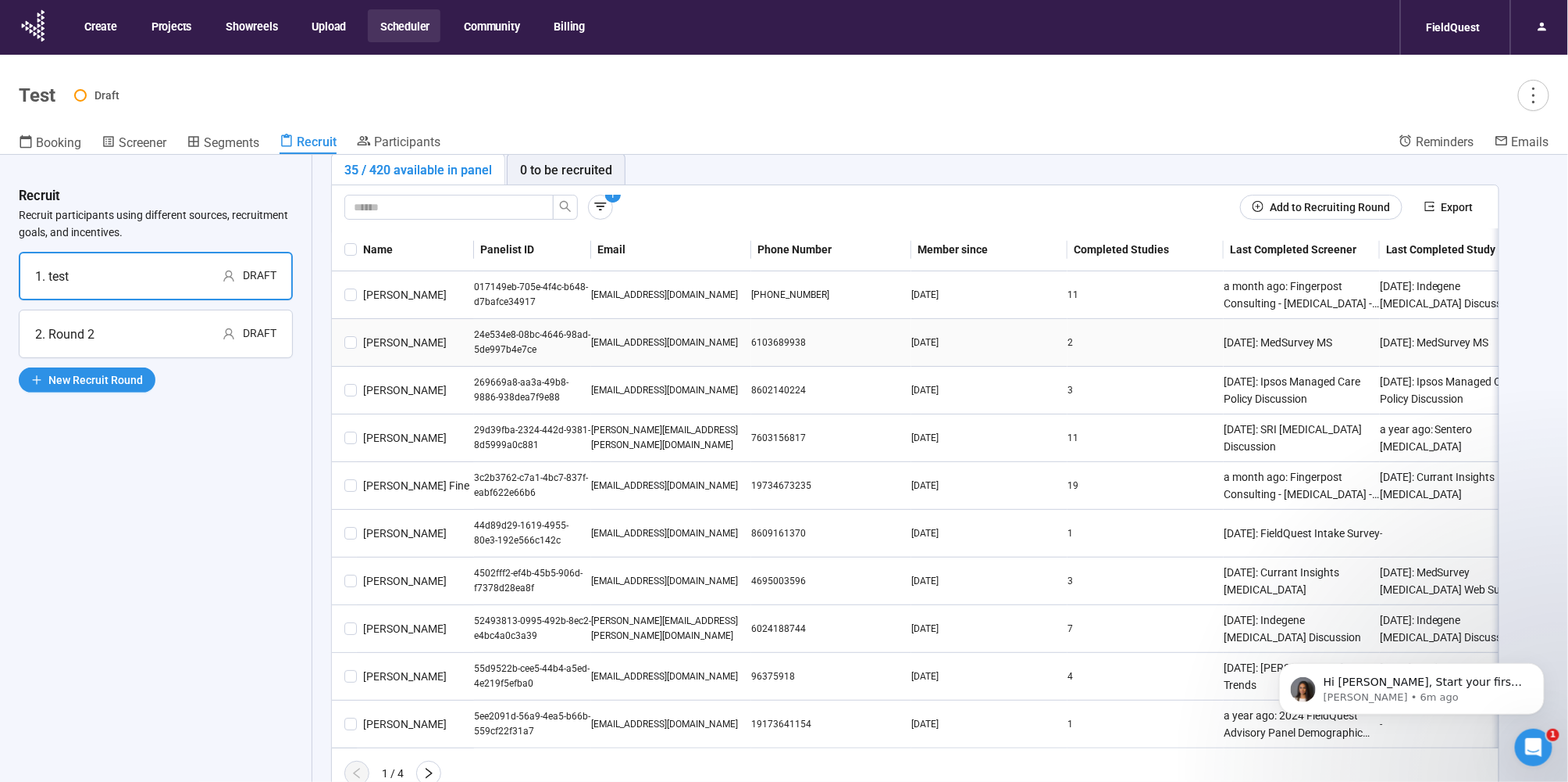
scroll to position [66, 0]
drag, startPoint x: 578, startPoint y: 711, endPoint x: 684, endPoint y: 713, distance: 106.0
drag, startPoint x: 682, startPoint y: 709, endPoint x: 573, endPoint y: 708, distance: 109.0
click at [606, 717] on div "eanselm@msn.com" at bounding box center [670, 724] width 160 height 15
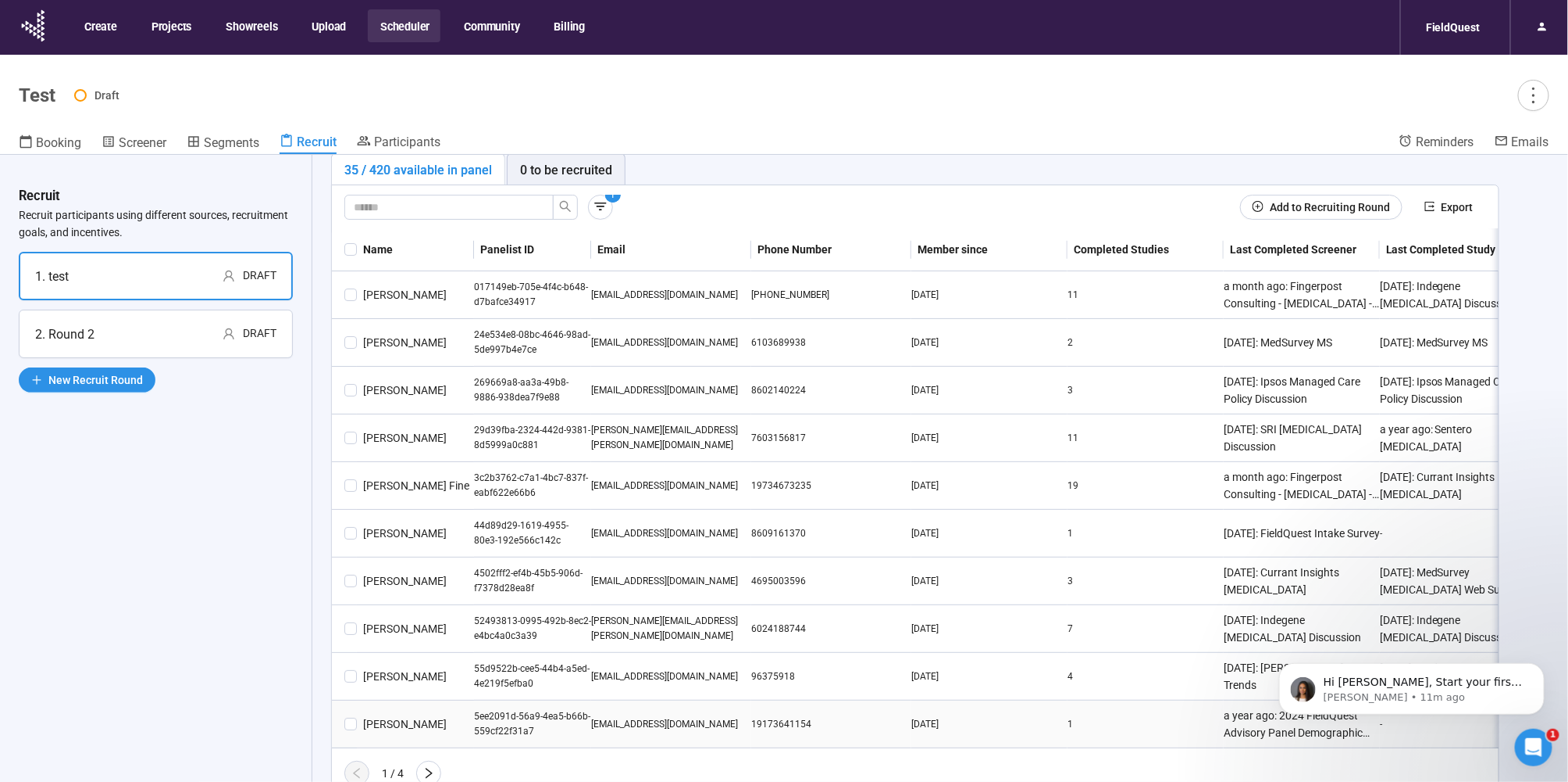
drag, startPoint x: 573, startPoint y: 708, endPoint x: 586, endPoint y: 708, distance: 13.0
click at [586, 709] on div "5ee2091d-56a9-4ea5-b66b-559cf22f31a7" at bounding box center [532, 724] width 117 height 30
drag, startPoint x: 588, startPoint y: 708, endPoint x: 674, endPoint y: 713, distance: 86.1
drag, startPoint x: 674, startPoint y: 713, endPoint x: 645, endPoint y: 713, distance: 29.0
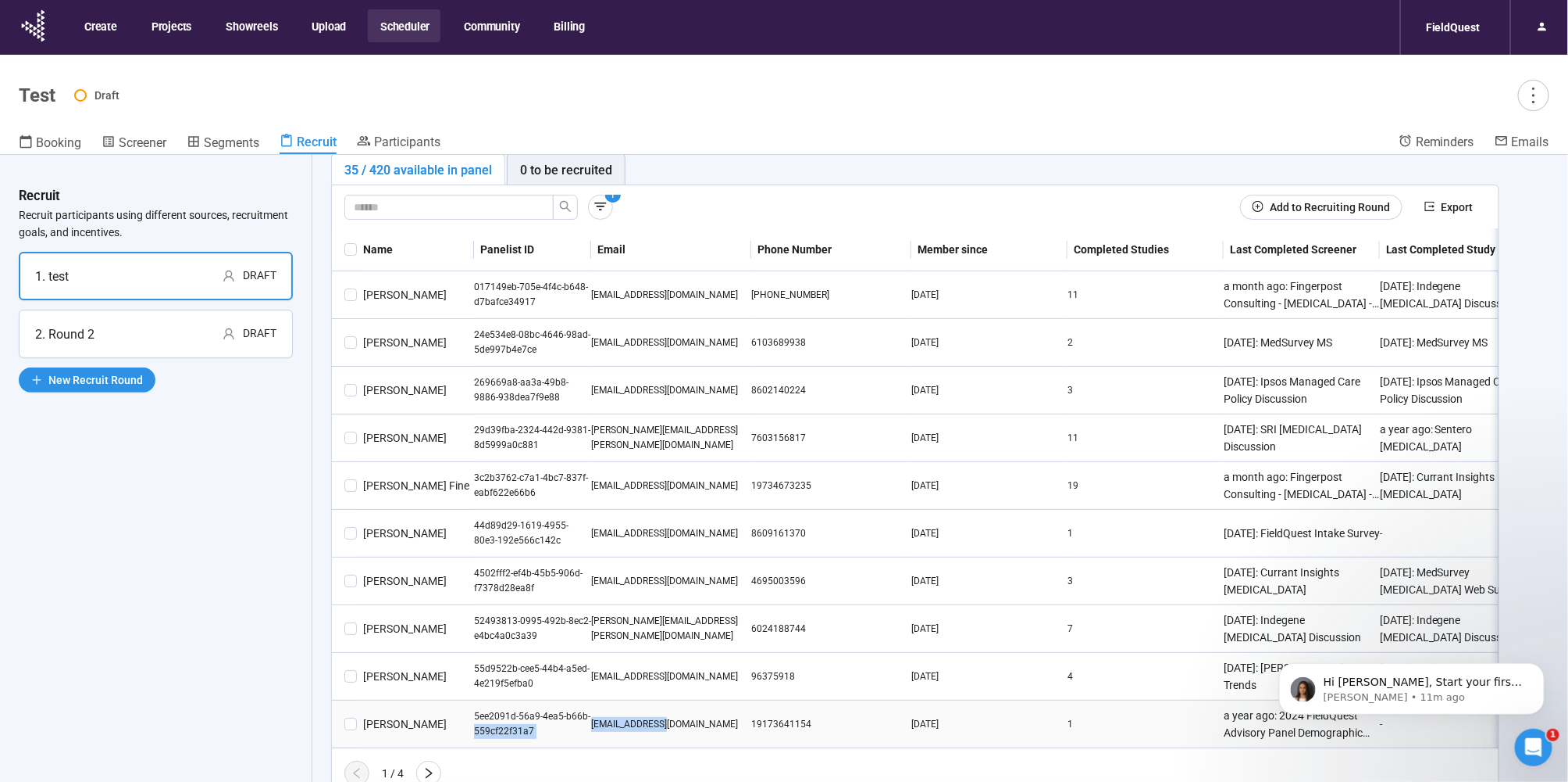
copy tr "559cf22f31a7 eanselm@msn.com"
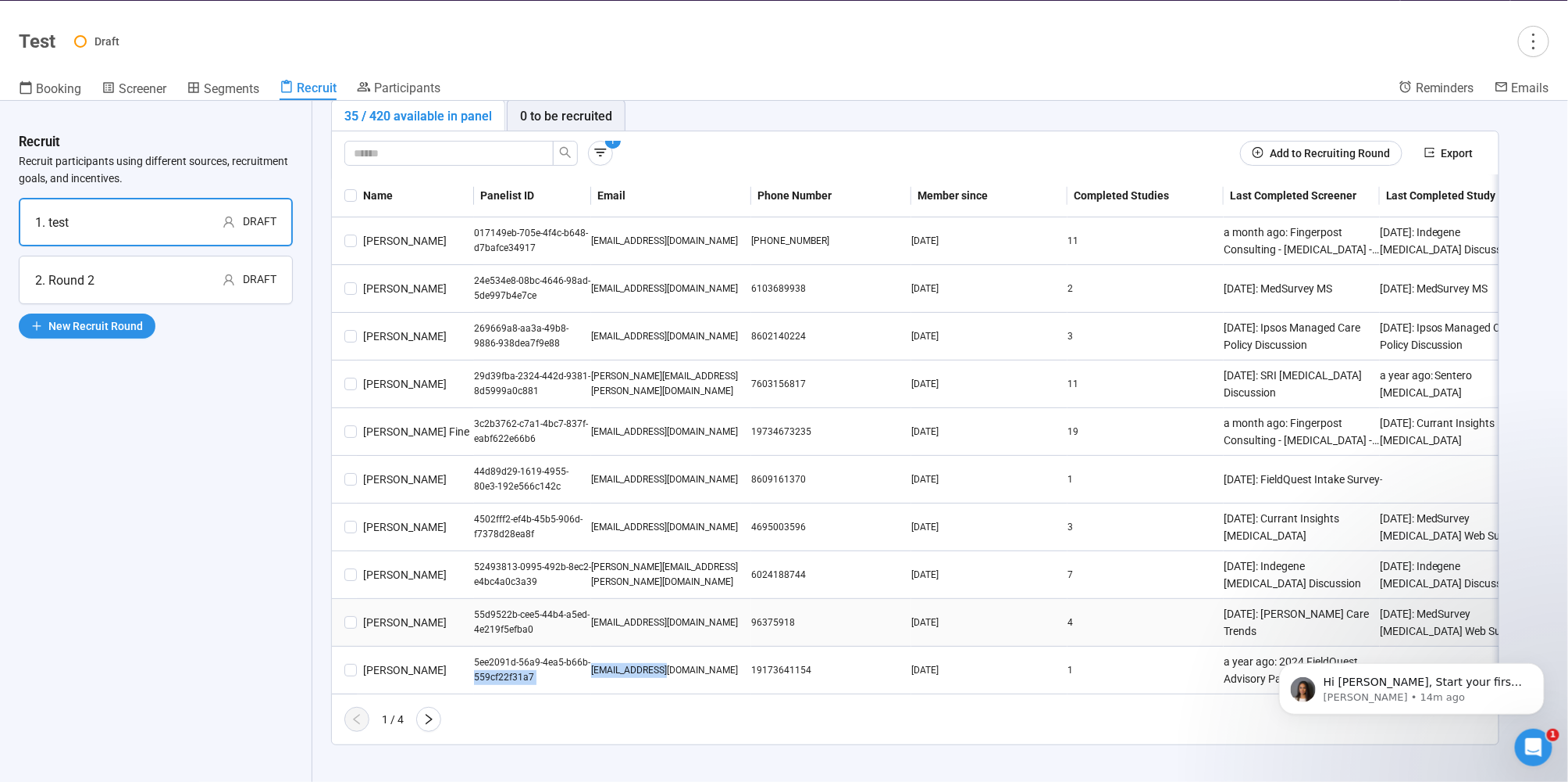
scroll to position [55, 0]
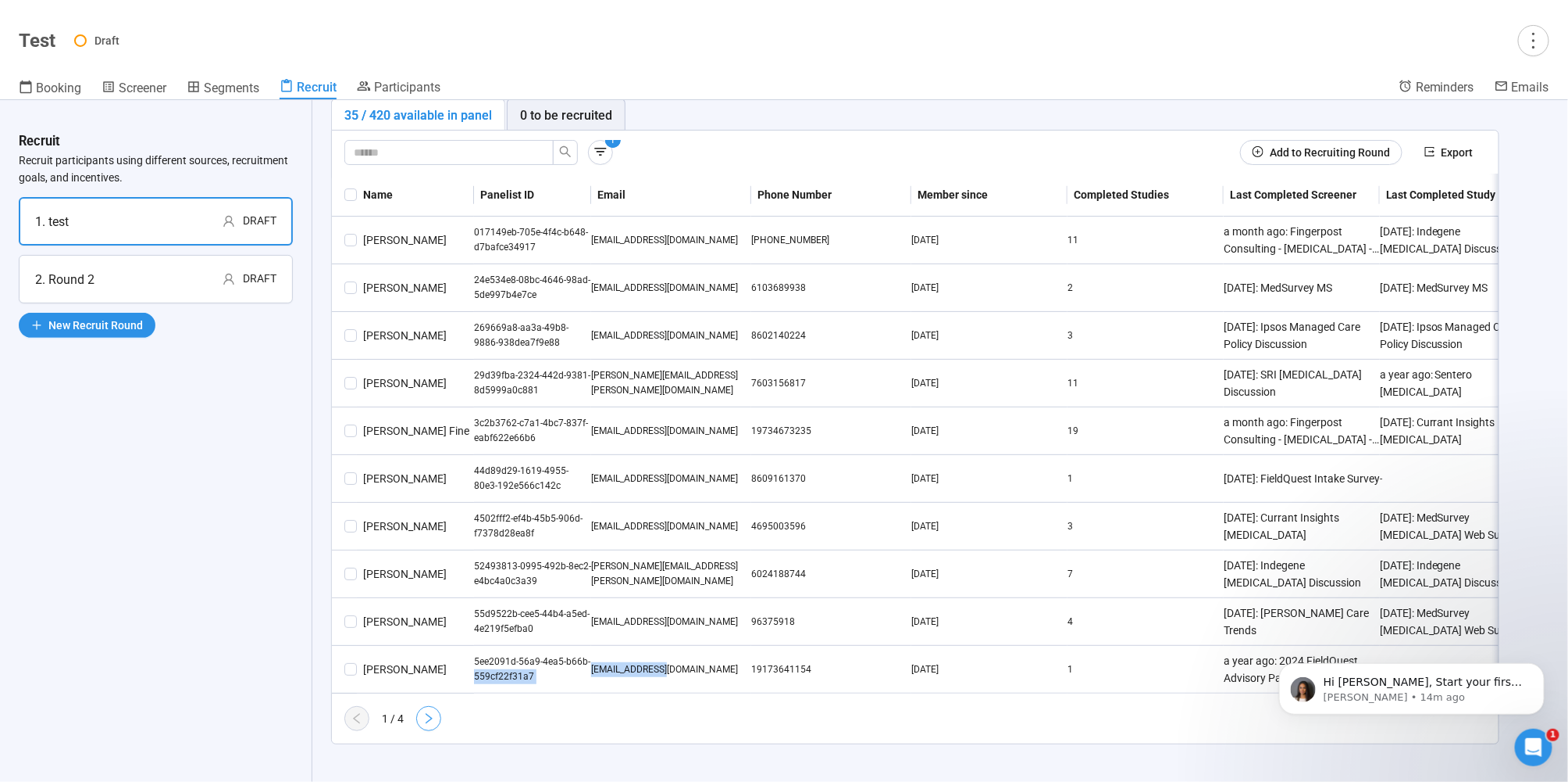
click at [432, 716] on icon "right" at bounding box center [429, 718] width 7 height 11
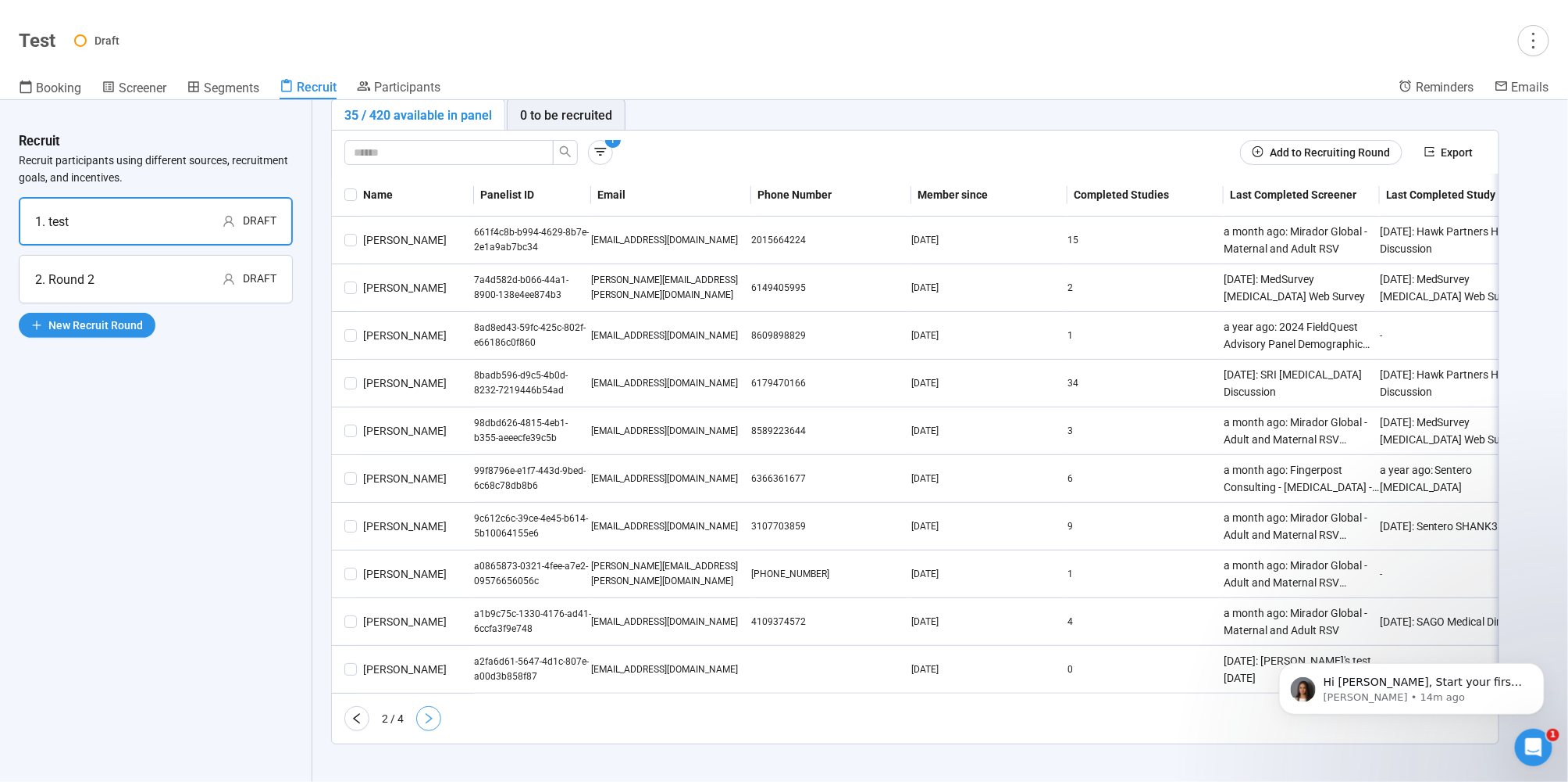
click at [424, 718] on icon "right" at bounding box center [429, 718] width 13 height 13
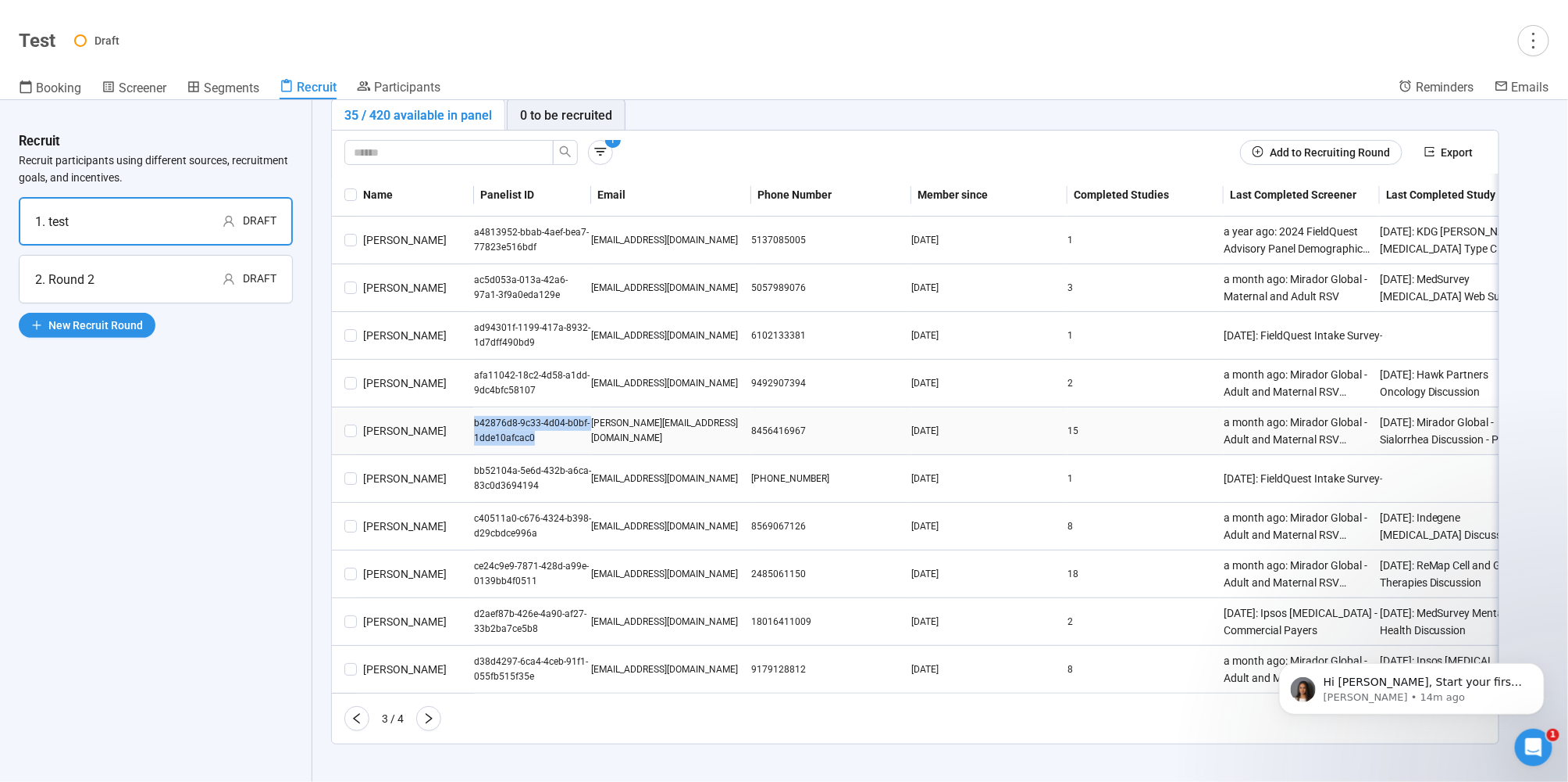
drag, startPoint x: 536, startPoint y: 424, endPoint x: 497, endPoint y: 412, distance: 40.8
copy tr "b42876d8-9c33-4d04-b0bf-1dde10afcac0"
click at [552, 423] on div "b42876d8-9c33-4d04-b0bf-1dde10afcac0" at bounding box center [532, 431] width 117 height 30
drag, startPoint x: 589, startPoint y: 413, endPoint x: 710, endPoint y: 416, distance: 121.0
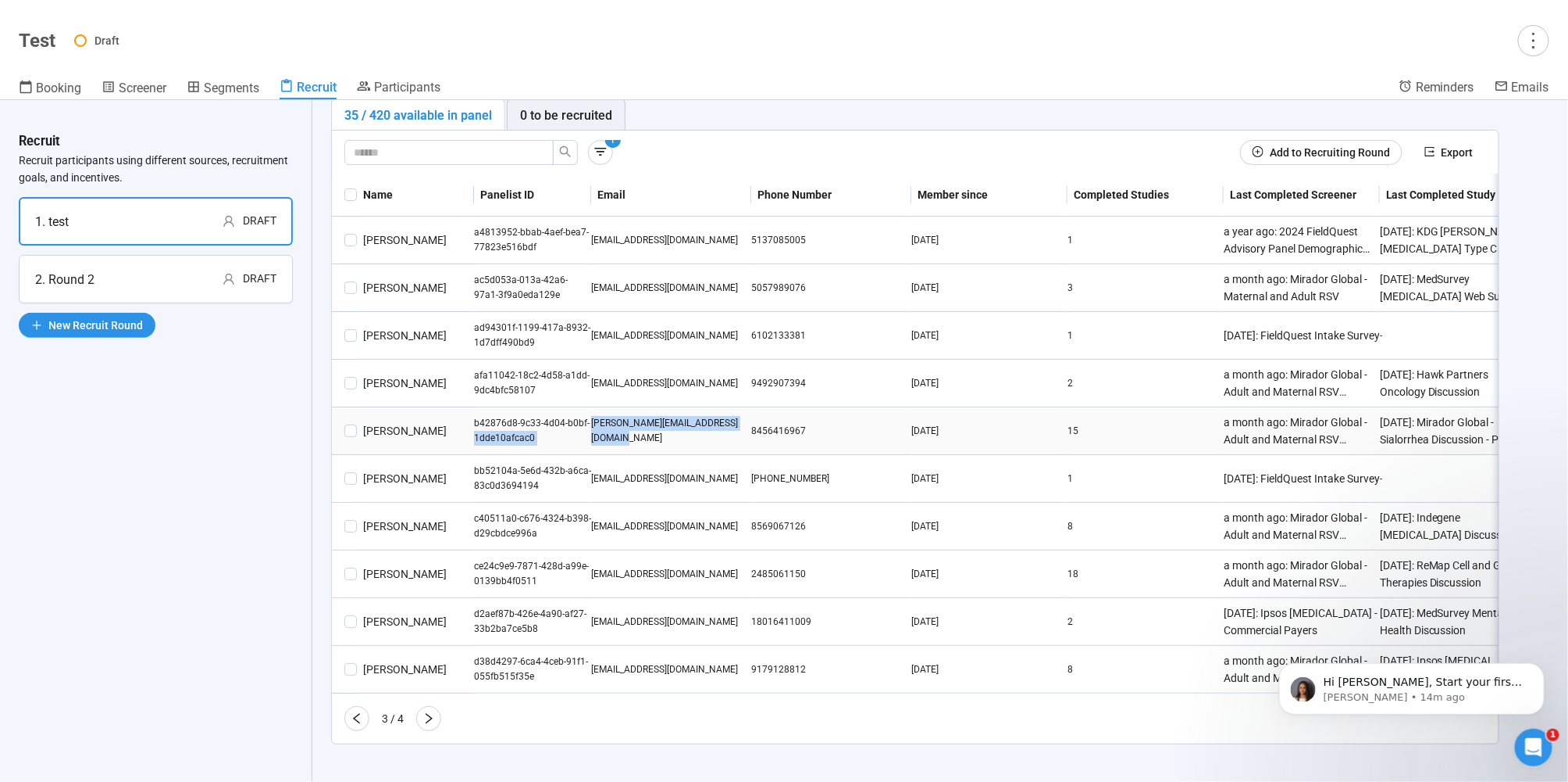
drag, startPoint x: 710, startPoint y: 416, endPoint x: 702, endPoint y: 418, distance: 8.2
